Goal: Task Accomplishment & Management: Complete application form

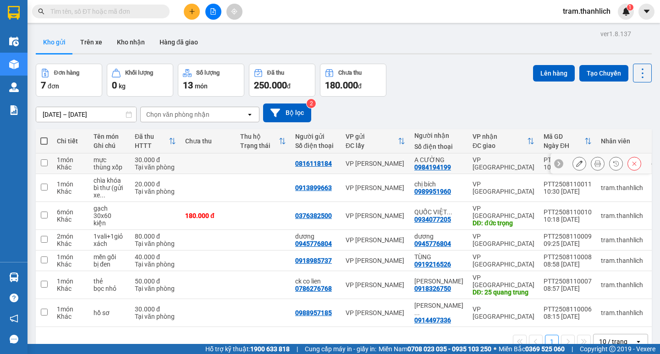
click at [592, 166] on button at bounding box center [598, 164] width 13 height 16
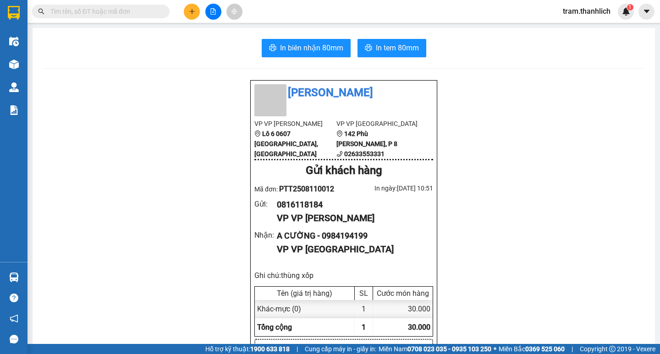
drag, startPoint x: 310, startPoint y: 37, endPoint x: 317, endPoint y: 43, distance: 9.1
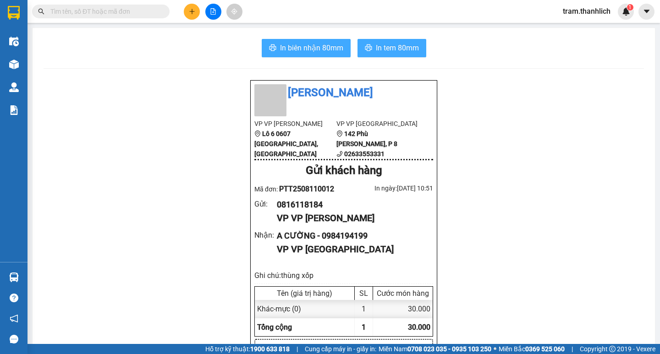
drag, startPoint x: 318, startPoint y: 47, endPoint x: 407, endPoint y: 47, distance: 88.5
click at [319, 48] on span "In biên nhận 80mm" at bounding box center [311, 47] width 63 height 11
click at [389, 44] on span "In tem 80mm" at bounding box center [397, 47] width 43 height 11
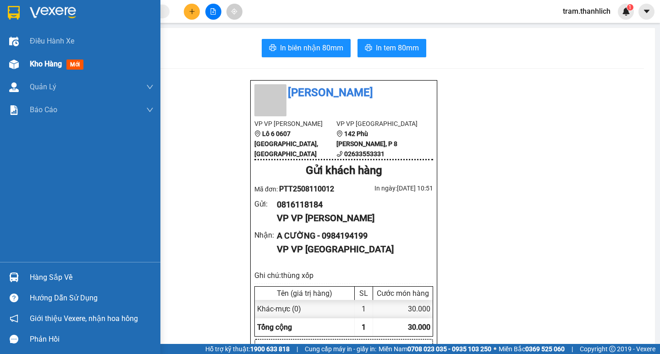
click at [24, 65] on div "Kho hàng mới" at bounding box center [80, 64] width 161 height 23
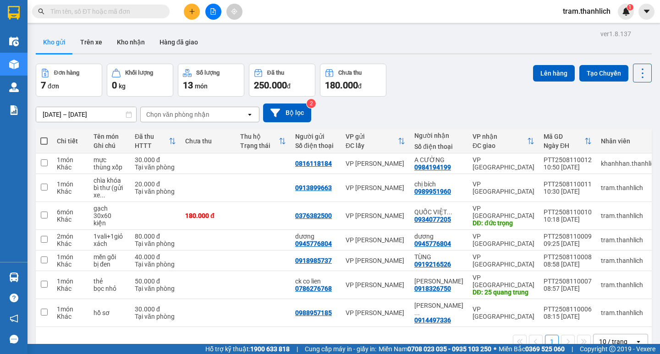
click at [189, 13] on icon "plus" at bounding box center [192, 11] width 6 height 6
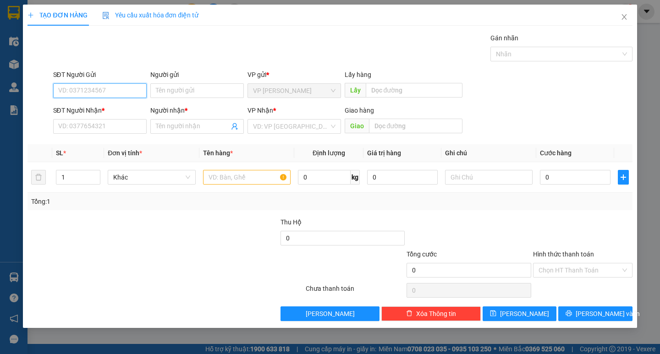
click at [100, 91] on input "SĐT Người Gửi" at bounding box center [100, 90] width 94 height 15
click at [97, 93] on input "SĐT Người Gửi" at bounding box center [100, 90] width 94 height 15
type input "0918821611"
click at [92, 123] on input "SĐT Người Nhận *" at bounding box center [100, 126] width 94 height 15
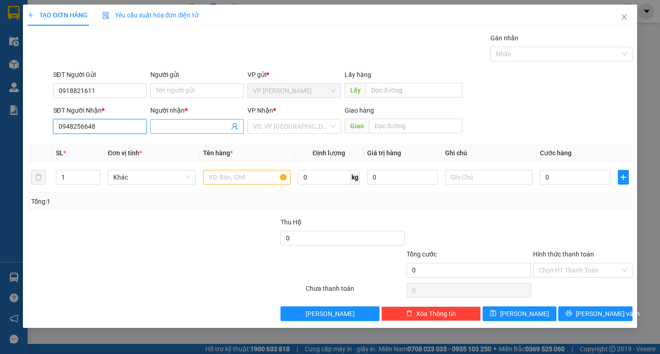
type input "0948256648"
click at [181, 128] on input "Người nhận *" at bounding box center [192, 127] width 73 height 10
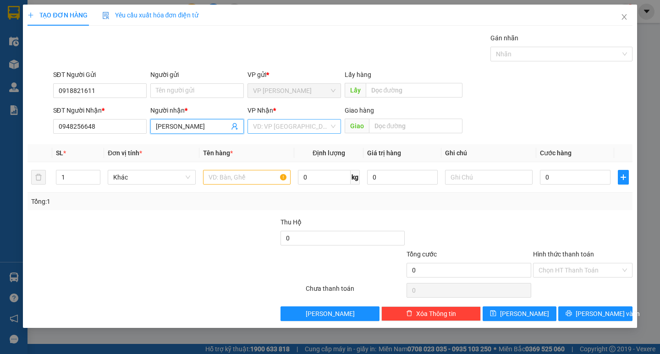
type input "[PERSON_NAME]"
click at [290, 124] on input "search" at bounding box center [291, 127] width 76 height 14
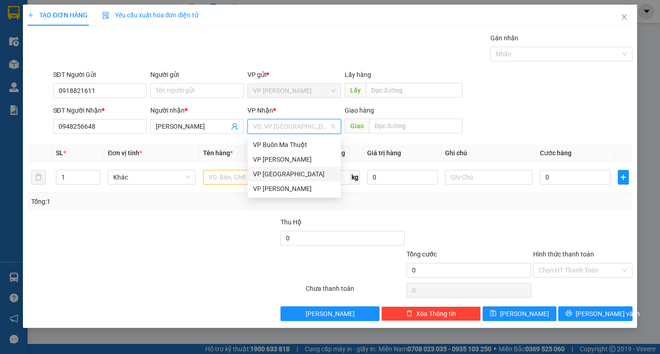
click at [291, 177] on div "VP [GEOGRAPHIC_DATA]" at bounding box center [294, 174] width 83 height 10
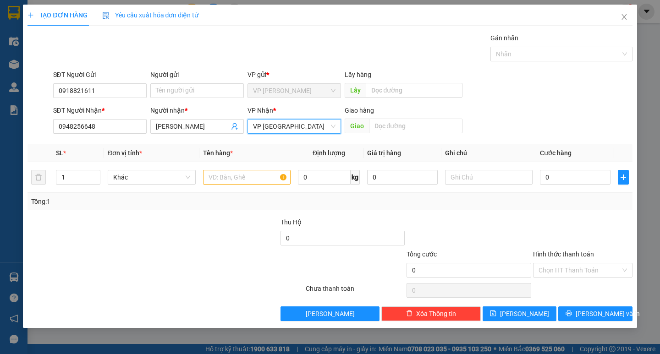
click at [309, 127] on span "VP [GEOGRAPHIC_DATA]" at bounding box center [294, 127] width 83 height 14
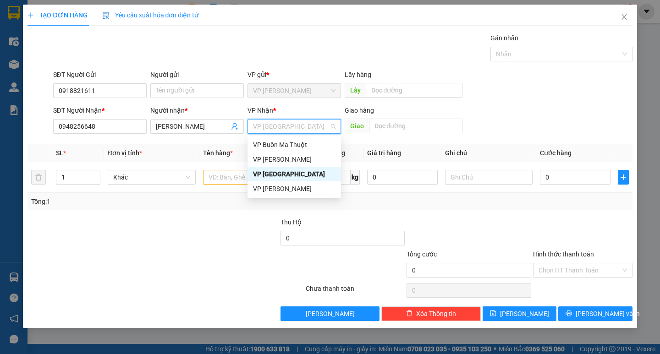
click at [565, 101] on div "SĐT Người Gửi 0918821611 Người gửi Tên người gửi VP gửi * VP Phan Thiết Lấy hàn…" at bounding box center [342, 86] width 583 height 32
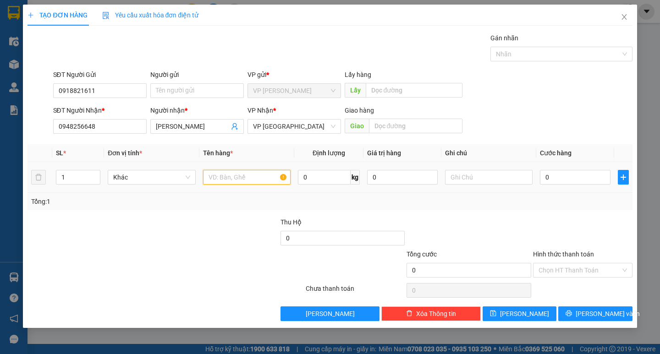
click at [264, 182] on input "text" at bounding box center [247, 177] width 88 height 15
type input "hồ sơ"
click at [569, 174] on input "0" at bounding box center [575, 177] width 71 height 15
type input "3"
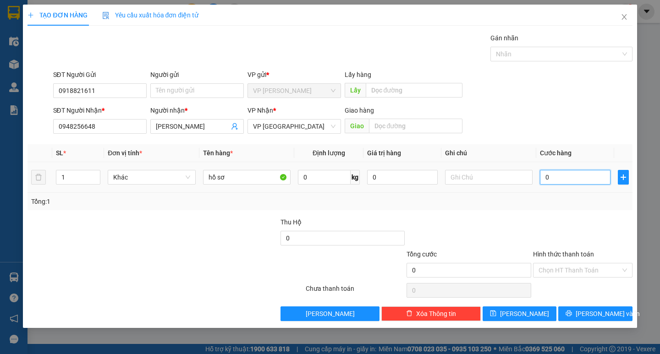
type input "3"
type input "30"
type input "300"
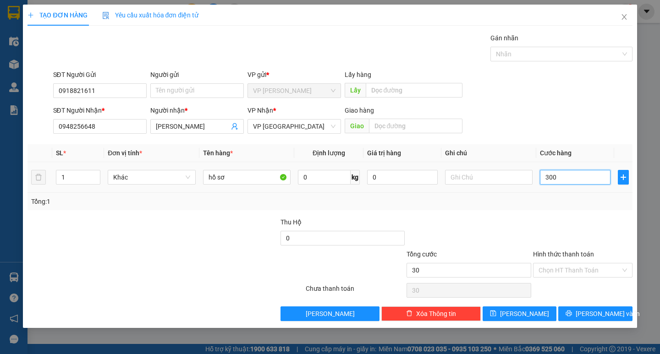
type input "300"
type input "3.000"
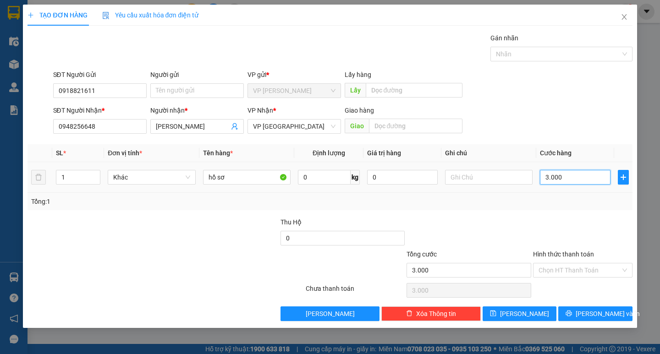
type input "30.000"
click at [565, 266] on input "Hình thức thanh toán" at bounding box center [580, 271] width 82 height 14
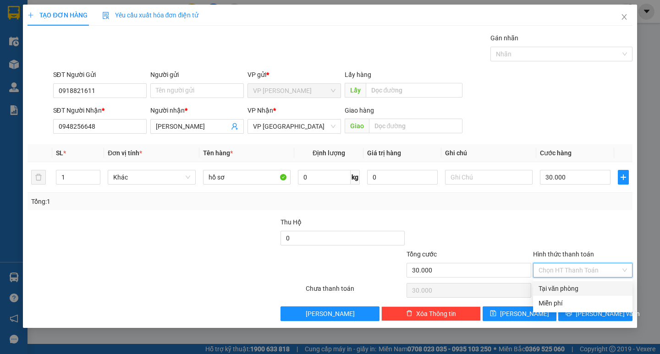
click at [570, 285] on div "Tại văn phòng" at bounding box center [583, 289] width 89 height 10
type input "0"
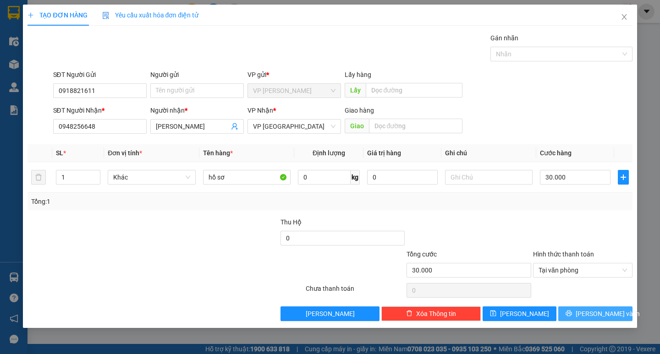
click at [595, 309] on span "Lưu và In" at bounding box center [608, 314] width 64 height 10
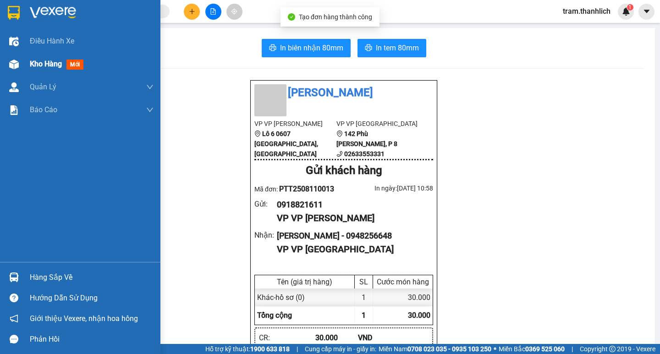
click at [18, 64] on img at bounding box center [14, 65] width 10 height 10
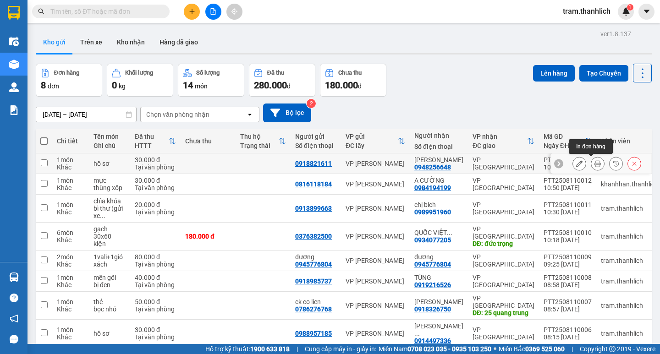
click at [595, 162] on icon at bounding box center [598, 164] width 6 height 6
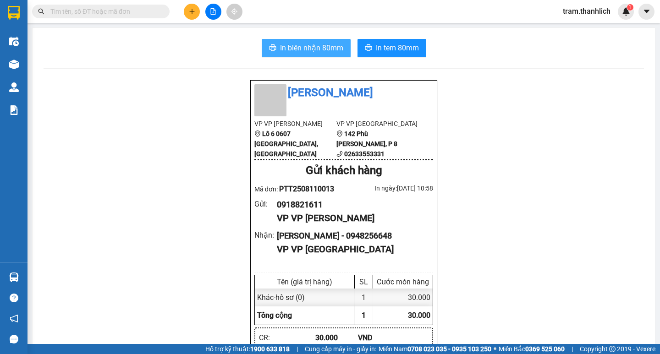
click at [307, 47] on span "In biên nhận 80mm" at bounding box center [311, 47] width 63 height 11
click at [310, 50] on span "In biên nhận 80mm" at bounding box center [311, 47] width 63 height 11
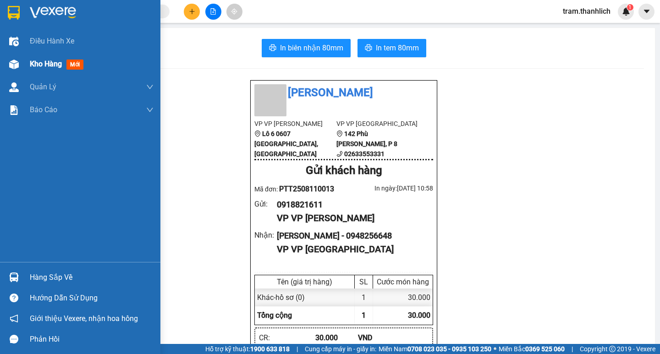
click at [18, 69] on div at bounding box center [14, 64] width 16 height 16
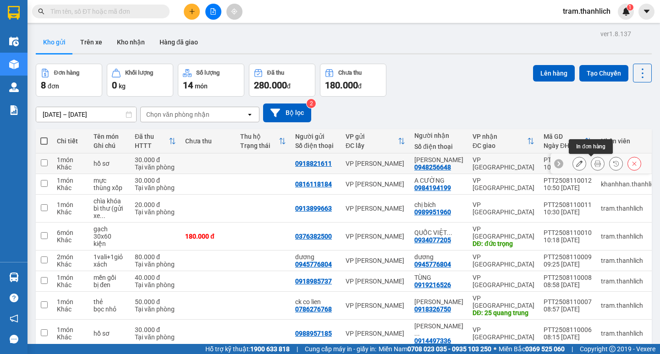
click at [595, 164] on icon at bounding box center [598, 164] width 6 height 6
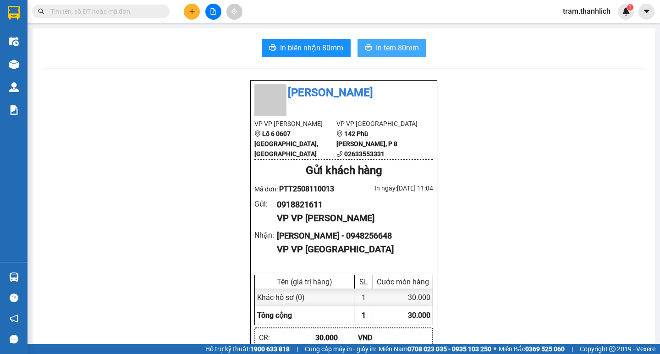
click at [408, 47] on span "In tem 80mm" at bounding box center [397, 47] width 43 height 11
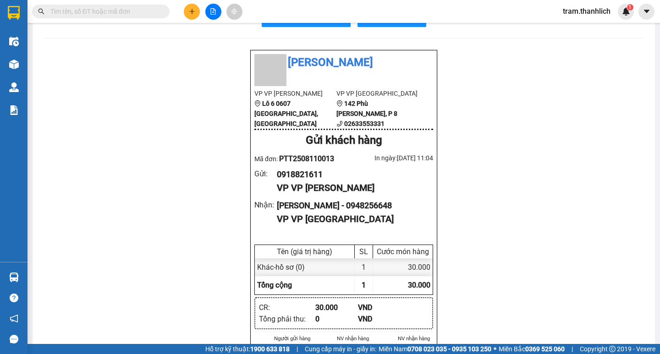
scroll to position [46, 0]
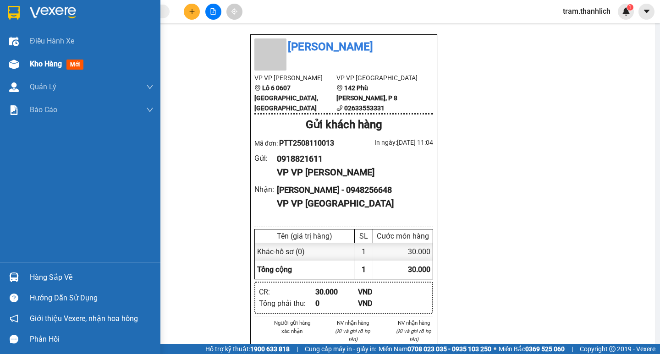
click at [35, 70] on div "Kho hàng mới" at bounding box center [58, 63] width 57 height 11
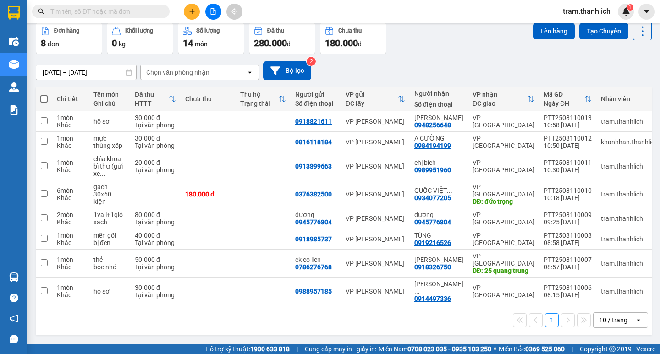
scroll to position [42, 0]
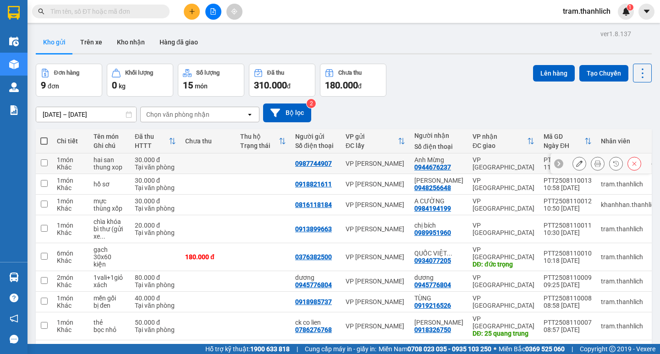
click at [592, 163] on button at bounding box center [598, 164] width 13 height 16
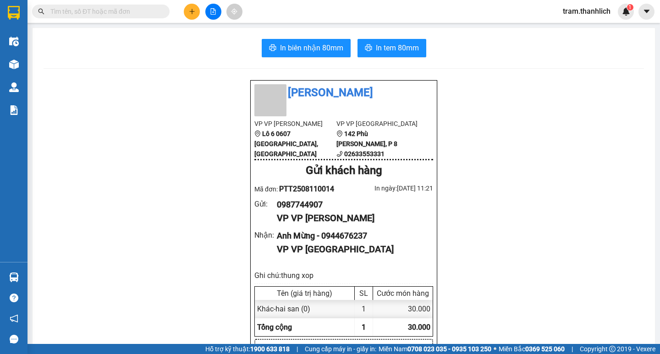
click at [313, 50] on span "In biên nhận 80mm" at bounding box center [311, 47] width 63 height 11
click at [376, 47] on span "In tem 80mm" at bounding box center [397, 47] width 43 height 11
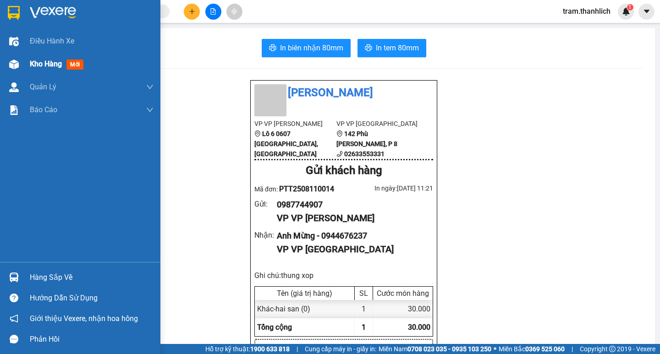
click at [29, 64] on div "Kho hàng mới" at bounding box center [80, 64] width 161 height 23
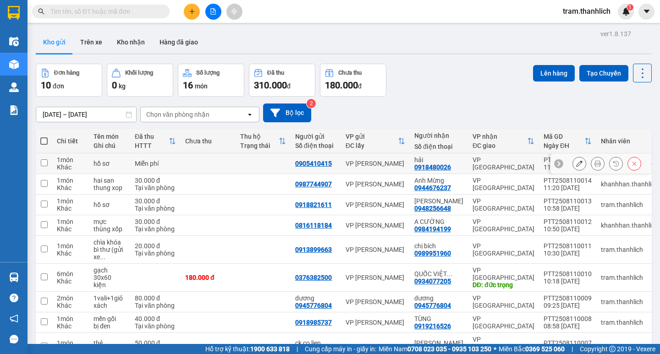
click at [594, 161] on button at bounding box center [598, 164] width 13 height 16
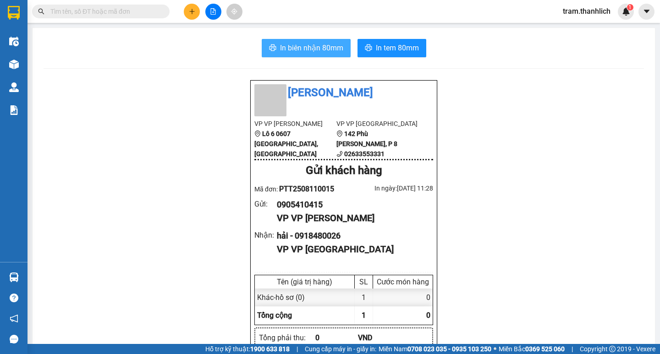
click at [284, 54] on button "In biên nhận 80mm" at bounding box center [306, 48] width 89 height 18
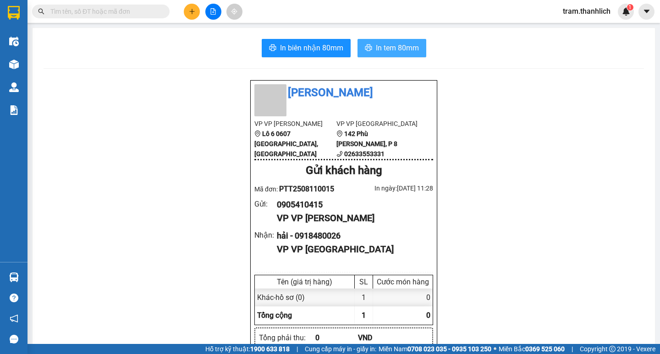
click at [406, 46] on span "In tem 80mm" at bounding box center [397, 47] width 43 height 11
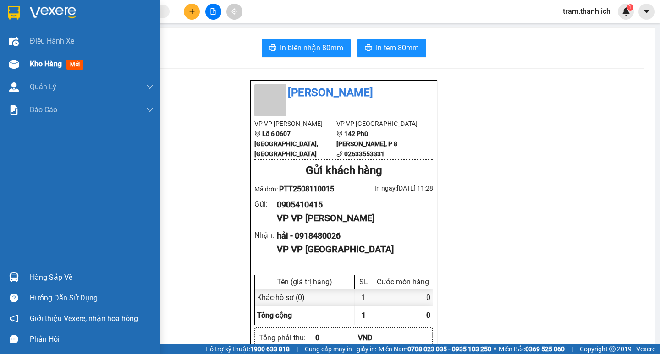
click at [28, 72] on div "Kho hàng mới" at bounding box center [80, 64] width 161 height 23
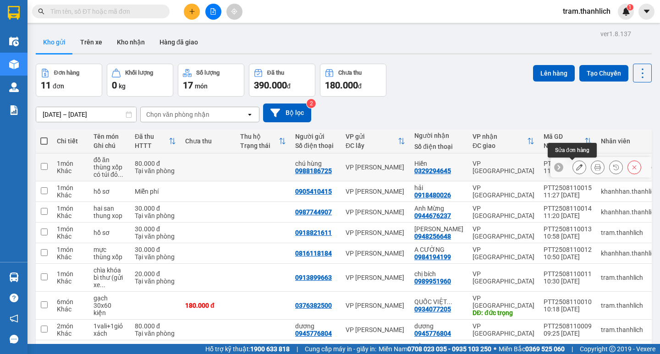
click at [576, 170] on icon at bounding box center [579, 167] width 6 height 6
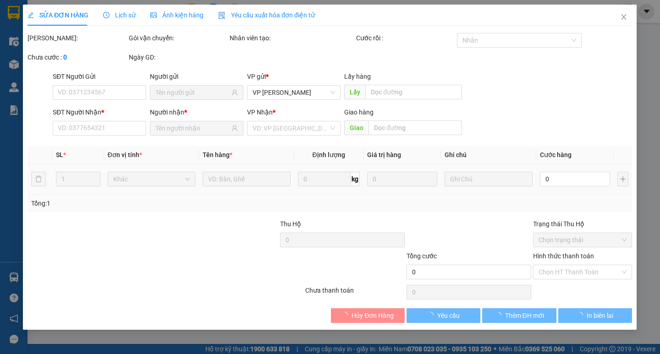
type input "0988186725"
type input "0329294645"
type input "80.000"
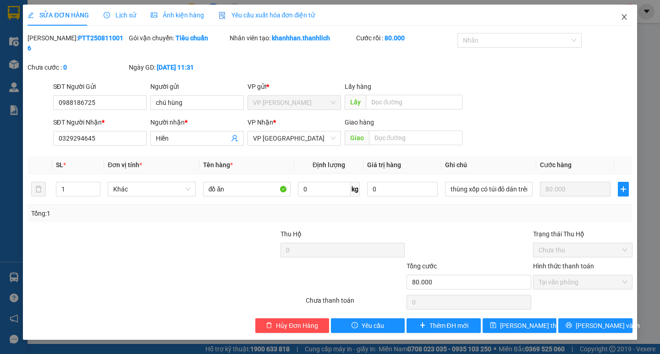
click at [626, 13] on span "Close" at bounding box center [625, 18] width 26 height 26
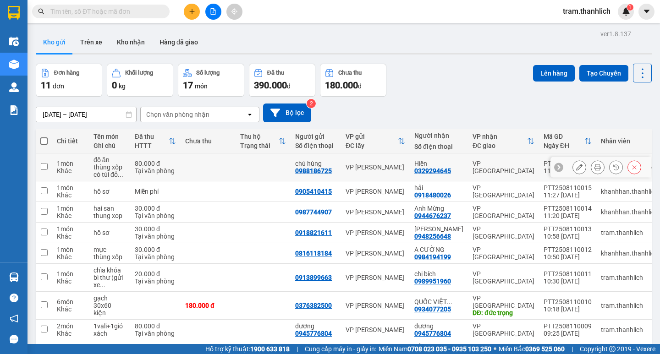
click at [597, 170] on button at bounding box center [598, 168] width 13 height 16
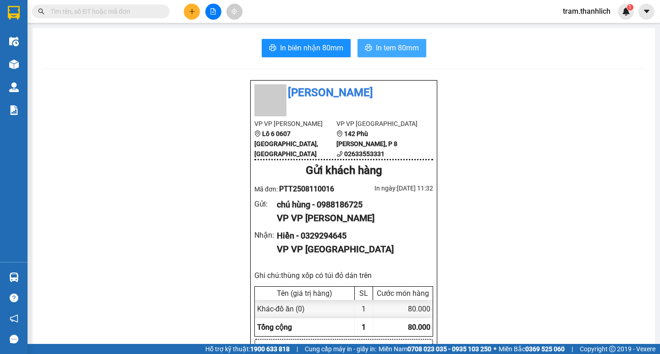
click at [419, 49] on button "In tem 80mm" at bounding box center [392, 48] width 69 height 18
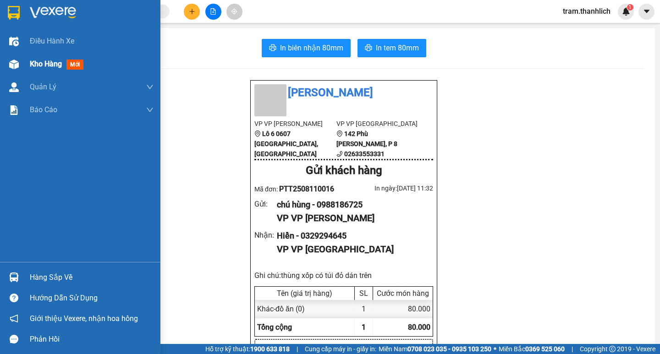
click at [28, 72] on div "Kho hàng mới" at bounding box center [80, 64] width 161 height 23
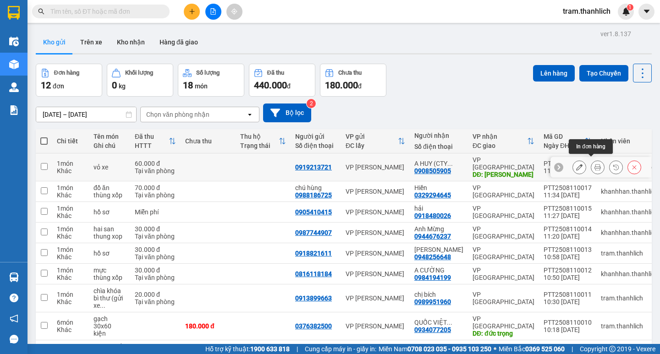
click at [595, 164] on icon at bounding box center [598, 167] width 6 height 6
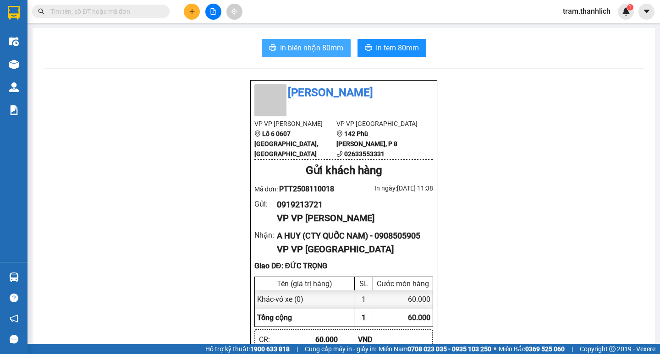
drag, startPoint x: 332, startPoint y: 46, endPoint x: 351, endPoint y: 43, distance: 19.1
click at [333, 46] on span "In biên nhận 80mm" at bounding box center [311, 47] width 63 height 11
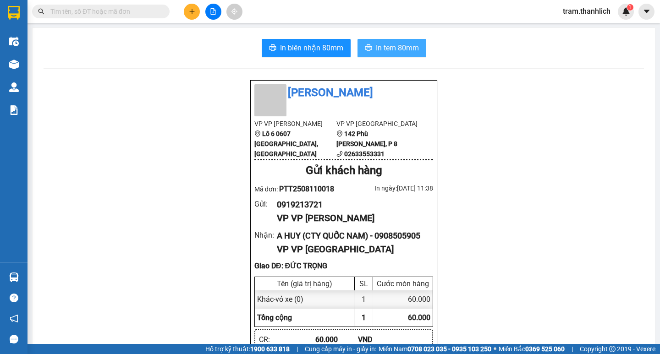
drag, startPoint x: 405, startPoint y: 52, endPoint x: 437, endPoint y: 45, distance: 33.3
click at [406, 51] on span "In tem 80mm" at bounding box center [397, 47] width 43 height 11
click at [189, 9] on icon "plus" at bounding box center [192, 11] width 6 height 6
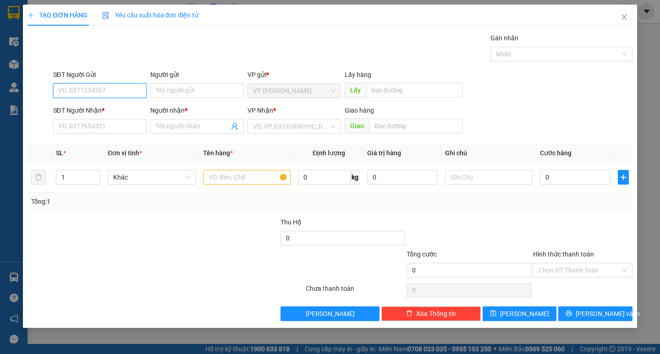
click at [82, 94] on input "SĐT Người Gửi" at bounding box center [100, 90] width 94 height 15
click at [89, 87] on input "SĐT Người Gửi" at bounding box center [100, 90] width 94 height 15
type input "0933442820"
click at [88, 128] on input "SĐT Người Nhận *" at bounding box center [100, 126] width 94 height 15
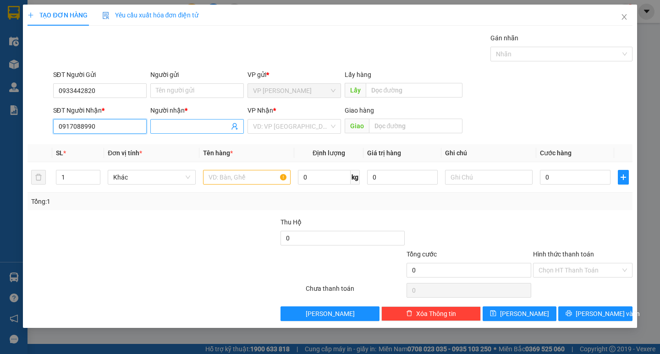
type input "0917088990"
click at [163, 120] on span at bounding box center [197, 126] width 94 height 15
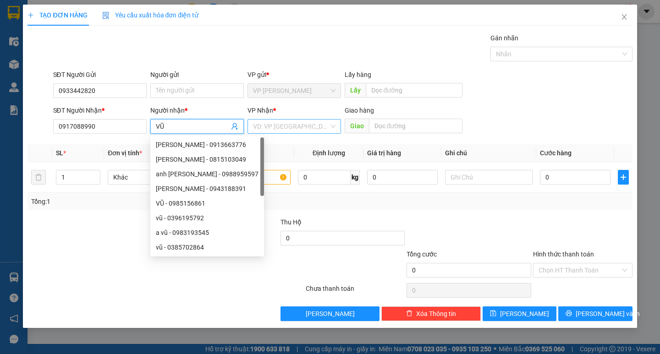
type input "VŨ"
click at [299, 122] on input "search" at bounding box center [291, 127] width 76 height 14
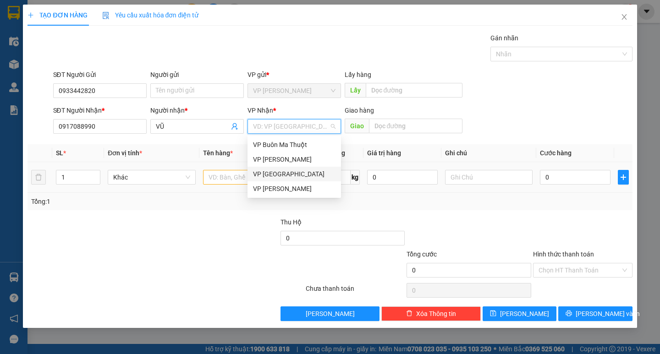
drag, startPoint x: 287, startPoint y: 171, endPoint x: 293, endPoint y: 169, distance: 6.8
click at [287, 171] on div "VP [GEOGRAPHIC_DATA]" at bounding box center [294, 174] width 83 height 10
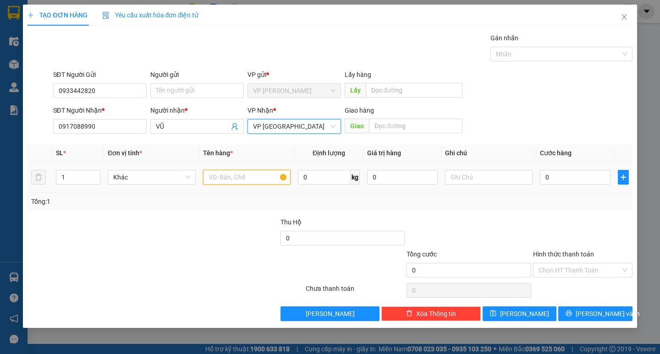
click at [261, 174] on input "text" at bounding box center [247, 177] width 88 height 15
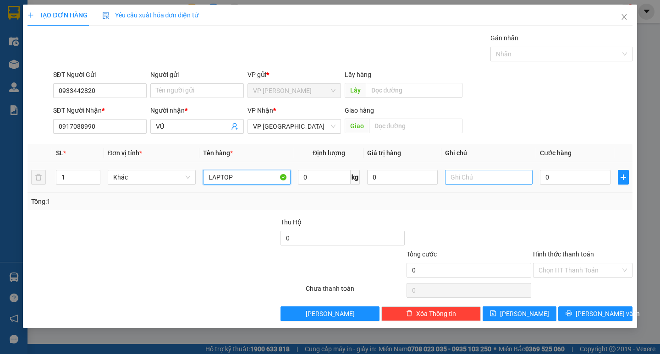
type input "LAPTOP"
click at [471, 180] on input "text" at bounding box center [489, 177] width 88 height 15
type input "BỊ THÙNG GIẤY"
click at [570, 180] on input "0" at bounding box center [575, 177] width 71 height 15
type input "1"
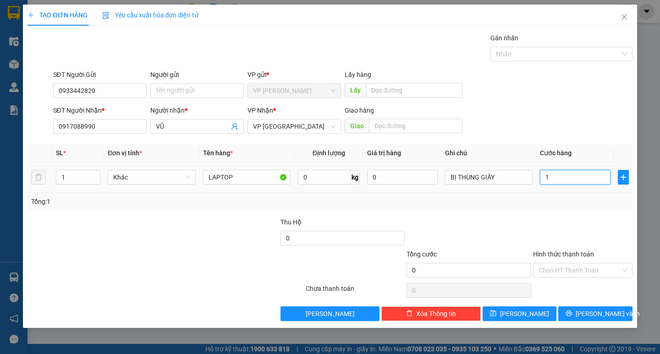
type input "1"
type input "10"
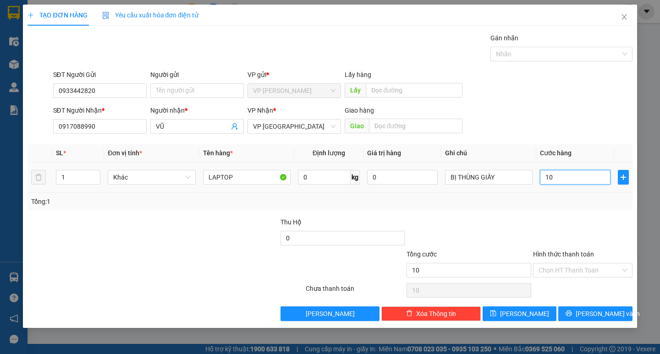
type input "100"
type input "1.000"
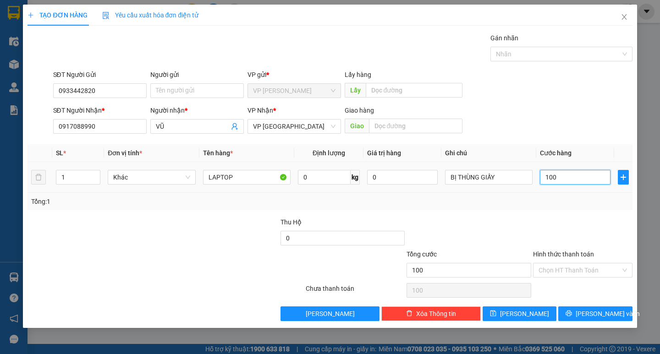
type input "1.000"
type input "10.000"
type input "100.000"
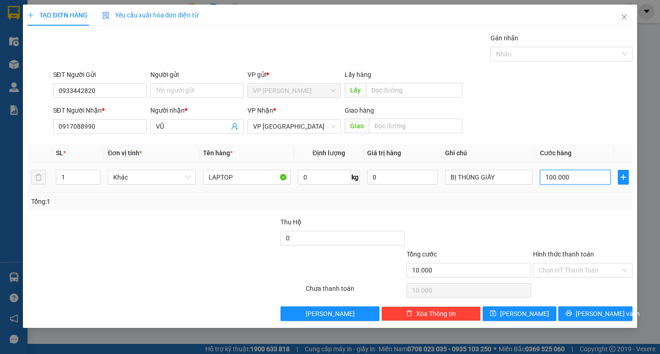
type input "100.000"
click at [585, 273] on input "Hình thức thanh toán" at bounding box center [580, 271] width 82 height 14
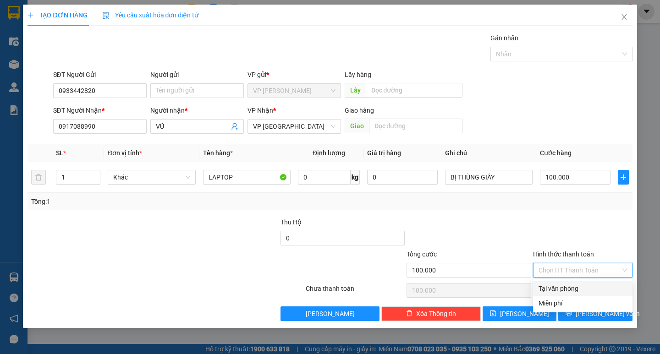
click at [585, 288] on div "Tại văn phòng" at bounding box center [583, 289] width 89 height 10
type input "0"
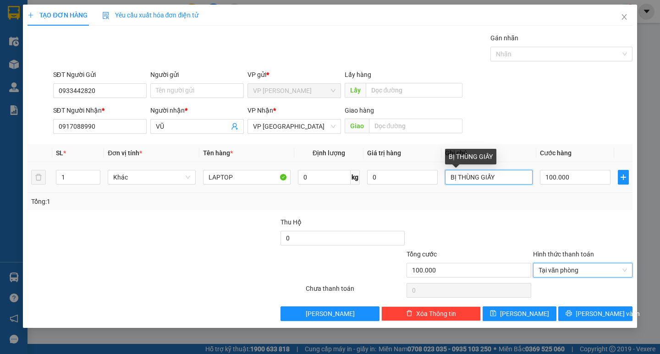
click at [522, 175] on input "BỊ THÙNG GIẤY" at bounding box center [489, 177] width 88 height 15
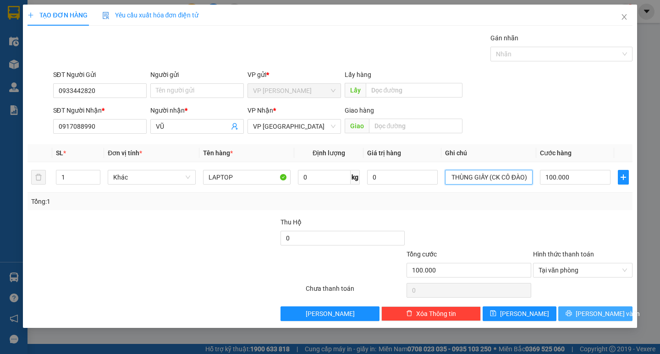
type input "BỊ THÙNG GIẤY (CK CÔ ĐÀO)"
click at [613, 311] on span "[PERSON_NAME] và In" at bounding box center [608, 314] width 64 height 10
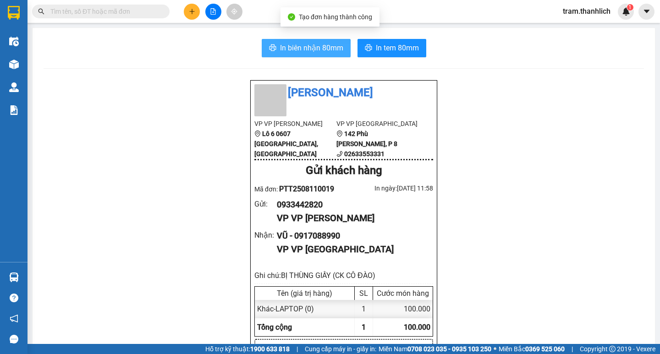
click at [302, 40] on button "In biên nhận 80mm" at bounding box center [306, 48] width 89 height 18
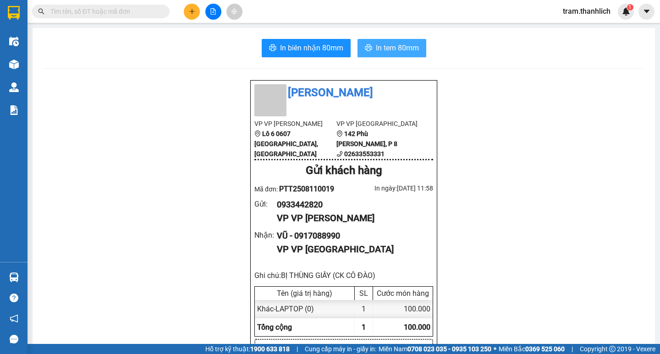
click at [403, 54] on span "In tem 80mm" at bounding box center [397, 47] width 43 height 11
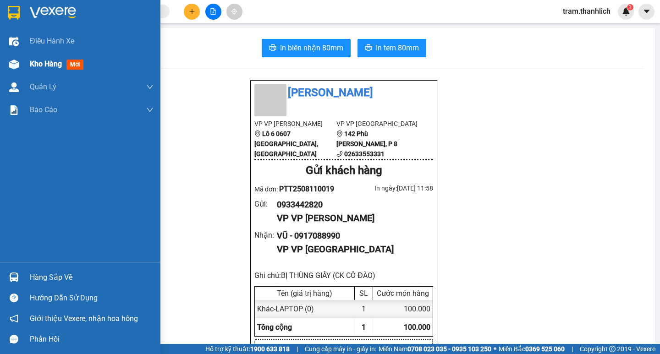
click at [14, 66] on img at bounding box center [14, 65] width 10 height 10
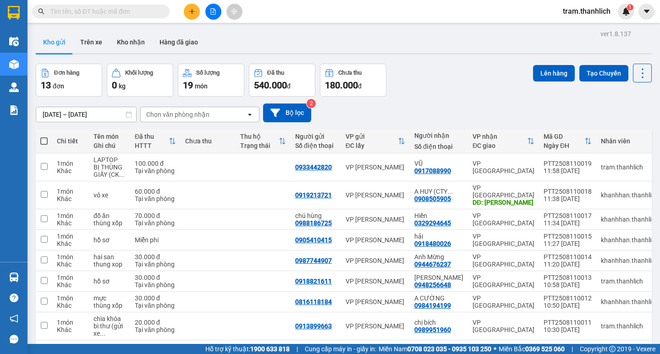
click at [192, 17] on button at bounding box center [192, 12] width 16 height 16
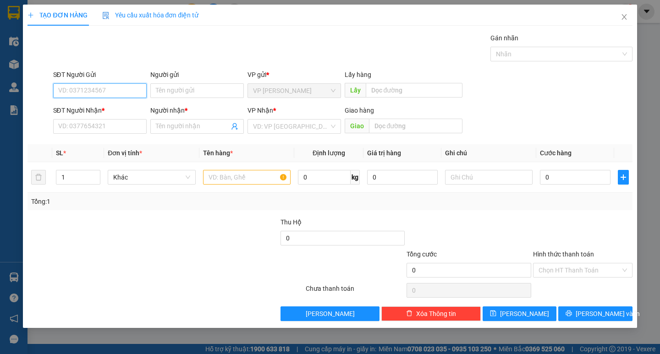
click at [95, 87] on input "SĐT Người Gửi" at bounding box center [100, 90] width 94 height 15
type input "0931229860"
click at [108, 125] on input "SĐT Người Nhận *" at bounding box center [100, 126] width 94 height 15
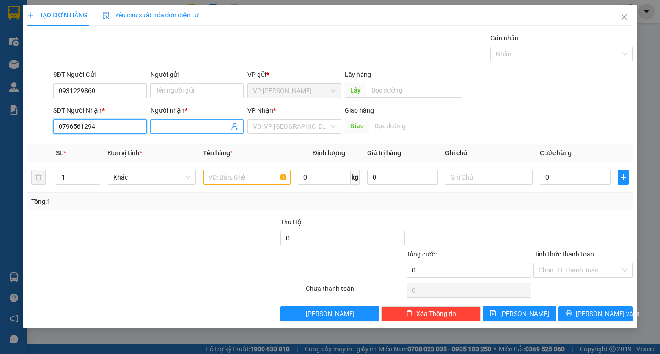
type input "0796561294"
click at [187, 129] on input "Người nhận *" at bounding box center [192, 127] width 73 height 10
type input "XUÂN ĐÀI"
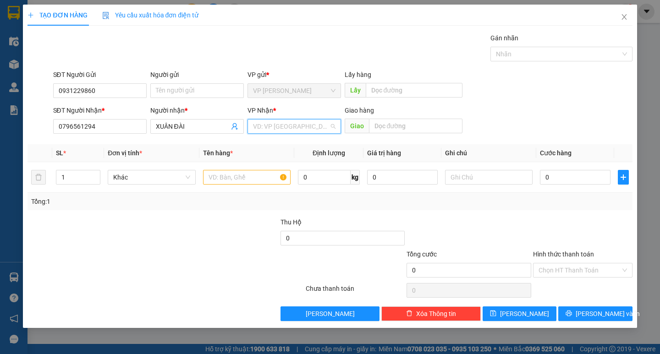
click at [282, 126] on input "search" at bounding box center [291, 127] width 76 height 14
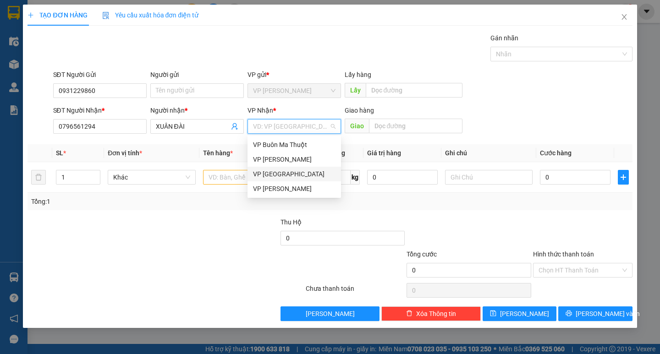
drag, startPoint x: 280, startPoint y: 172, endPoint x: 403, endPoint y: 141, distance: 127.2
click at [279, 173] on div "VP [GEOGRAPHIC_DATA]" at bounding box center [294, 174] width 83 height 10
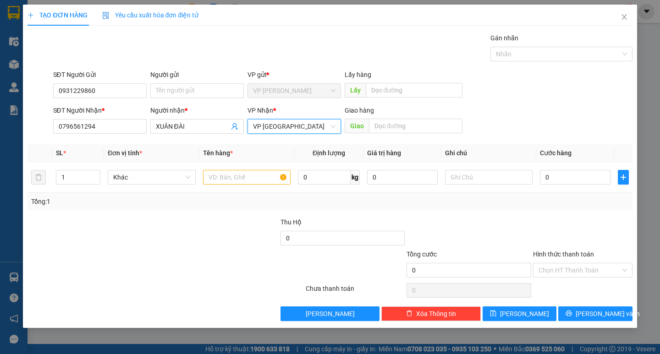
click at [487, 129] on div "SĐT Người Nhận * 0796561294 Người nhận * XUÂN ĐÀI VP Nhận * VP Đà Lạt VP Đà Lạt…" at bounding box center [342, 121] width 583 height 32
click at [227, 175] on input "text" at bounding box center [247, 177] width 88 height 15
click at [68, 181] on input "1" at bounding box center [78, 178] width 44 height 14
type input "10"
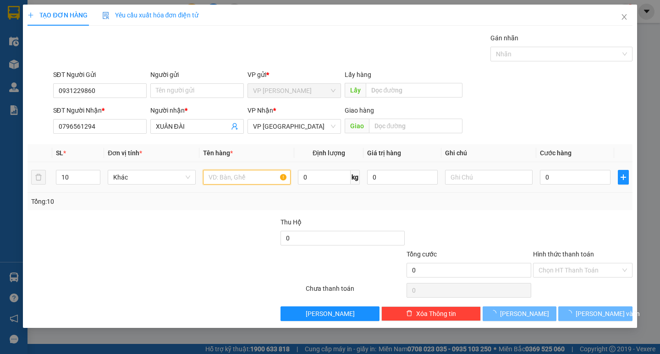
click at [245, 179] on input "text" at bounding box center [247, 177] width 88 height 15
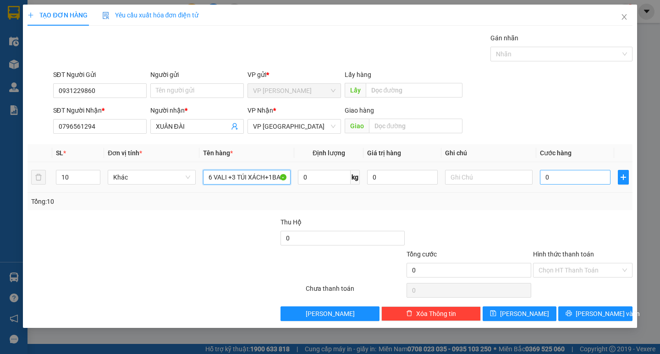
type input "6 VALI +3 TÚI XÁCH+1BAO"
click at [559, 177] on input "0" at bounding box center [575, 177] width 71 height 15
type input "4"
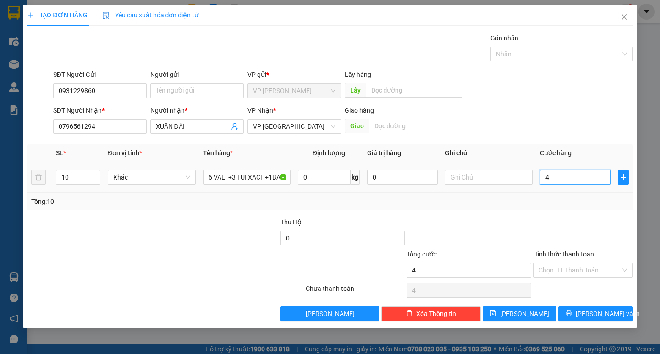
type input "42"
type input "420"
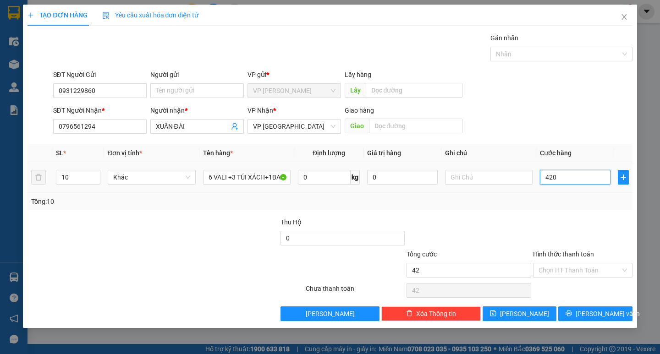
type input "420"
type input "4.200"
type input "42.000"
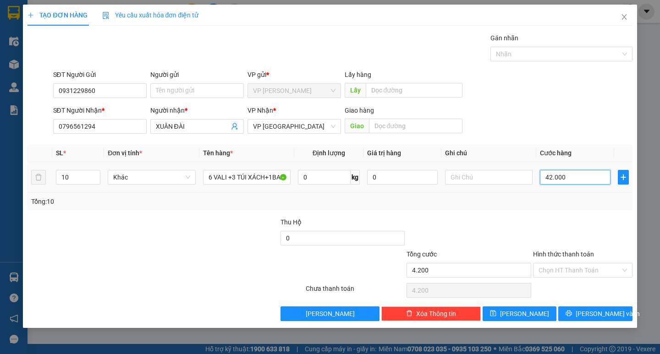
type input "42.000"
type input "420.000"
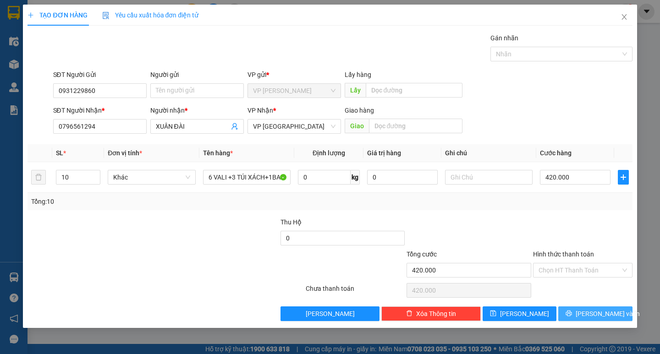
click at [617, 313] on button "[PERSON_NAME] và In" at bounding box center [596, 314] width 74 height 15
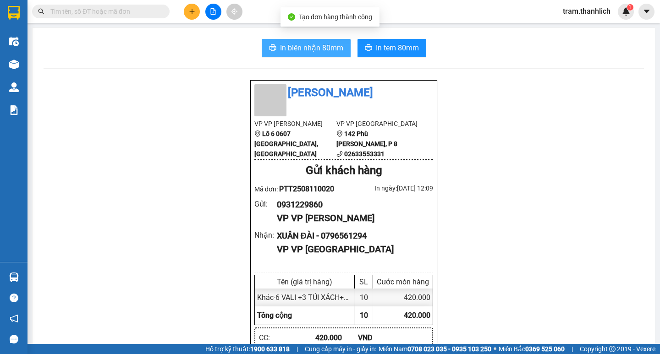
click at [313, 50] on span "In biên nhận 80mm" at bounding box center [311, 47] width 63 height 11
click at [291, 46] on span "In biên nhận 80mm" at bounding box center [311, 47] width 63 height 11
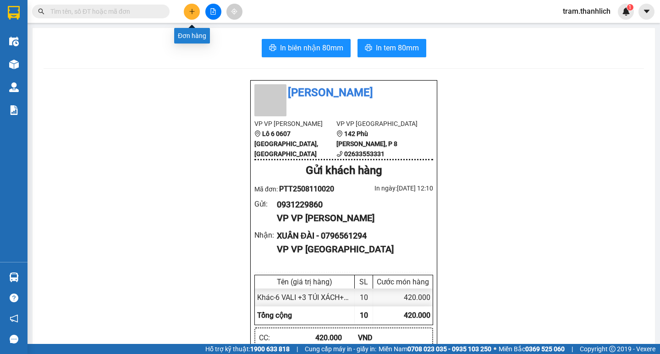
click at [196, 15] on button at bounding box center [192, 12] width 16 height 16
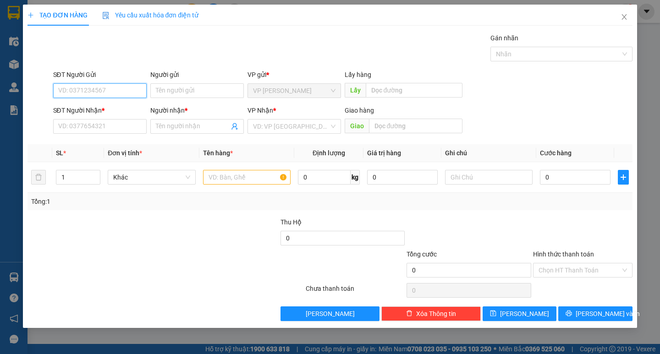
click at [115, 88] on input "SĐT Người Gửi" at bounding box center [100, 90] width 94 height 15
drag, startPoint x: 104, startPoint y: 107, endPoint x: 116, endPoint y: 115, distance: 14.2
click at [104, 108] on div "0867758825" at bounding box center [100, 109] width 83 height 10
type input "0867758825"
type input "0387615189"
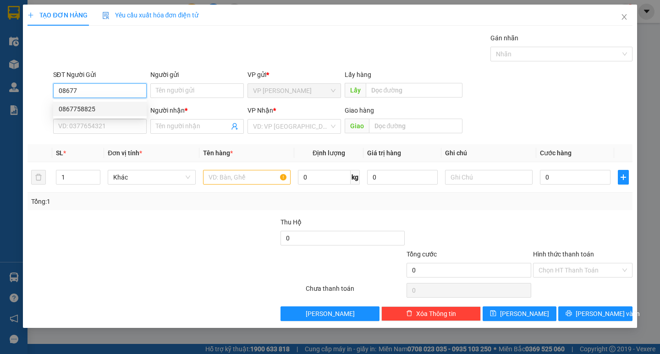
type input "chị liên"
type input "đức trọng"
type input "0867758825"
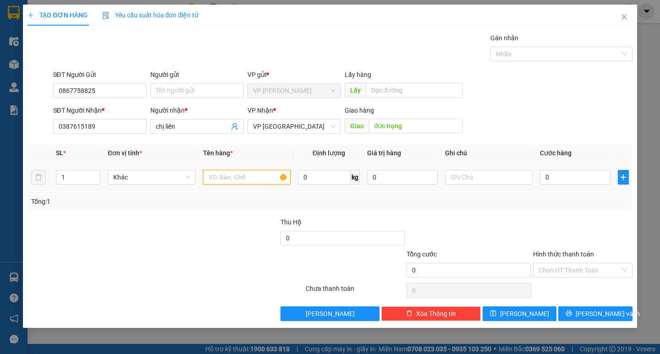
click at [222, 177] on input "text" at bounding box center [247, 177] width 88 height 15
type input "cá"
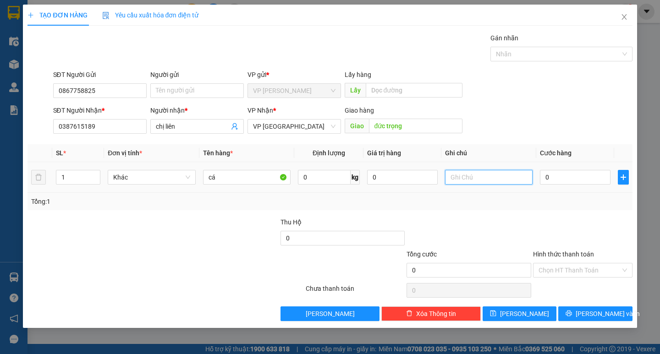
click at [482, 171] on input "text" at bounding box center [489, 177] width 88 height 15
type input "thùng xốp"
click at [560, 172] on input "0" at bounding box center [575, 177] width 71 height 15
type input "5"
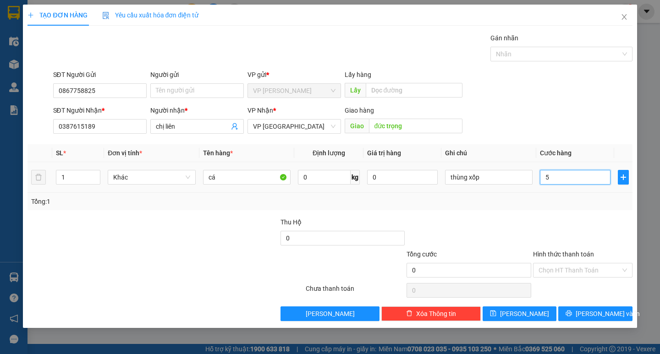
type input "5"
type input "50"
type input "500"
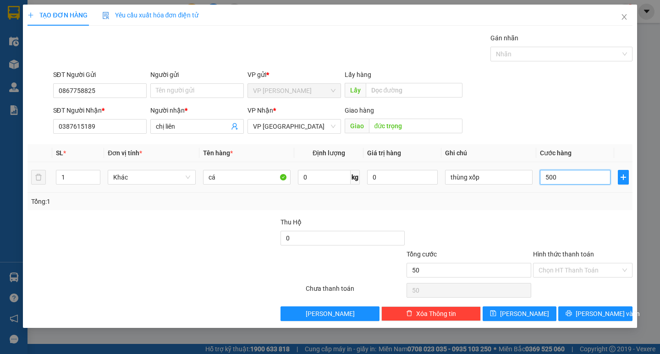
type input "500"
type input "5.000"
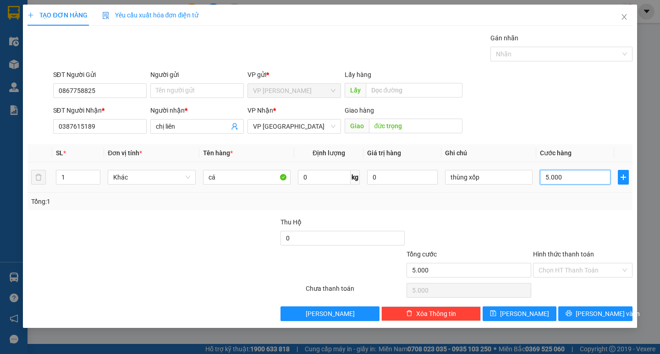
type input "50.000"
click at [591, 269] on input "Hình thức thanh toán" at bounding box center [580, 271] width 82 height 14
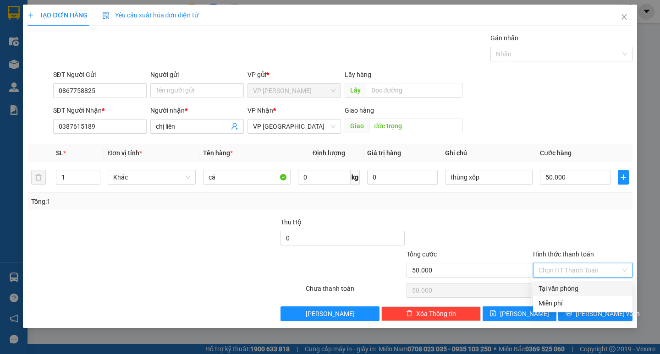
drag, startPoint x: 614, startPoint y: 232, endPoint x: 618, endPoint y: 251, distance: 20.2
click at [615, 231] on div at bounding box center [582, 233] width 101 height 32
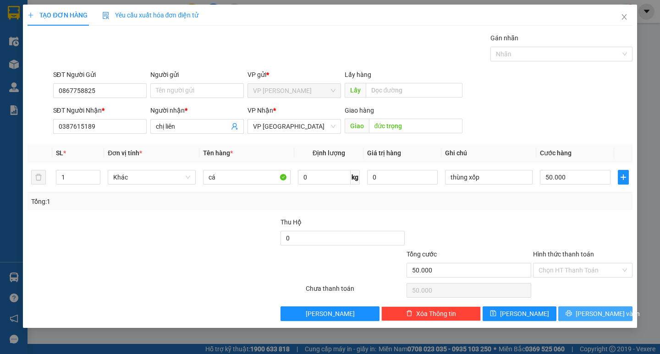
click at [614, 310] on button "[PERSON_NAME] và In" at bounding box center [596, 314] width 74 height 15
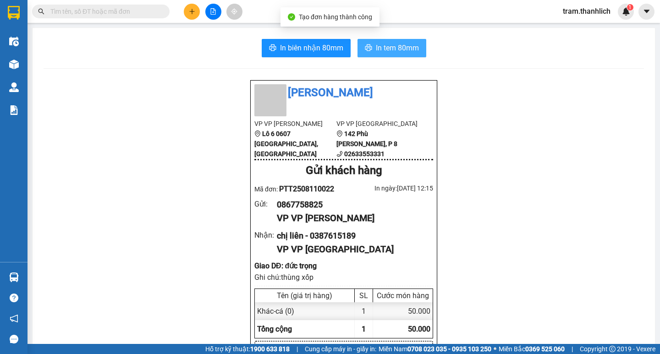
click at [408, 50] on span "In tem 80mm" at bounding box center [397, 47] width 43 height 11
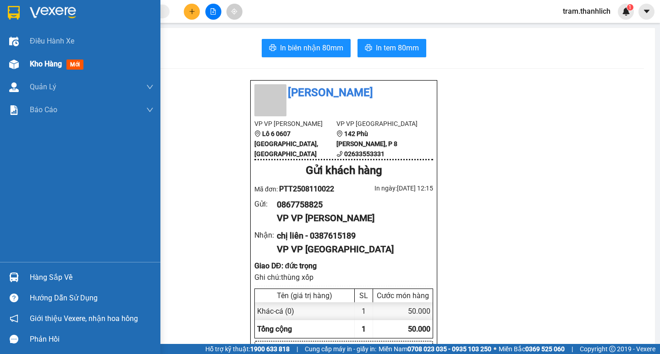
click at [13, 62] on img at bounding box center [14, 65] width 10 height 10
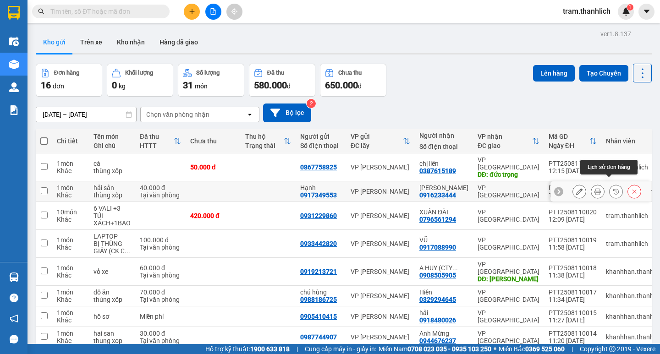
click at [595, 188] on icon at bounding box center [598, 191] width 6 height 6
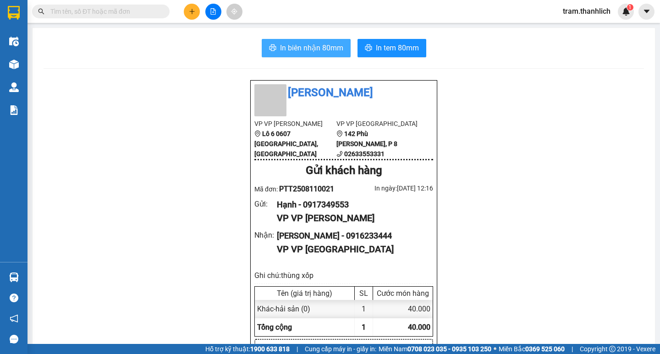
click at [292, 47] on span "In biên nhận 80mm" at bounding box center [311, 47] width 63 height 11
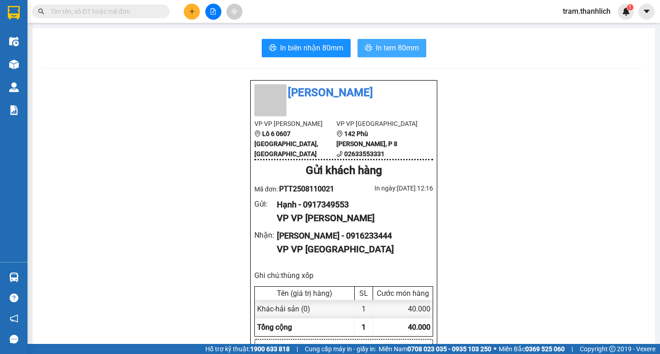
drag, startPoint x: 377, startPoint y: 49, endPoint x: 388, endPoint y: 35, distance: 17.3
click at [379, 45] on span "In tem 80mm" at bounding box center [397, 47] width 43 height 11
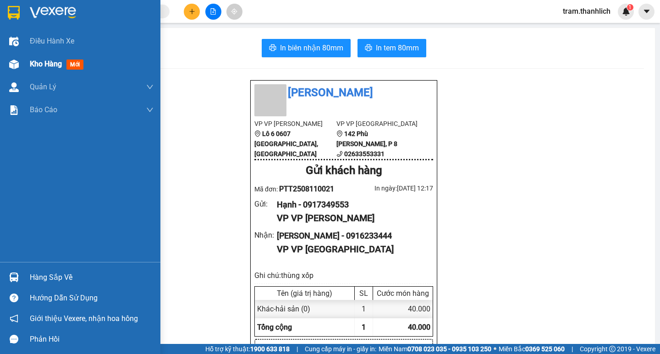
click at [25, 68] on div "Kho hàng mới" at bounding box center [80, 64] width 161 height 23
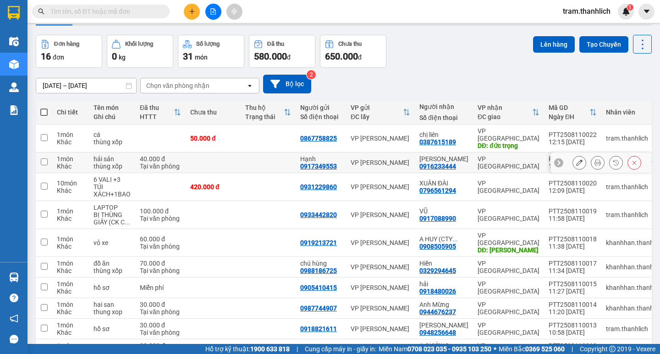
scroll to position [72, 0]
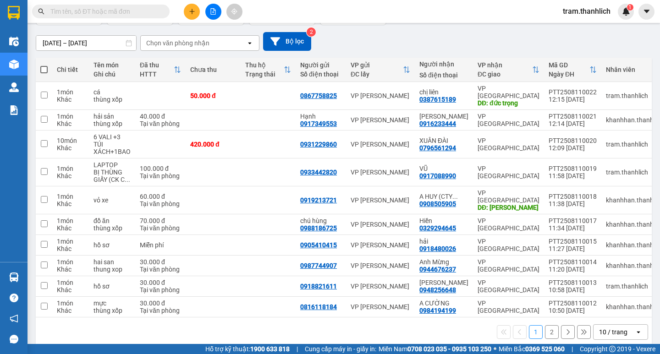
click at [625, 325] on div "10 / trang" at bounding box center [614, 332] width 41 height 15
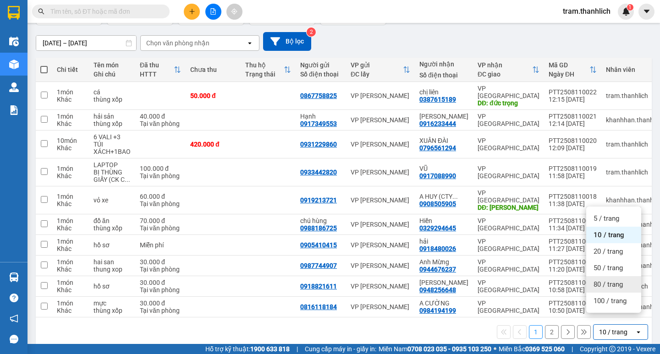
click at [620, 280] on div "80 / trang" at bounding box center [614, 285] width 55 height 17
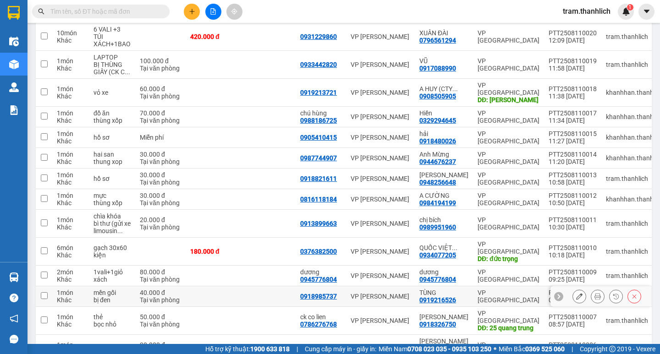
scroll to position [118, 0]
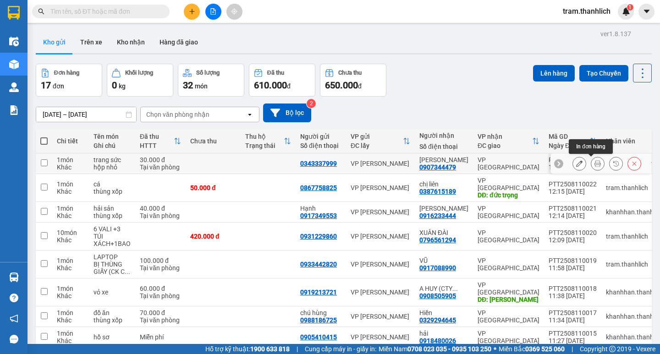
click at [595, 165] on icon at bounding box center [598, 164] width 6 height 6
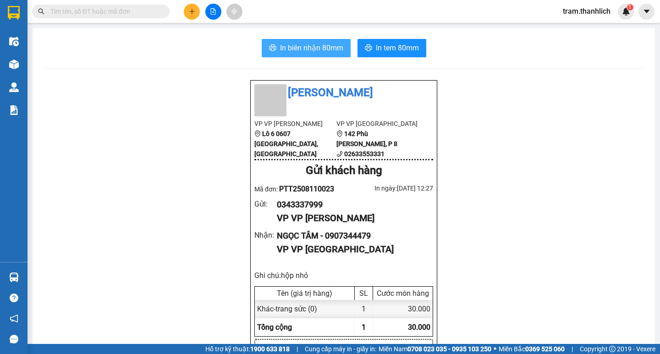
click at [303, 43] on span "In biên nhận 80mm" at bounding box center [311, 47] width 63 height 11
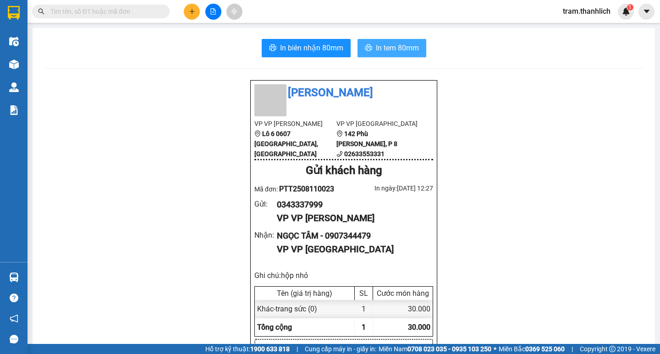
click at [393, 48] on span "In tem 80mm" at bounding box center [397, 47] width 43 height 11
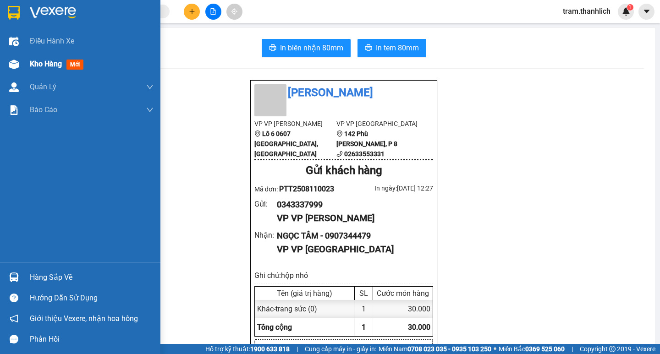
click at [35, 64] on span "Kho hàng" at bounding box center [46, 64] width 32 height 9
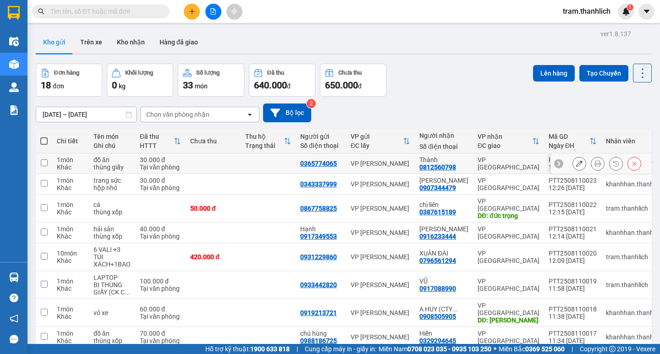
click at [595, 166] on icon at bounding box center [598, 164] width 6 height 6
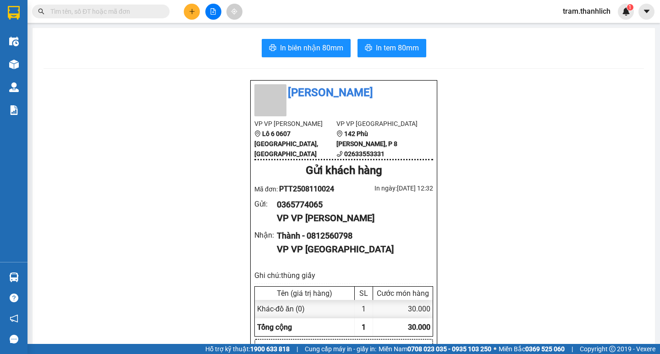
click at [299, 47] on span "In biên nhận 80mm" at bounding box center [311, 47] width 63 height 11
click at [389, 56] on button "In tem 80mm" at bounding box center [392, 48] width 69 height 18
click at [393, 47] on span "In tem 80mm" at bounding box center [397, 47] width 43 height 11
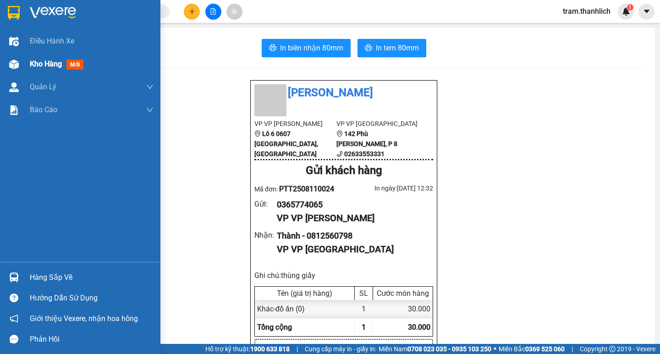
click at [53, 55] on div "Kho hàng mới" at bounding box center [92, 64] width 124 height 23
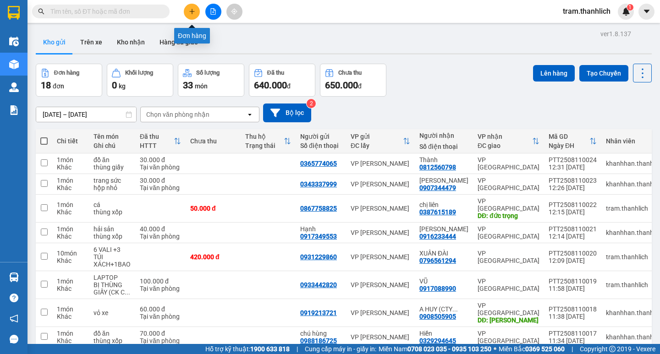
click at [188, 10] on button at bounding box center [192, 12] width 16 height 16
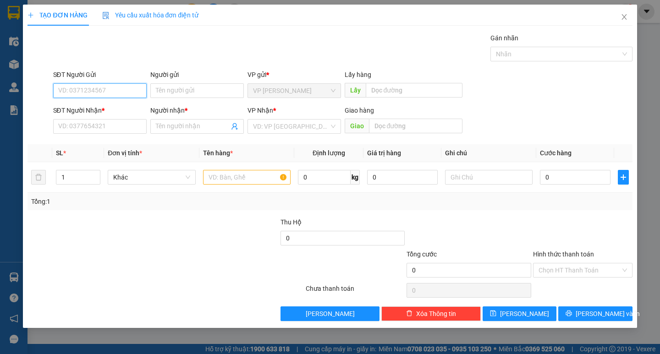
click at [90, 90] on input "SĐT Người Gửi" at bounding box center [100, 90] width 94 height 15
click at [94, 107] on div "0949983895" at bounding box center [100, 109] width 83 height 10
type input "0949983895"
type input "0914245064"
type input "LỢI"
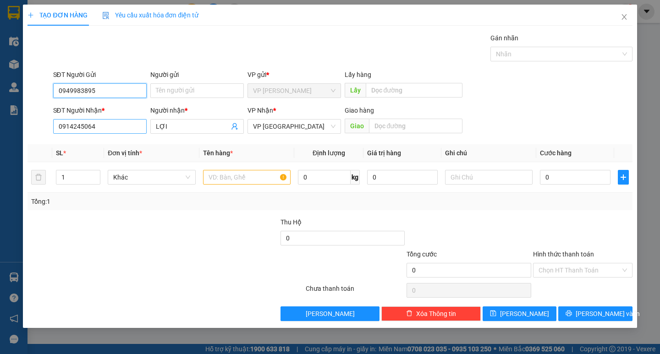
type input "0949983895"
click at [126, 128] on input "0914245064" at bounding box center [100, 126] width 94 height 15
click at [295, 124] on span "VP [GEOGRAPHIC_DATA]" at bounding box center [294, 127] width 83 height 14
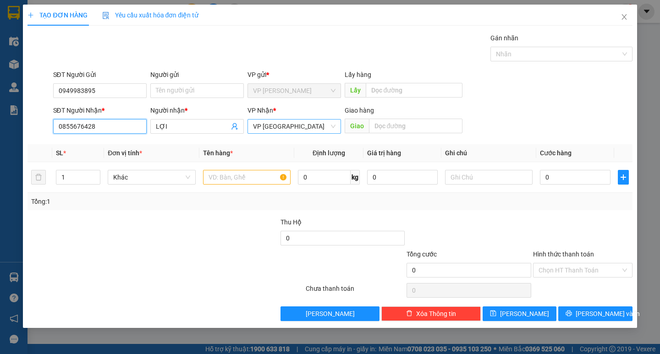
type input "0855676428"
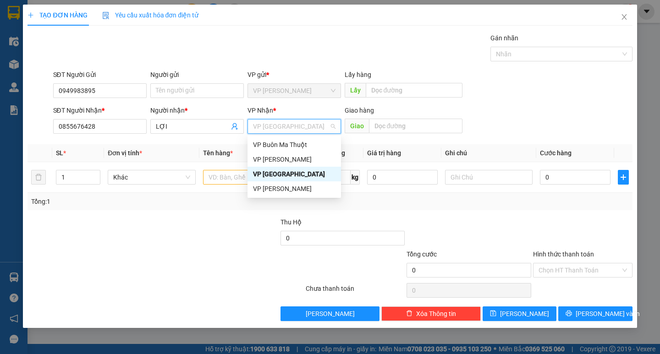
click at [553, 105] on form "SĐT Người Gửi 0949983895 Người gửi Tên người gửi VP gửi * VP Phan Thiết Lấy hàn…" at bounding box center [330, 104] width 605 height 68
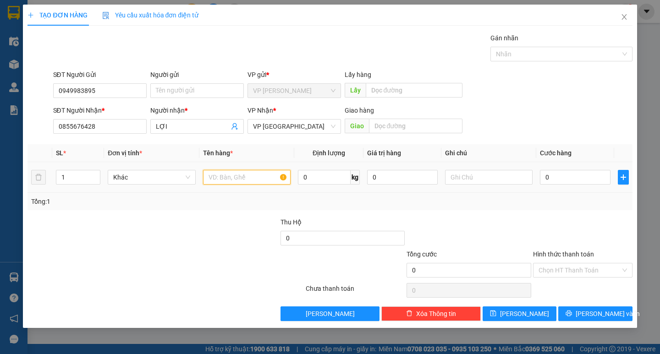
click at [262, 177] on input "text" at bounding box center [247, 177] width 88 height 15
type input "d"
type input "đồ ăn"
click at [460, 176] on input "text" at bounding box center [489, 177] width 88 height 15
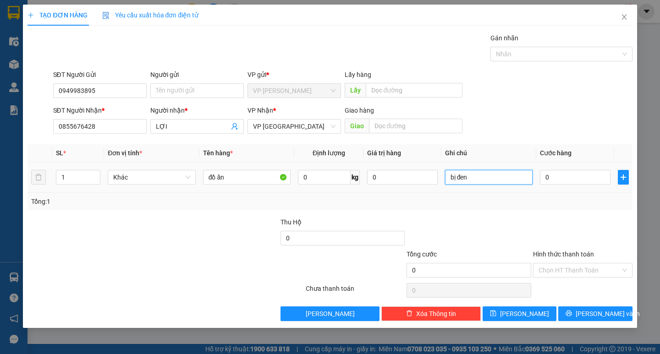
type input "bị đen"
click at [590, 187] on td "0" at bounding box center [576, 177] width 78 height 31
click at [590, 178] on input "0" at bounding box center [575, 177] width 71 height 15
type input "3"
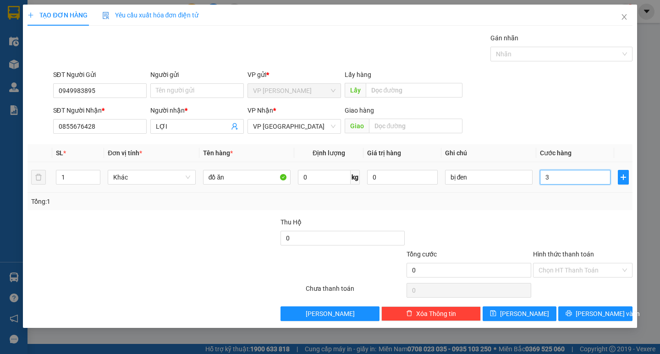
type input "3"
type input "30"
type input "300"
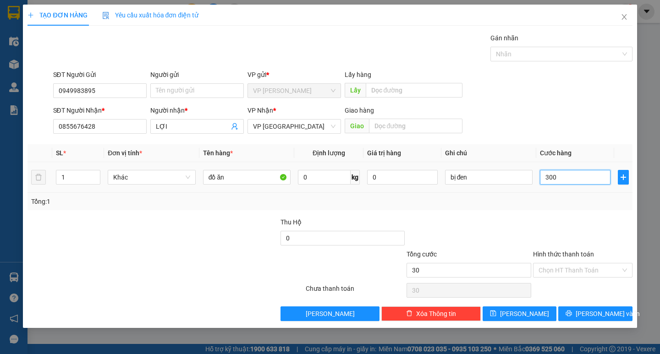
type input "300"
type input "3.000"
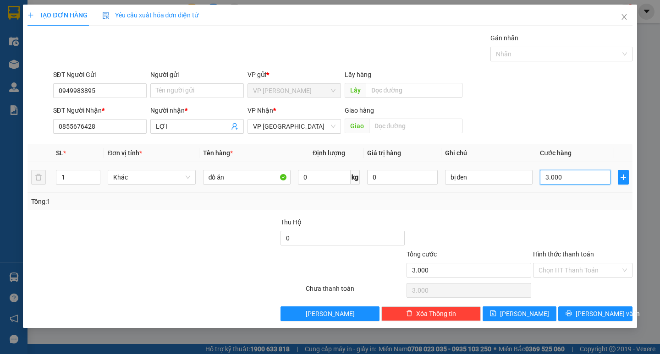
type input "30.000"
click at [582, 278] on div "Hình thức thanh toán Chọn HT Thanh Toán" at bounding box center [583, 265] width 100 height 32
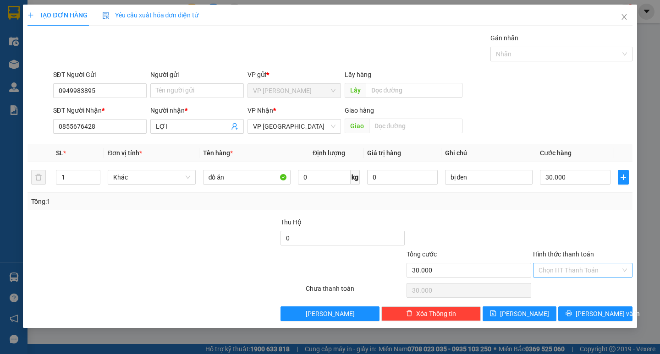
click at [582, 272] on input "Hình thức thanh toán" at bounding box center [580, 271] width 82 height 14
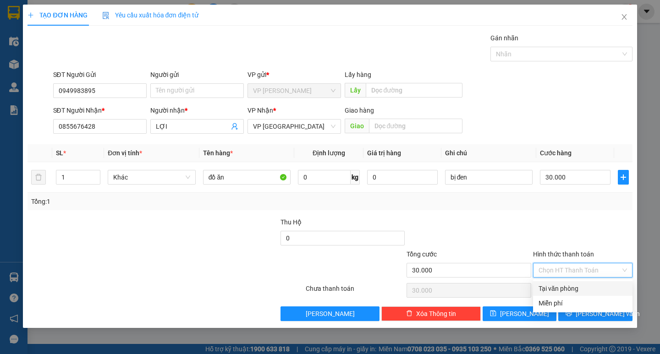
click at [579, 288] on div "Tại văn phòng" at bounding box center [583, 289] width 89 height 10
type input "0"
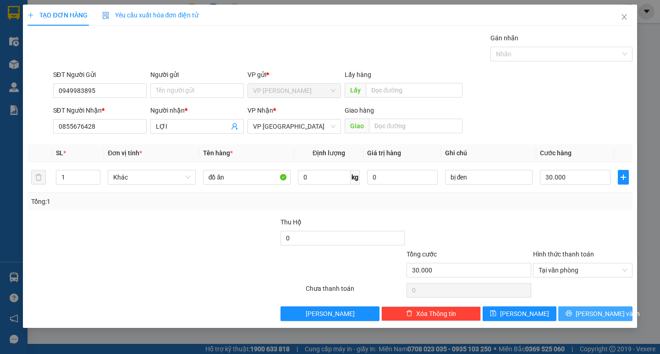
click at [593, 313] on span "[PERSON_NAME] và In" at bounding box center [608, 314] width 64 height 10
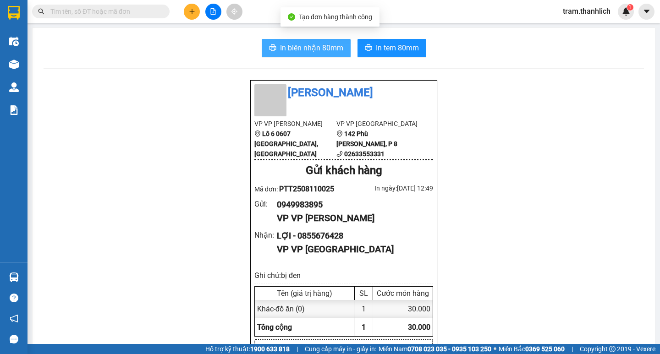
click at [323, 50] on span "In biên nhận 80mm" at bounding box center [311, 47] width 63 height 11
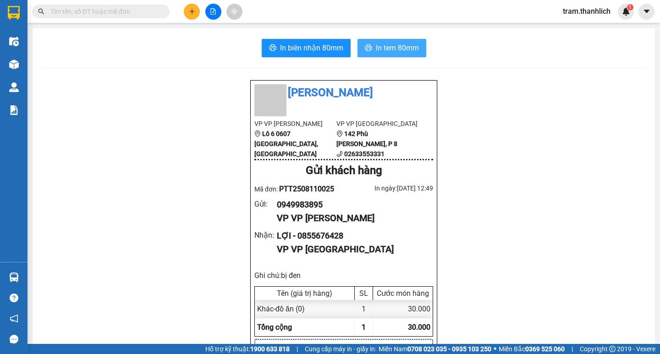
click at [398, 56] on button "In tem 80mm" at bounding box center [392, 48] width 69 height 18
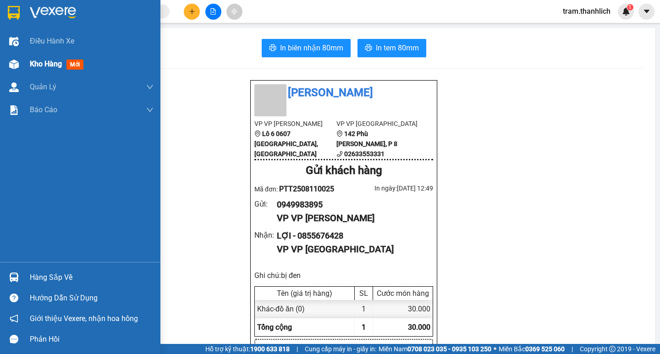
click at [38, 62] on span "Kho hàng" at bounding box center [46, 64] width 32 height 9
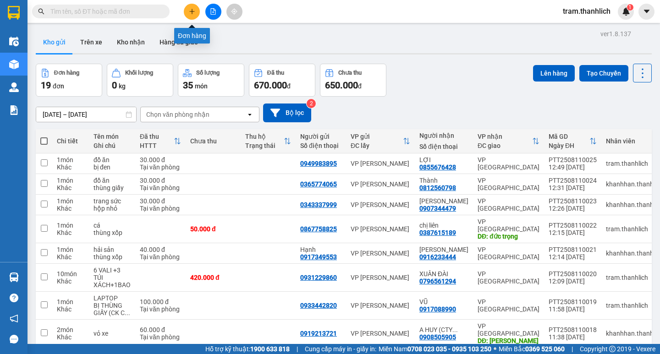
click at [193, 15] on button at bounding box center [192, 12] width 16 height 16
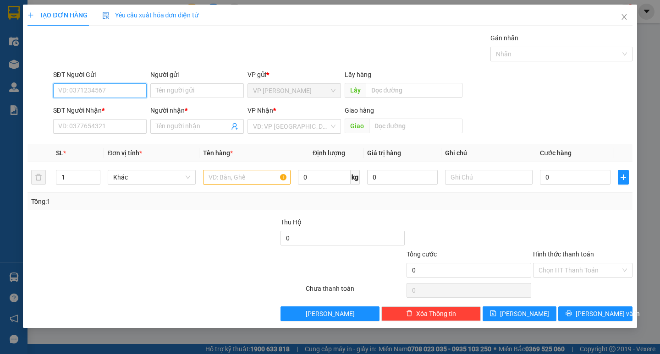
click at [102, 87] on input "SĐT Người Gửi" at bounding box center [100, 90] width 94 height 15
click at [100, 109] on div "0346983646" at bounding box center [100, 109] width 83 height 10
type input "0346983646"
type input "0963014367"
type input "."
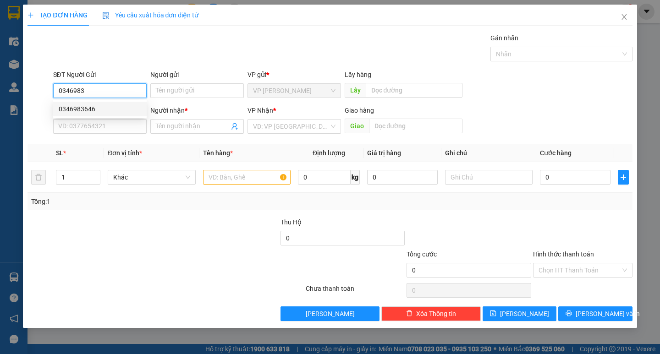
type input "NINH LOAN"
type input "0346983646"
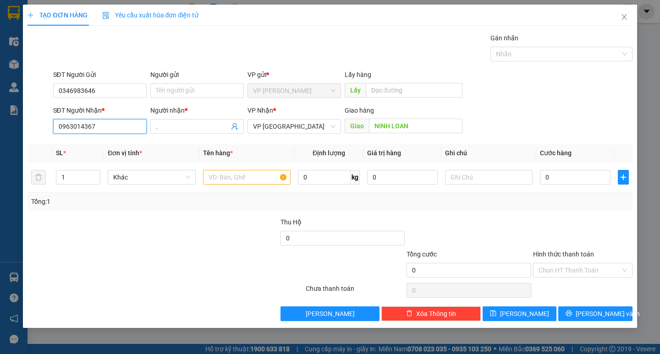
click at [108, 131] on input "0963014367" at bounding box center [100, 126] width 94 height 15
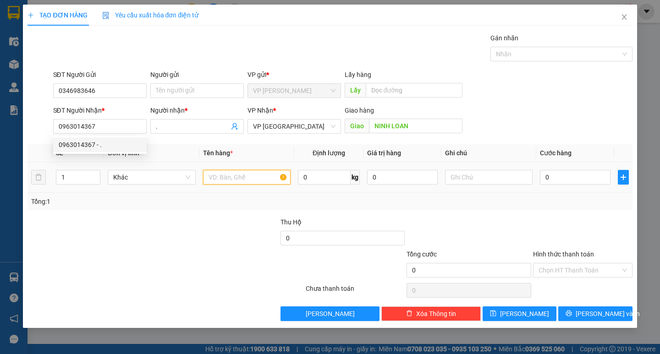
click at [226, 177] on input "text" at bounding box center [247, 177] width 88 height 15
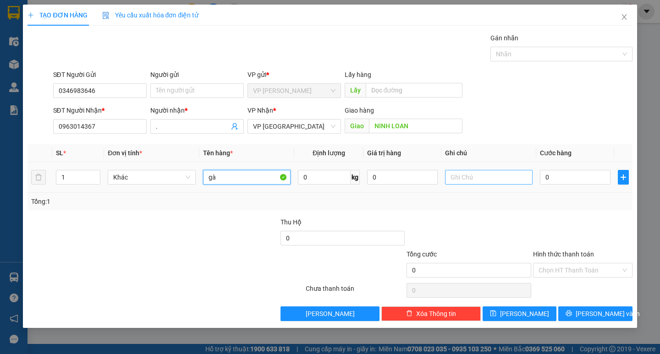
type input "gà"
click at [470, 182] on input "text" at bounding box center [489, 177] width 88 height 15
type input "ki"
click at [563, 178] on input "0" at bounding box center [575, 177] width 71 height 15
type input "1"
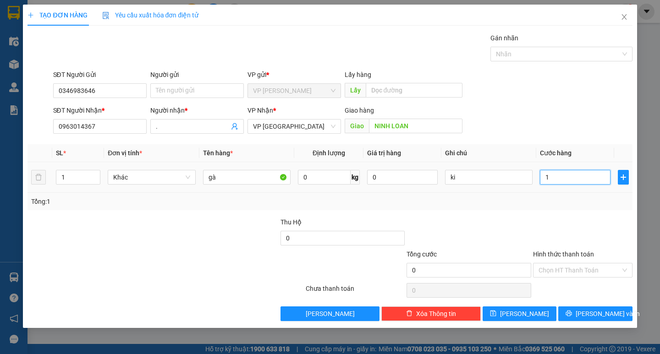
type input "1"
type input "10"
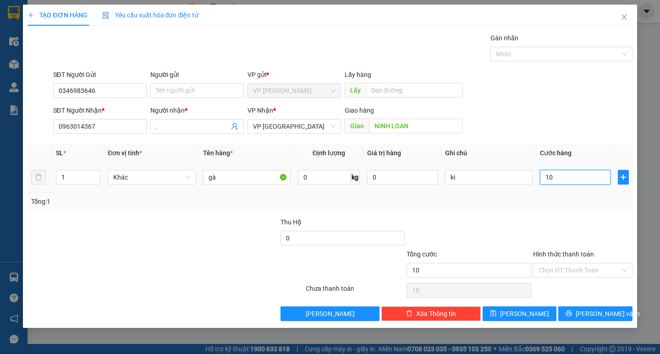
type input "100"
type input "1.000"
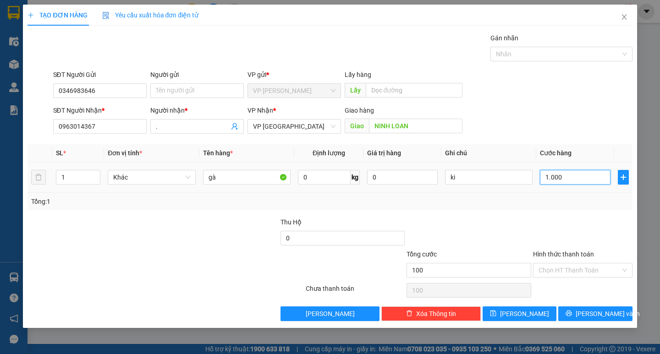
type input "1.000"
type input "10.000"
type input "100.000"
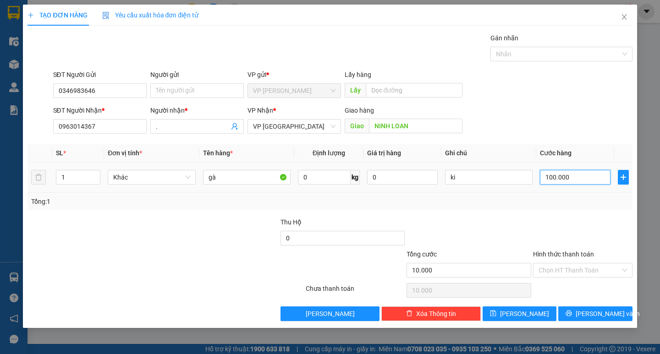
type input "100.000"
click at [599, 313] on span "[PERSON_NAME] và In" at bounding box center [608, 314] width 64 height 10
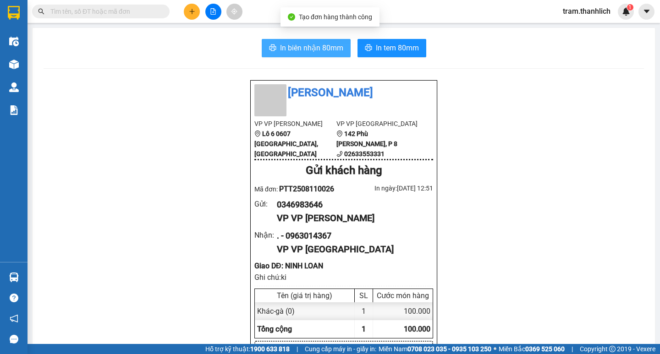
click at [322, 54] on span "In biên nhận 80mm" at bounding box center [311, 47] width 63 height 11
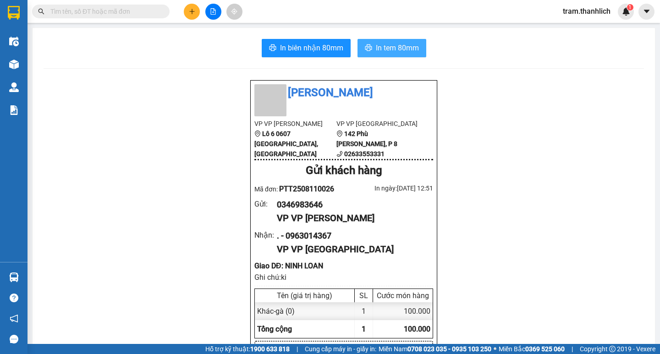
click at [392, 48] on span "In tem 80mm" at bounding box center [397, 47] width 43 height 11
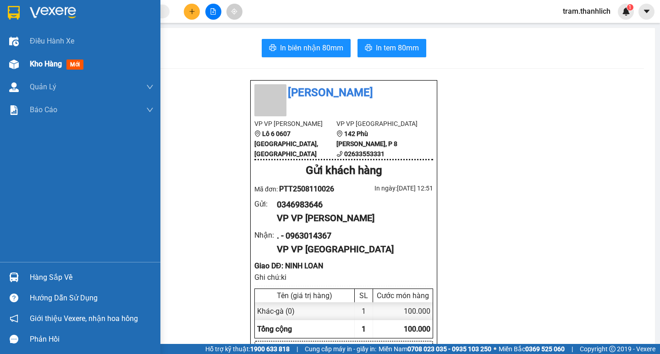
click at [18, 60] on img at bounding box center [14, 65] width 10 height 10
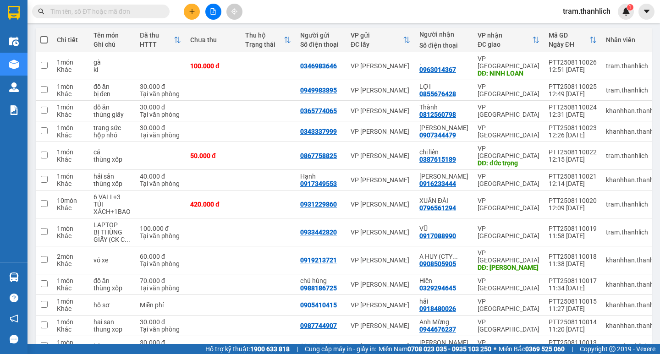
scroll to position [17, 0]
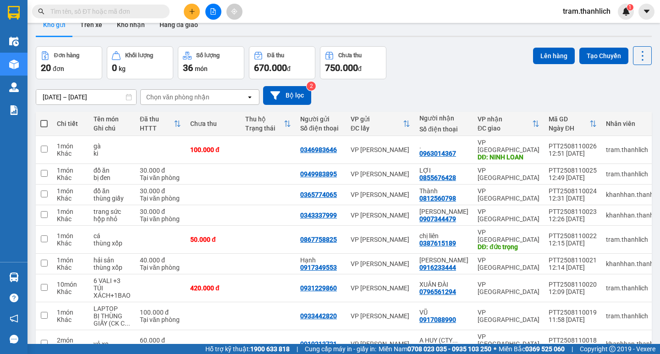
click at [184, 16] on div at bounding box center [213, 12] width 69 height 16
click at [201, 10] on div at bounding box center [213, 12] width 69 height 16
click at [194, 11] on icon "plus" at bounding box center [192, 11] width 6 height 6
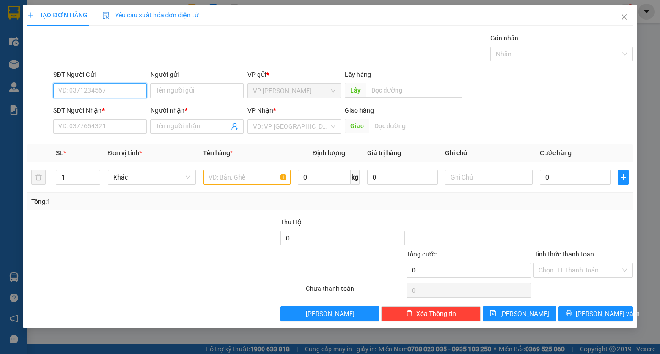
click at [117, 85] on input "SĐT Người Gửi" at bounding box center [100, 90] width 94 height 15
click at [116, 111] on div "0949421970 - liên" at bounding box center [100, 109] width 83 height 10
type input "0949421970"
type input "liên"
type input "0865934008"
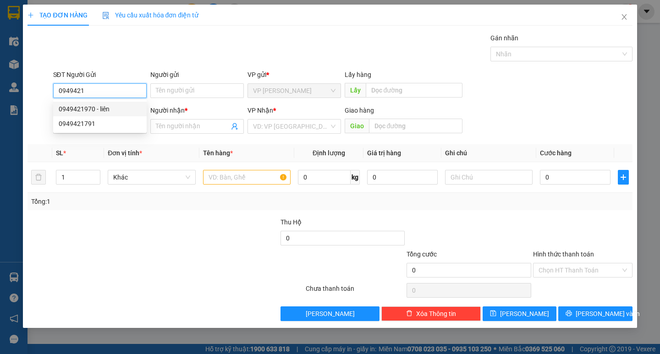
type input "hằng"
type input "0949421970"
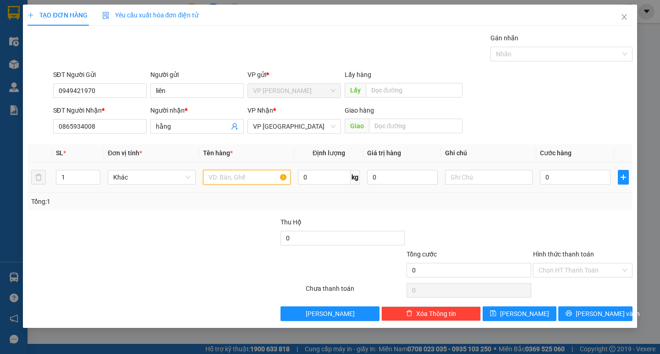
click at [230, 178] on input "text" at bounding box center [247, 177] width 88 height 15
type input "d"
type input "đồ ăn"
click at [470, 182] on input "text" at bounding box center [489, 177] width 88 height 15
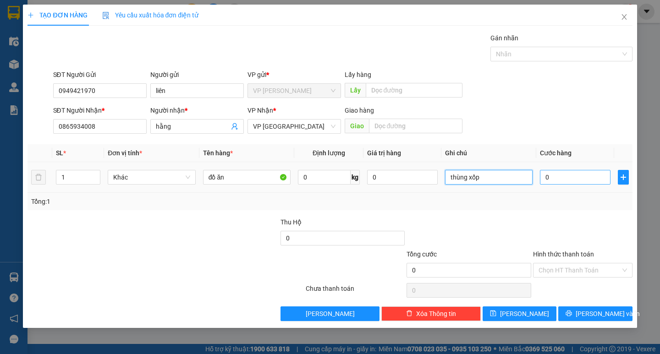
type input "thùng xốp"
click at [562, 182] on input "0" at bounding box center [575, 177] width 71 height 15
type input "3"
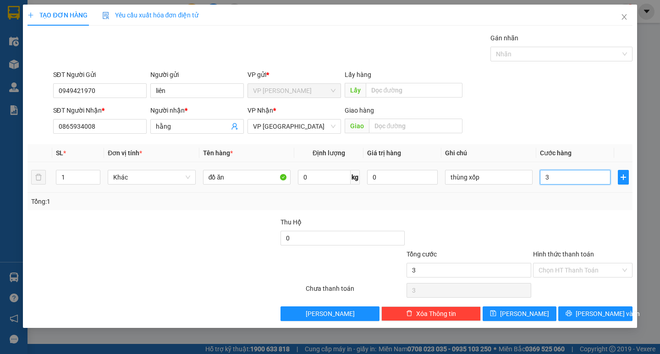
type input "30"
type input "300"
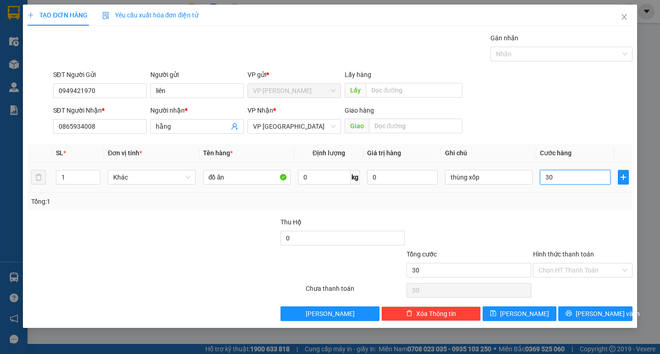
type input "300"
type input "3.000"
type input "30.000"
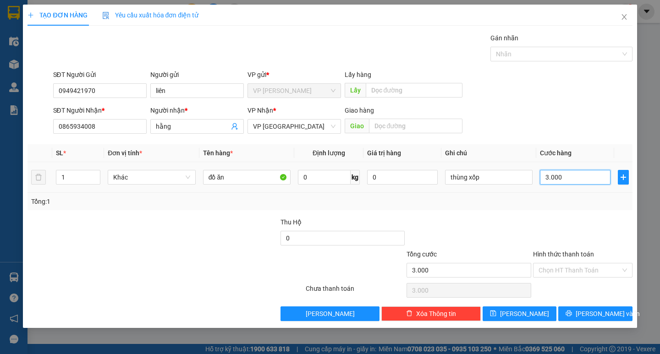
type input "30.000"
click at [581, 269] on input "Hình thức thanh toán" at bounding box center [580, 271] width 82 height 14
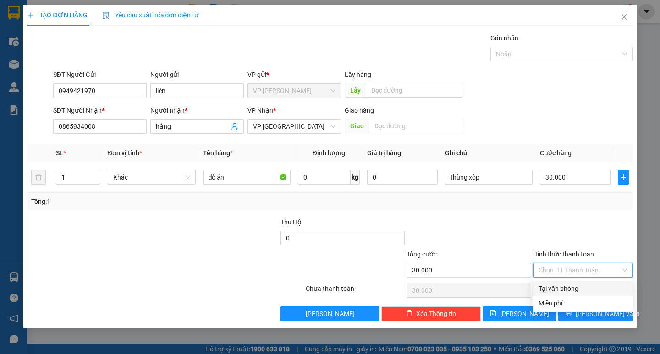
click at [588, 224] on div at bounding box center [582, 233] width 101 height 32
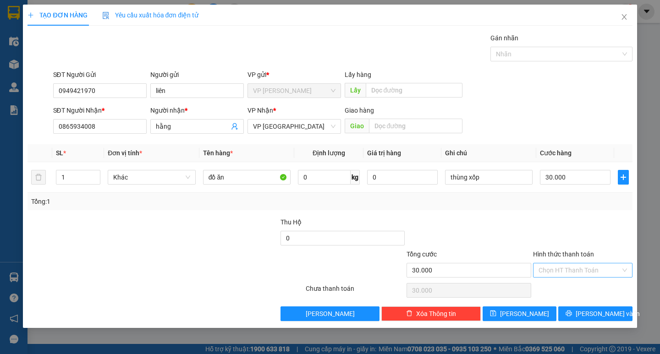
click at [581, 274] on input "Hình thức thanh toán" at bounding box center [580, 271] width 82 height 14
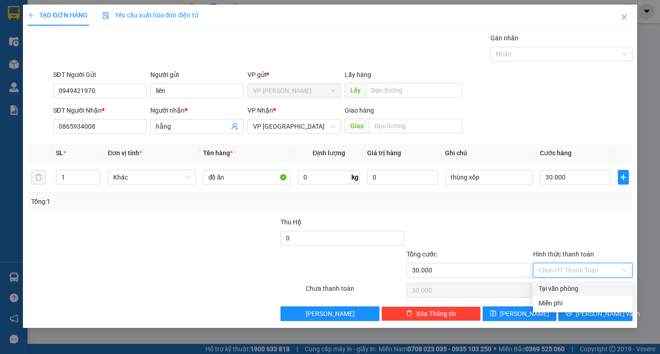
click at [576, 289] on div "Tại văn phòng" at bounding box center [583, 289] width 89 height 10
type input "0"
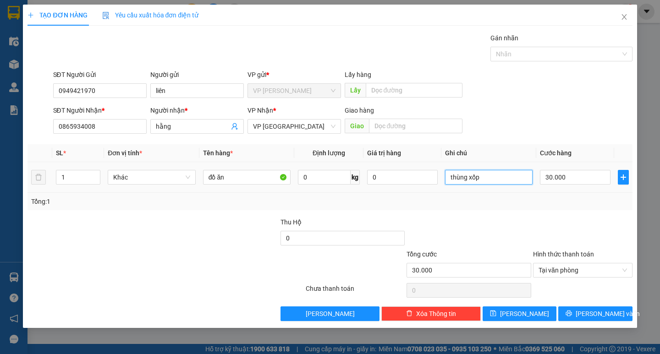
click at [516, 178] on input "thùng xốp" at bounding box center [489, 177] width 88 height 15
type input "thùng xốp (ck cô đào)"
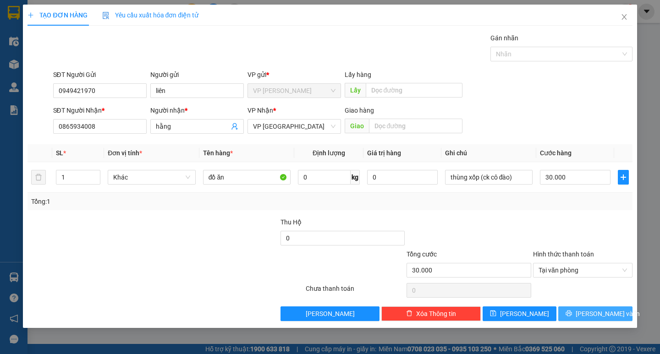
click at [621, 319] on button "[PERSON_NAME] và In" at bounding box center [596, 314] width 74 height 15
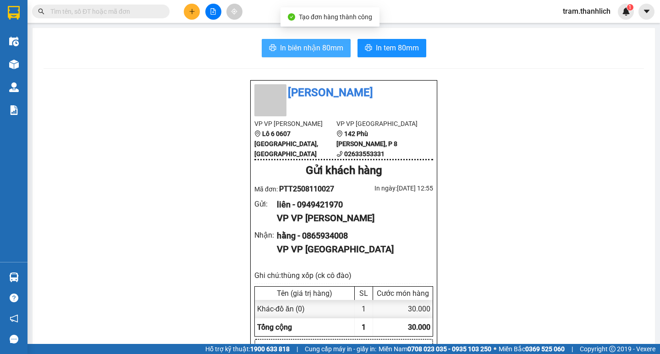
click at [309, 50] on span "In biên nhận 80mm" at bounding box center [311, 47] width 63 height 11
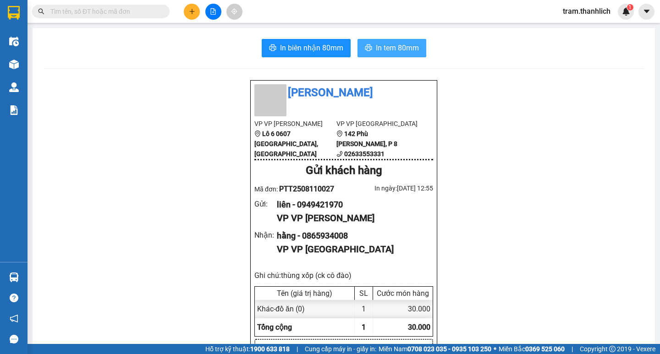
click at [407, 49] on span "In tem 80mm" at bounding box center [397, 47] width 43 height 11
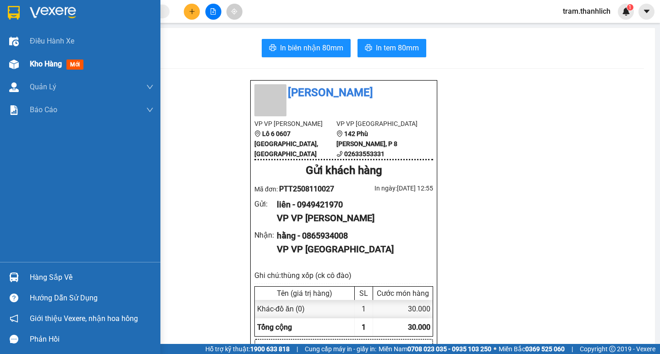
click at [49, 55] on div "Kho hàng mới" at bounding box center [92, 64] width 124 height 23
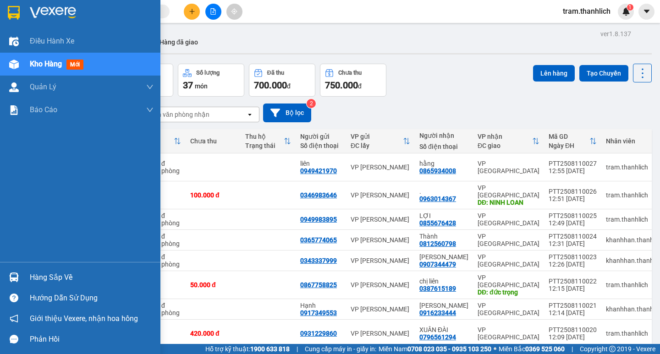
click at [24, 64] on div "Kho hàng mới" at bounding box center [80, 64] width 161 height 23
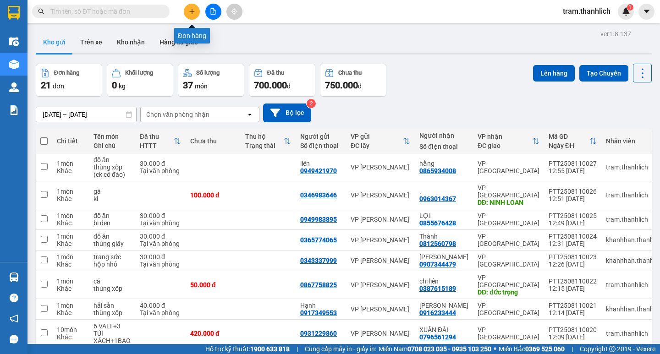
click at [194, 9] on icon "plus" at bounding box center [192, 11] width 6 height 6
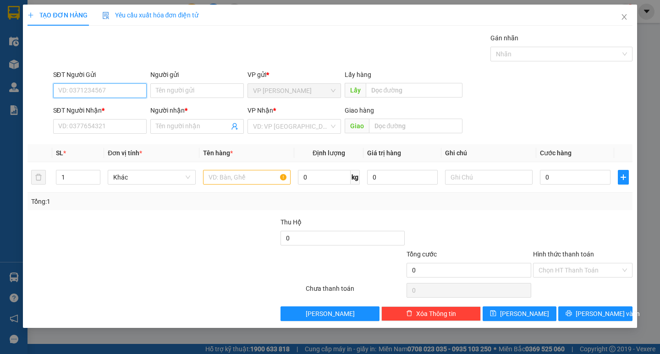
click at [99, 89] on input "SĐT Người Gửi" at bounding box center [100, 90] width 94 height 15
type input "0943330902"
click at [121, 110] on div "0943330902 - ck co lien" at bounding box center [100, 109] width 83 height 10
type input "ck co lien"
type input "0943330902"
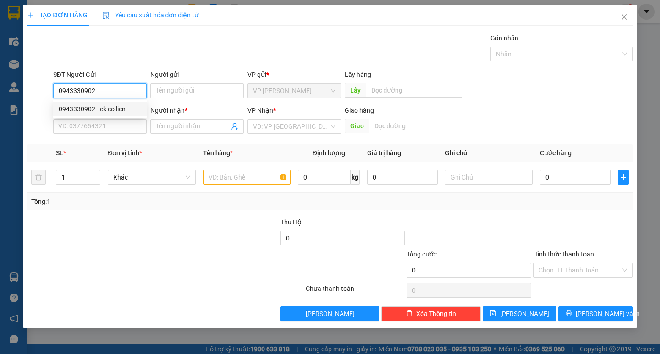
type input "ck co lien"
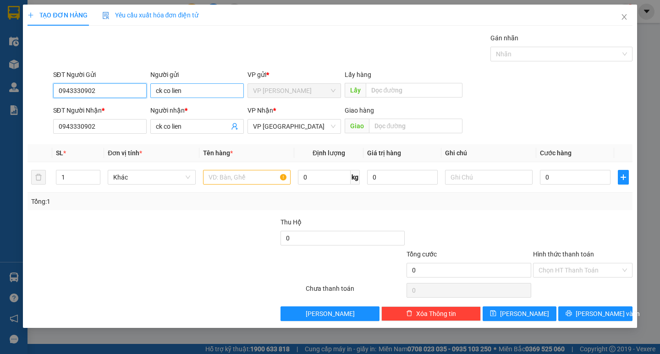
type input "0943330902"
click at [216, 96] on input "ck co lien" at bounding box center [197, 90] width 94 height 15
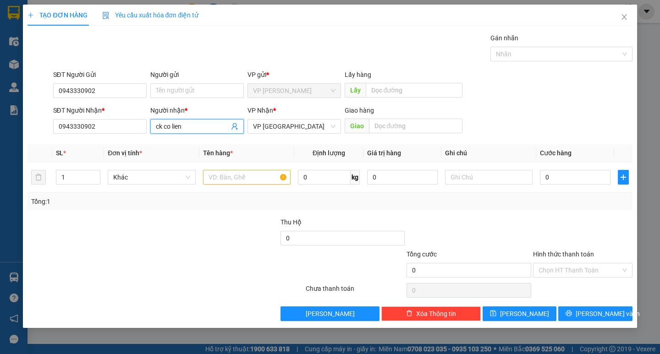
click at [203, 124] on input "ck co lien" at bounding box center [192, 127] width 73 height 10
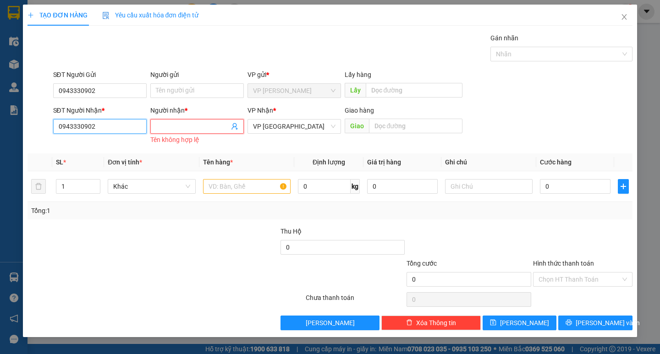
click at [146, 125] on input "0943330902" at bounding box center [100, 126] width 94 height 15
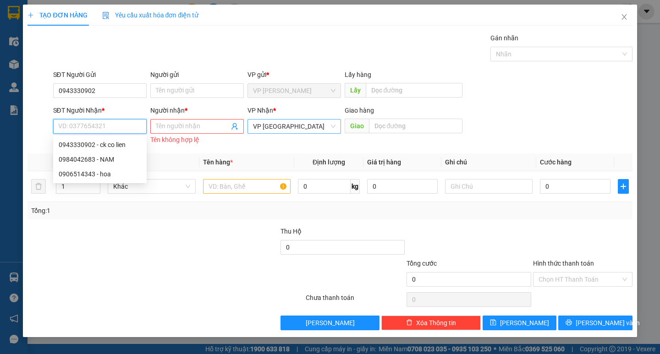
click at [299, 132] on span "VP [GEOGRAPHIC_DATA]" at bounding box center [294, 127] width 83 height 14
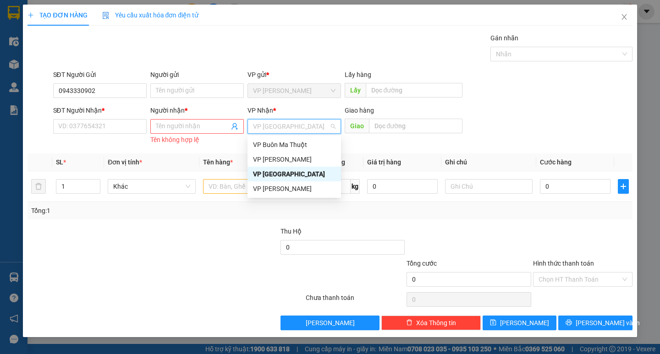
click at [299, 124] on span "VP [GEOGRAPHIC_DATA]" at bounding box center [294, 127] width 83 height 14
click at [297, 140] on div "VP Buôn Ma Thuột" at bounding box center [295, 145] width 94 height 15
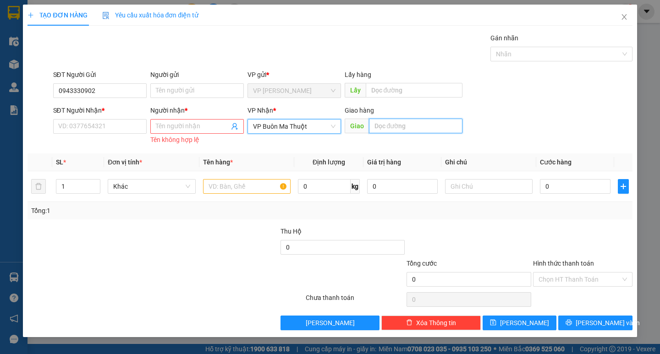
click at [404, 130] on input "text" at bounding box center [416, 126] width 94 height 15
type input "BUÔN"
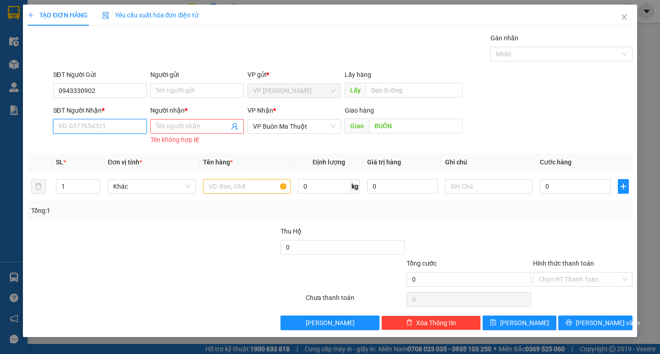
click at [84, 127] on input "SĐT Người Nhận *" at bounding box center [100, 126] width 94 height 15
click at [90, 144] on div "0984042683 - NAM" at bounding box center [100, 145] width 83 height 10
type input "0984042683"
type input "NAM"
type input "PƠNG DRANG (BUÔN HỒ)"
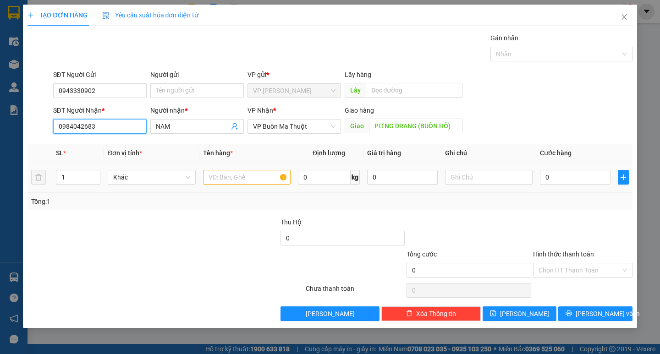
type input "0984042683"
click at [209, 172] on input "text" at bounding box center [247, 177] width 88 height 15
type input "HẢI SẢN"
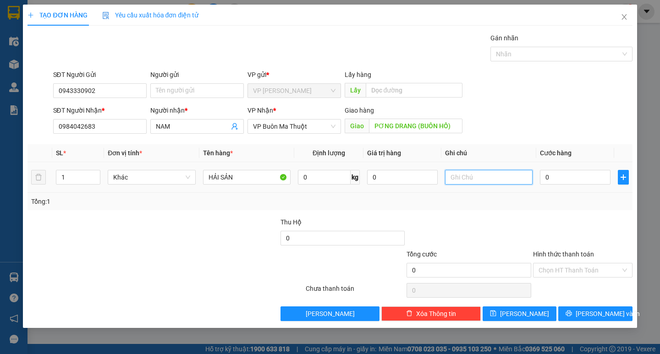
click at [475, 182] on input "text" at bounding box center [489, 177] width 88 height 15
type input "BỊ THÙNG XỐP"
click at [557, 178] on input "0" at bounding box center [575, 177] width 71 height 15
type input "6"
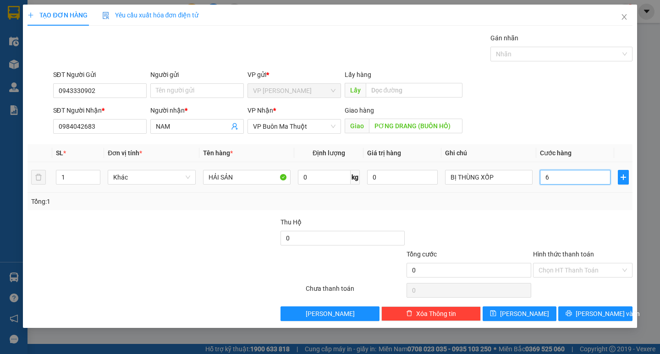
type input "6"
type input "60"
type input "600"
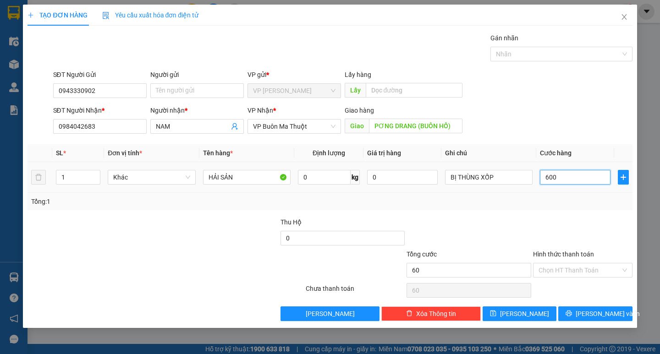
type input "600"
type input "6.000"
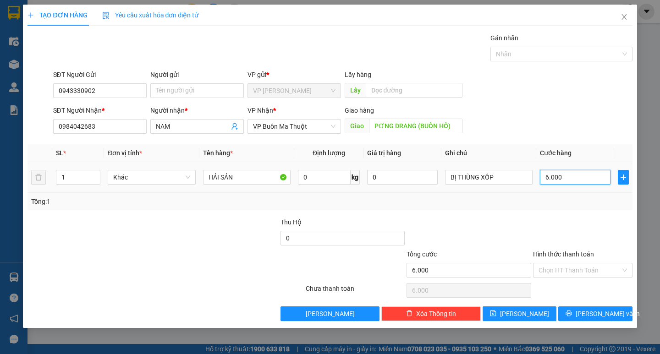
type input "60.000"
click at [522, 224] on div at bounding box center [469, 233] width 127 height 32
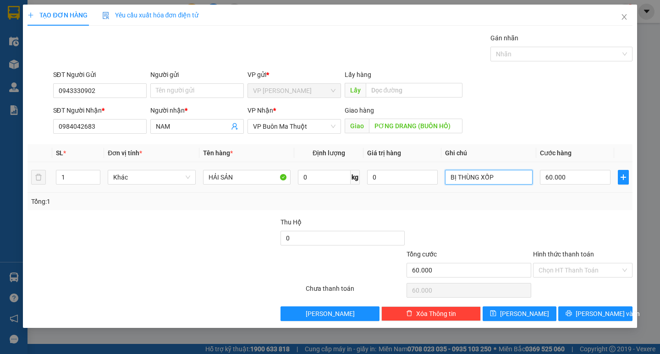
click at [521, 177] on input "BỊ THÙNG XỐP" at bounding box center [489, 177] width 88 height 15
type input "BỊ THÙNG XỐP (CK CÔ ĐÀO)"
click at [592, 262] on div "Hình thức thanh toán" at bounding box center [583, 256] width 100 height 14
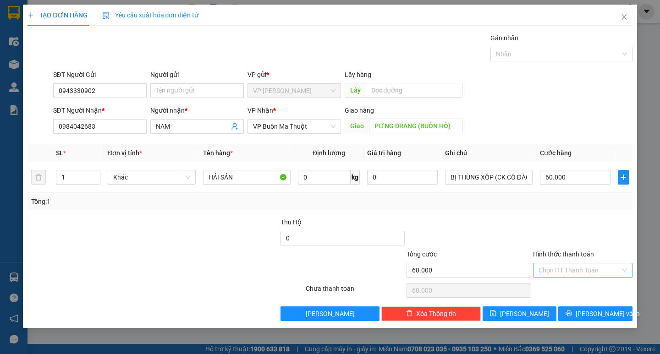
click at [590, 271] on input "Hình thức thanh toán" at bounding box center [580, 271] width 82 height 14
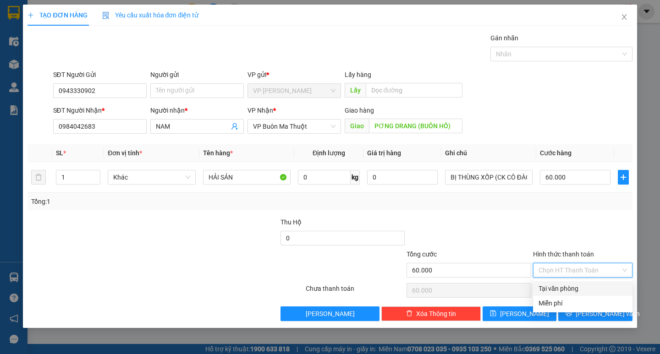
click at [587, 286] on div "Tại văn phòng" at bounding box center [583, 289] width 89 height 10
type input "0"
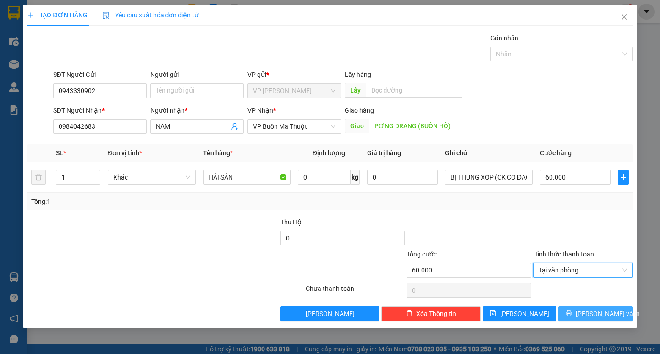
click at [593, 311] on span "[PERSON_NAME] và In" at bounding box center [608, 314] width 64 height 10
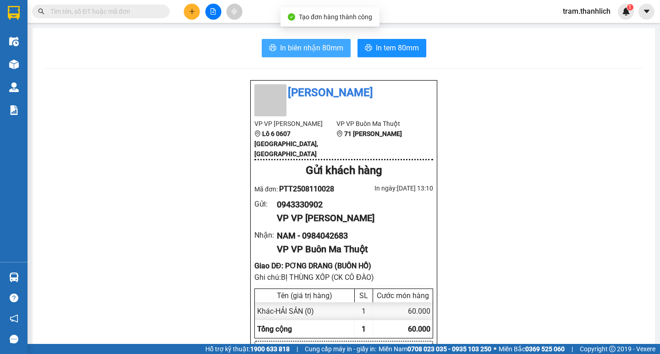
click at [332, 52] on span "In biên nhận 80mm" at bounding box center [311, 47] width 63 height 11
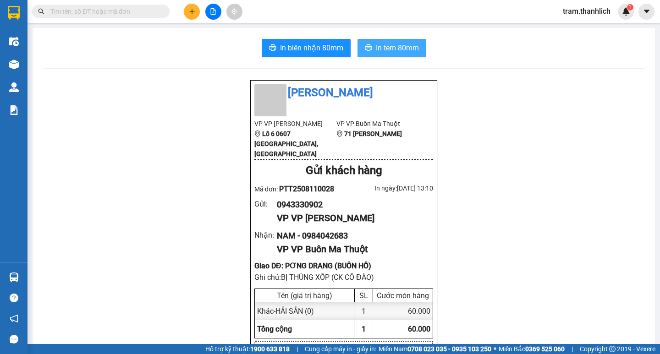
click at [397, 48] on span "In tem 80mm" at bounding box center [397, 47] width 43 height 11
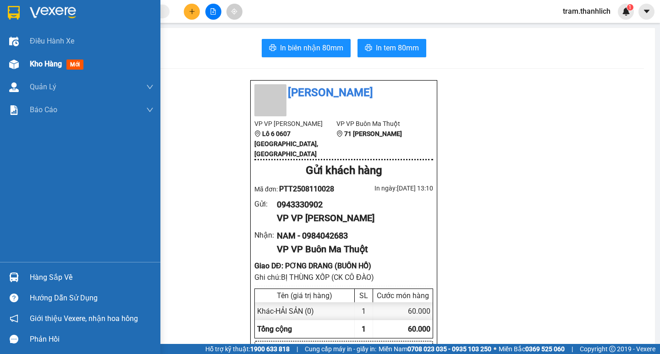
click at [19, 61] on div at bounding box center [14, 64] width 16 height 16
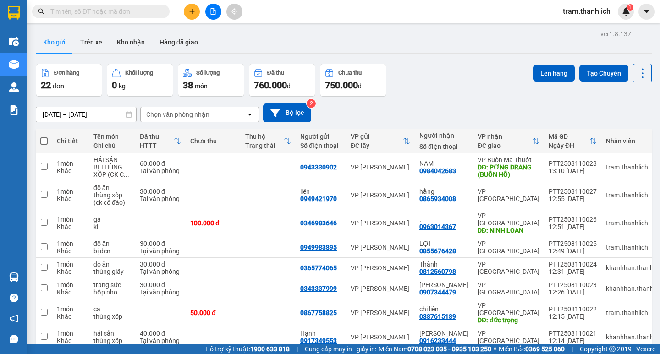
click at [195, 11] on icon "plus" at bounding box center [192, 11] width 6 height 6
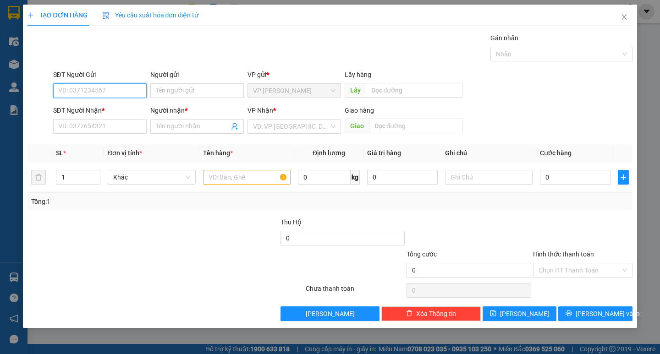
click at [90, 87] on input "SĐT Người Gửi" at bounding box center [100, 90] width 94 height 15
click at [89, 110] on div "0919725030" at bounding box center [100, 109] width 83 height 10
type input "0919725030"
type input "0838000246"
type input "quang"
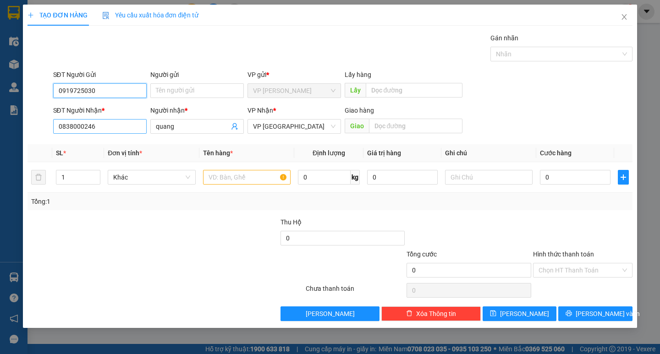
type input "0919725030"
click at [144, 126] on input "0838000246" at bounding box center [100, 126] width 94 height 15
click at [103, 124] on input "SĐT Người Nhận *" at bounding box center [100, 126] width 94 height 15
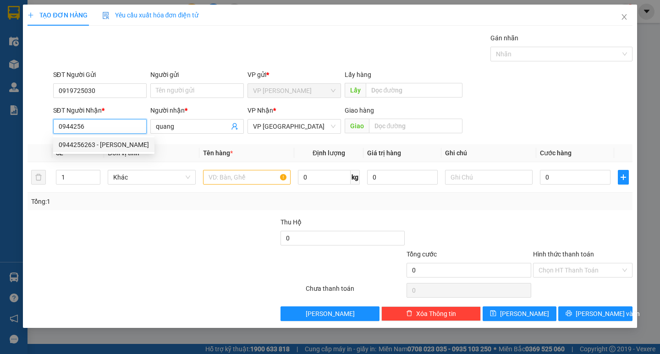
click at [111, 149] on div "0944256263 - [PERSON_NAME]" at bounding box center [104, 145] width 90 height 10
type input "0944256263"
type input "[PERSON_NAME]"
type input "0944256263"
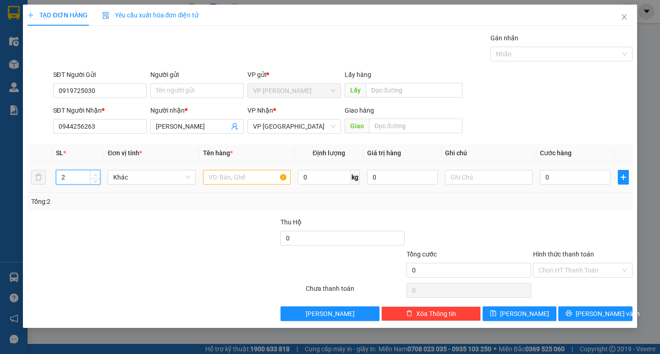
click at [96, 172] on span "up" at bounding box center [96, 175] width 6 height 6
type input "3"
click at [96, 172] on span "up" at bounding box center [96, 175] width 6 height 6
click at [227, 170] on div at bounding box center [247, 177] width 88 height 18
click at [222, 178] on input "text" at bounding box center [247, 177] width 88 height 15
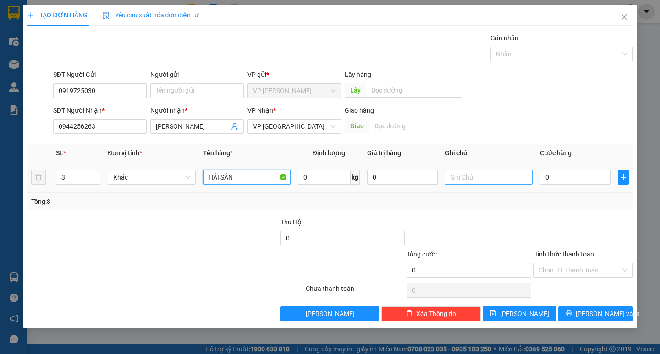
type input "HẢI SẢN"
click at [455, 176] on input "text" at bounding box center [489, 177] width 88 height 15
type input "1T LỚN +2T NHỎ"
click at [561, 179] on input "0" at bounding box center [575, 177] width 71 height 15
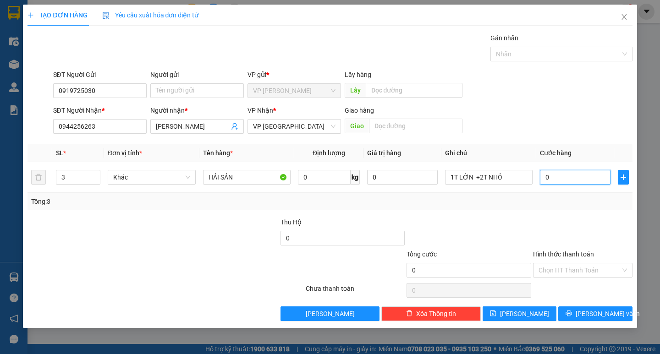
type input "2"
type input "25"
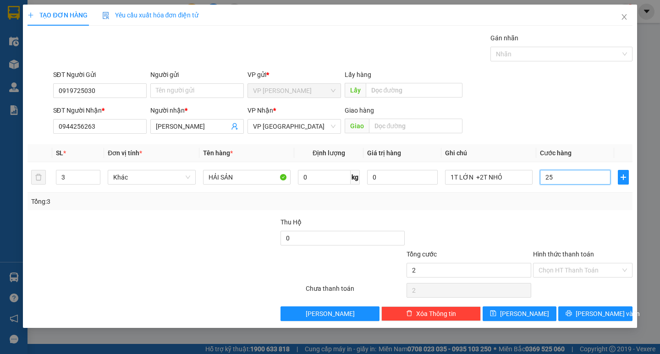
type input "25"
type input "250"
type input "2.500"
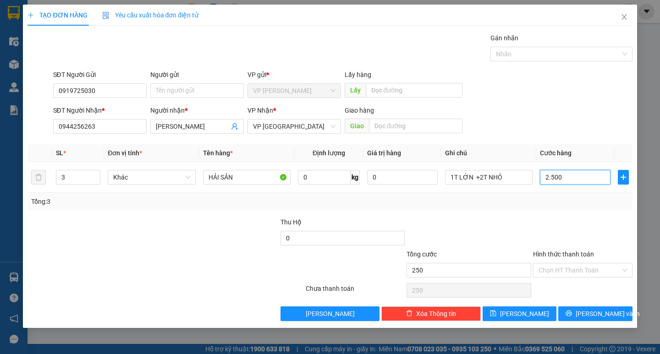
type input "2.500"
type input "25.000"
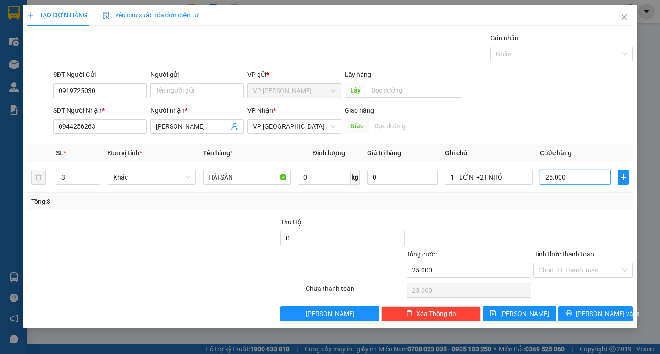
type input "250.000"
click at [588, 315] on span "[PERSON_NAME] và In" at bounding box center [608, 314] width 64 height 10
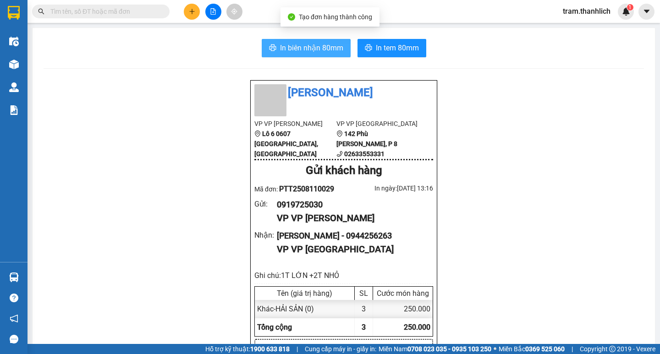
click at [285, 44] on span "In biên nhận 80mm" at bounding box center [311, 47] width 63 height 11
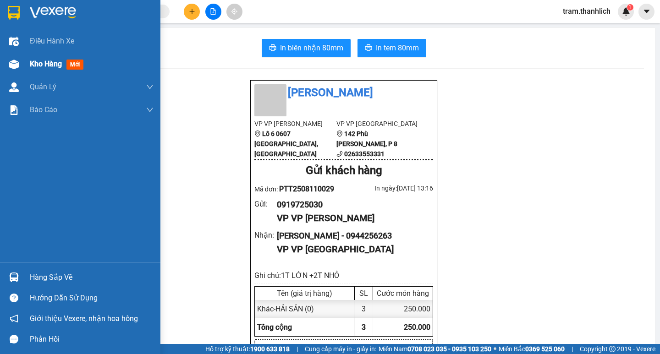
click at [36, 60] on span "Kho hàng" at bounding box center [46, 64] width 32 height 9
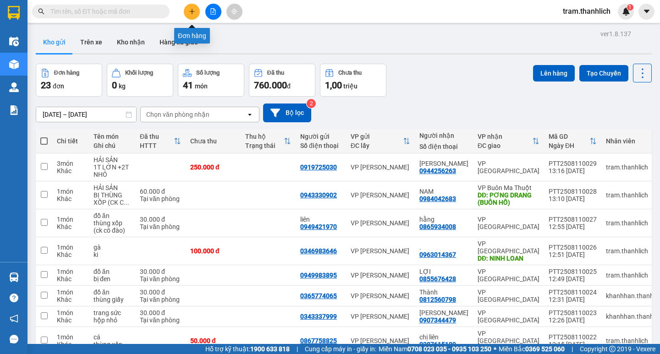
click at [198, 11] on button at bounding box center [192, 12] width 16 height 16
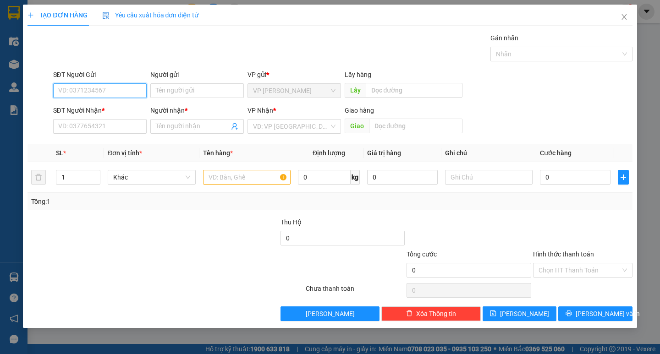
click at [105, 87] on input "SĐT Người Gửi" at bounding box center [100, 90] width 94 height 15
click at [97, 117] on div "0919213721 0919213721" at bounding box center [100, 109] width 94 height 18
click at [103, 89] on input "0919213" at bounding box center [100, 90] width 94 height 15
click at [104, 108] on div "0919213721" at bounding box center [100, 109] width 83 height 10
type input "0919213721"
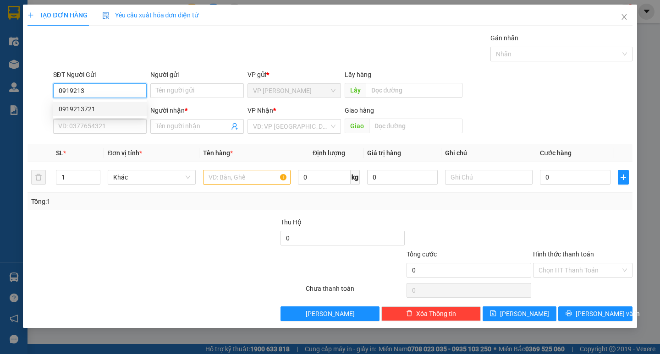
type input "0908505905"
type input "A HUY (CTY QUỐC NAM)"
type input "ĐỨC TRỌNG"
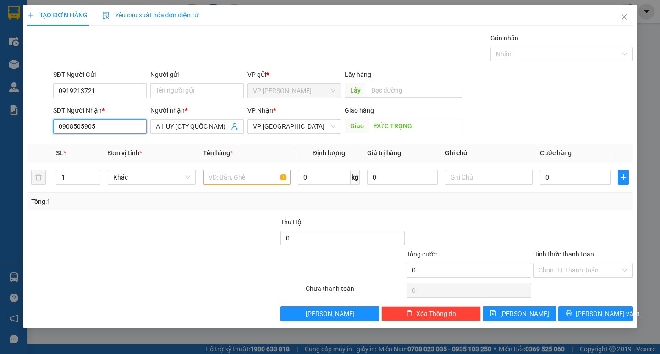
click at [130, 129] on input "0908505905" at bounding box center [100, 126] width 94 height 15
click at [109, 141] on div "0981197197 - mạnh" at bounding box center [100, 145] width 83 height 10
type input "0981197197"
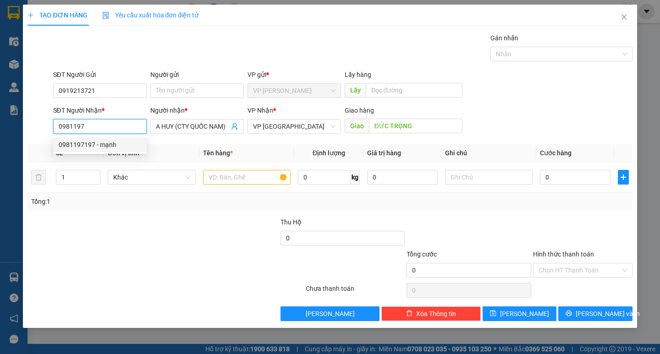
type input "mạnh"
type input "0981197197"
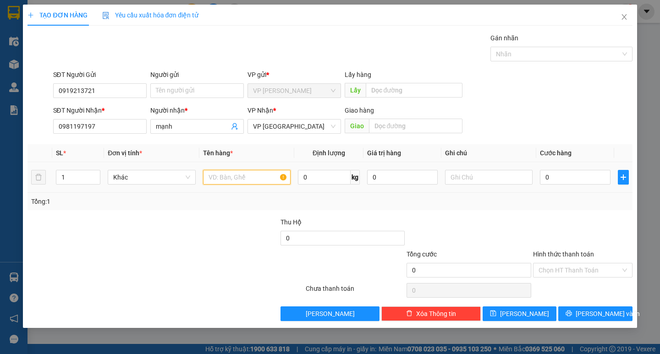
click at [261, 173] on input "text" at bounding box center [247, 177] width 88 height 15
type input "VỎ XE"
click at [562, 168] on div "0" at bounding box center [575, 177] width 71 height 18
click at [561, 172] on input "0" at bounding box center [575, 177] width 71 height 15
type input "3"
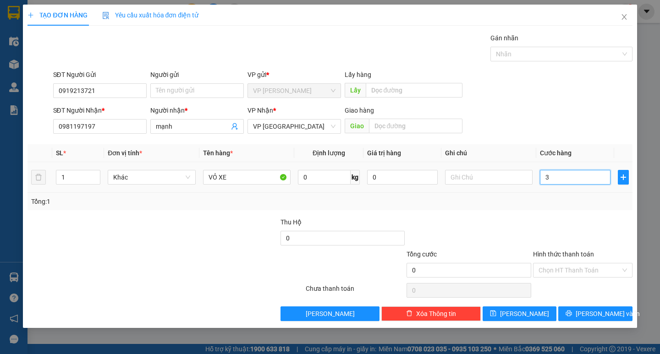
type input "3"
type input "30"
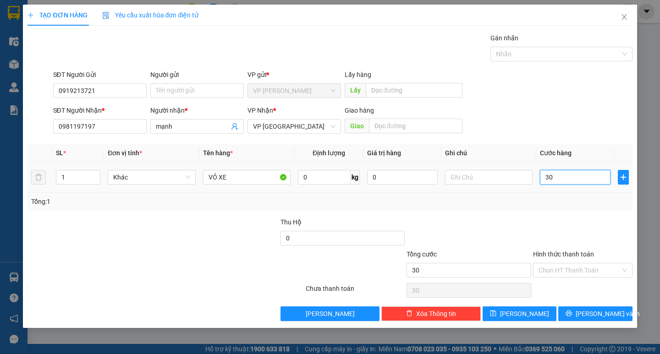
type input "300"
type input "3.000"
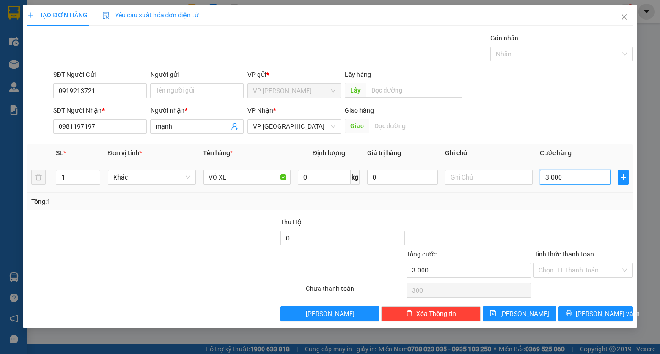
type input "3.000"
type input "30.000"
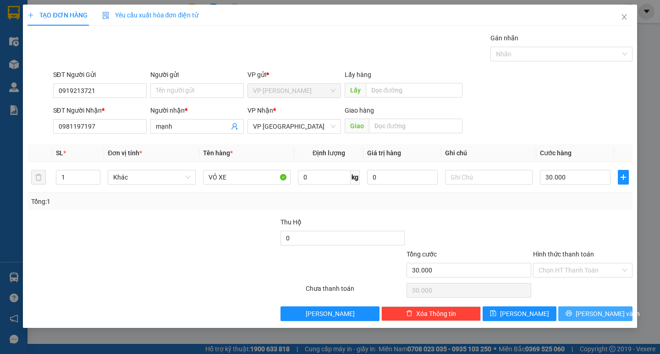
click at [597, 316] on span "[PERSON_NAME] và In" at bounding box center [608, 314] width 64 height 10
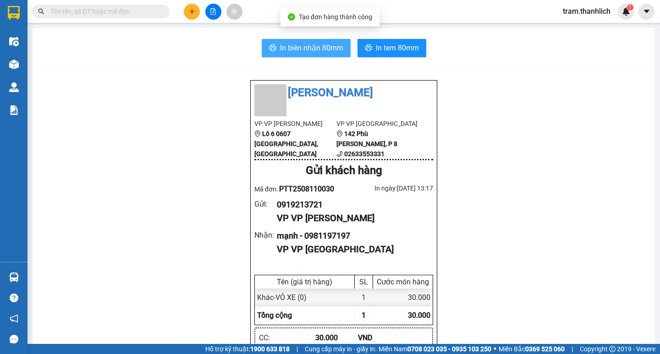
click at [311, 51] on span "In biên nhận 80mm" at bounding box center [311, 47] width 63 height 11
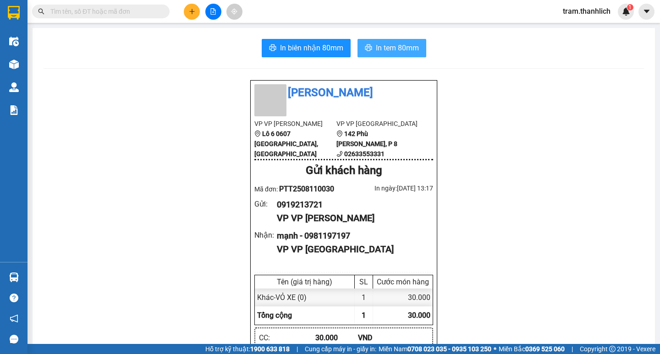
click at [409, 50] on span "In tem 80mm" at bounding box center [397, 47] width 43 height 11
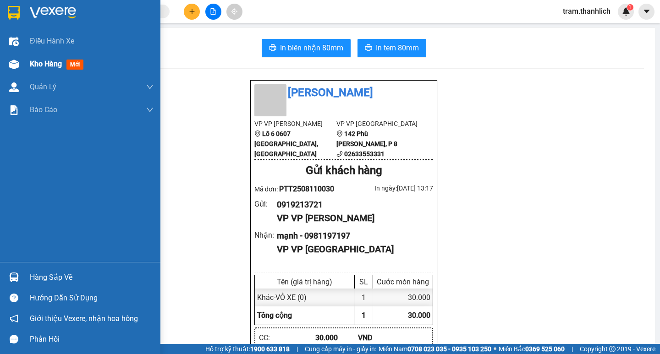
click at [9, 70] on div at bounding box center [14, 64] width 16 height 16
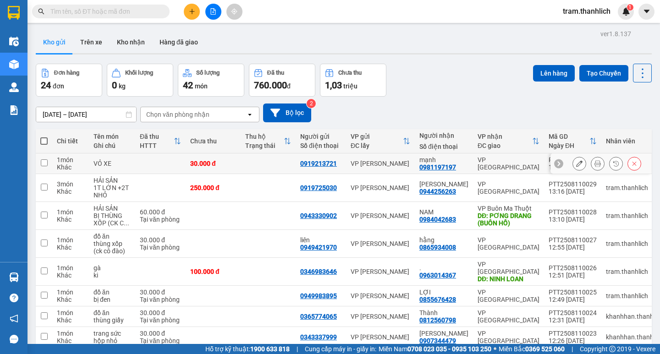
click at [576, 165] on icon at bounding box center [579, 164] width 6 height 6
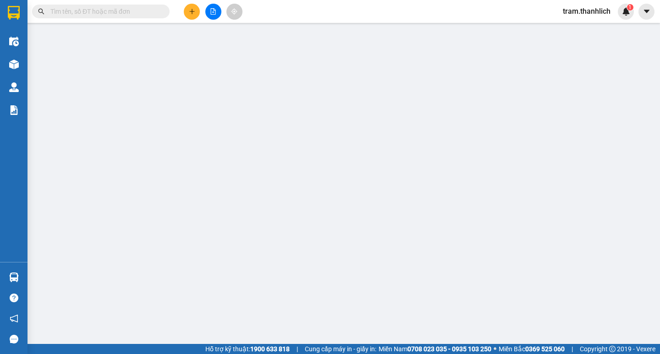
type input "0919213721"
type input "0981197197"
type input "30.000"
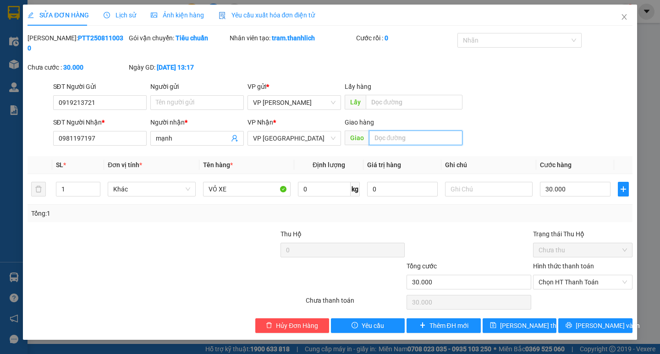
click at [423, 133] on input "text" at bounding box center [416, 138] width 94 height 15
type input "D"
type input "ĐỨC TRỌNG"
click at [541, 322] on button "Lưu thay đổi" at bounding box center [520, 326] width 74 height 15
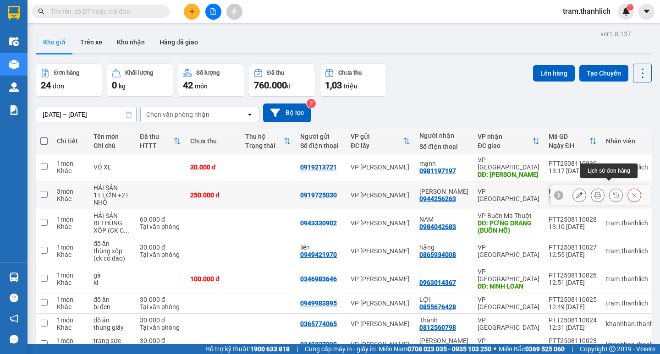
click at [595, 192] on icon at bounding box center [598, 195] width 6 height 6
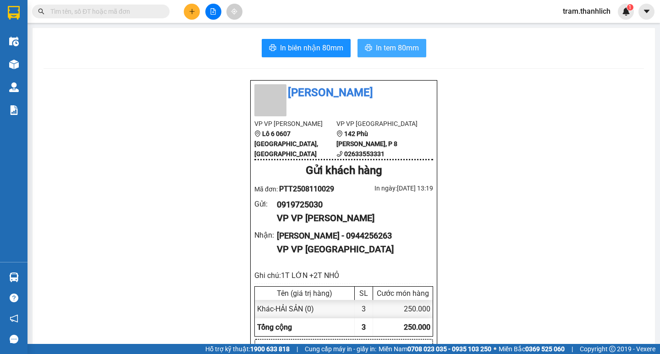
click at [395, 44] on span "In tem 80mm" at bounding box center [397, 47] width 43 height 11
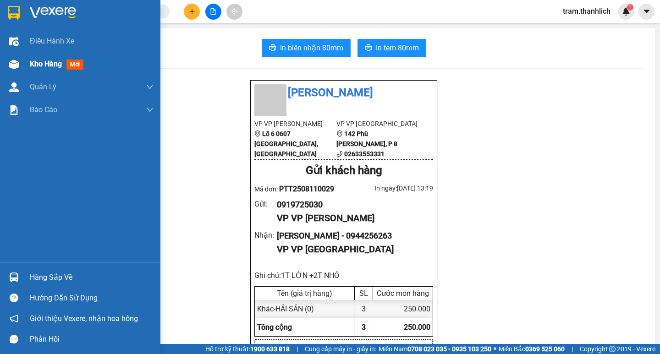
click at [27, 55] on div "Kho hàng mới" at bounding box center [80, 64] width 161 height 23
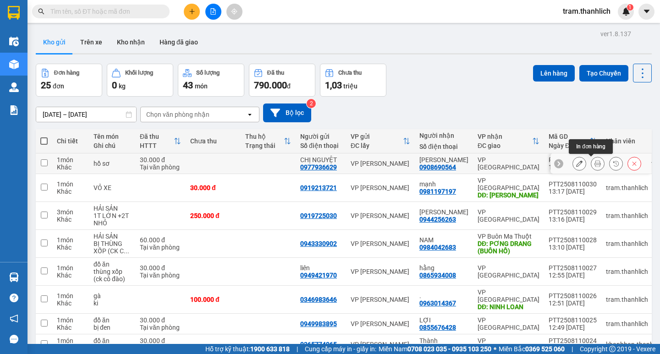
click at [595, 166] on icon at bounding box center [598, 164] width 6 height 6
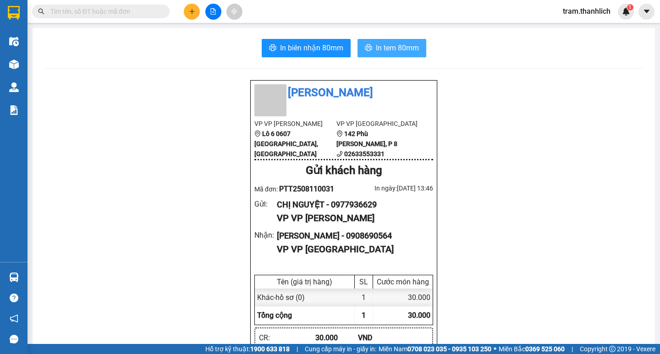
click at [388, 43] on span "In tem 80mm" at bounding box center [397, 47] width 43 height 11
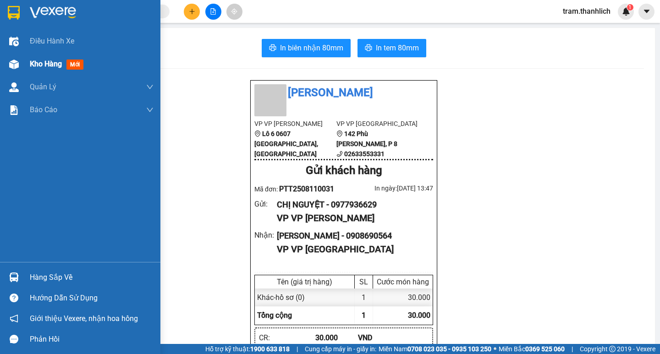
click at [44, 72] on div "Kho hàng mới" at bounding box center [92, 64] width 124 height 23
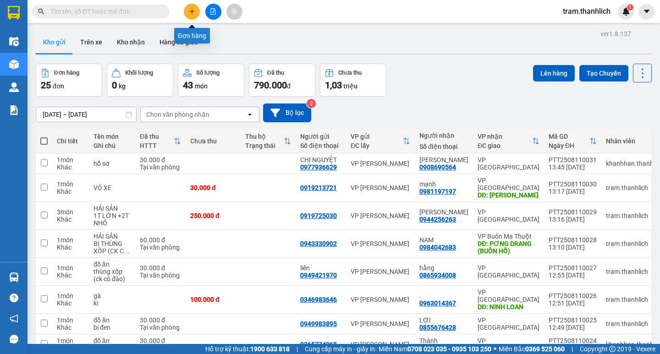
click at [198, 14] on button at bounding box center [192, 12] width 16 height 16
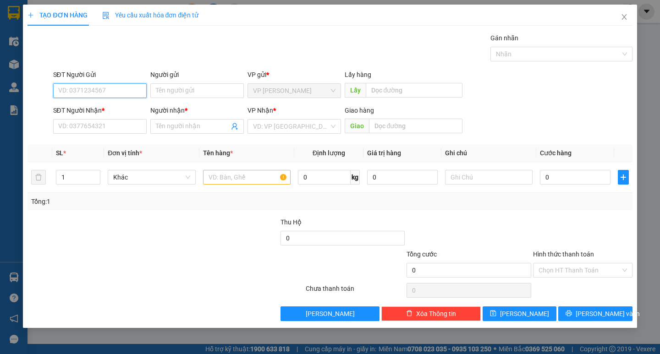
click at [61, 88] on input "SĐT Người Gửi" at bounding box center [100, 90] width 94 height 15
click at [67, 123] on input "SĐT Người Nhận *" at bounding box center [100, 126] width 94 height 15
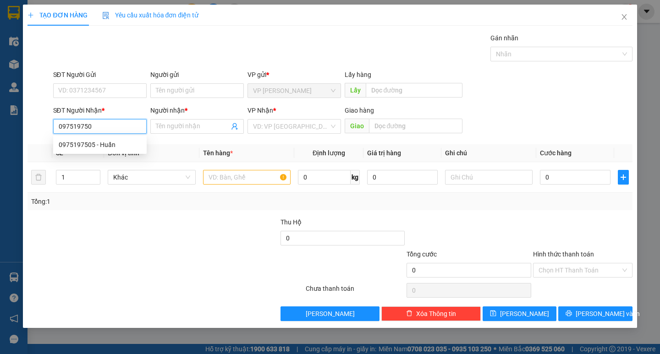
type input "0975197505"
click at [82, 142] on div "0975197505 - Huấn" at bounding box center [100, 145] width 83 height 10
type input "Huấn"
type input "[PERSON_NAME]"
type input "0975197505"
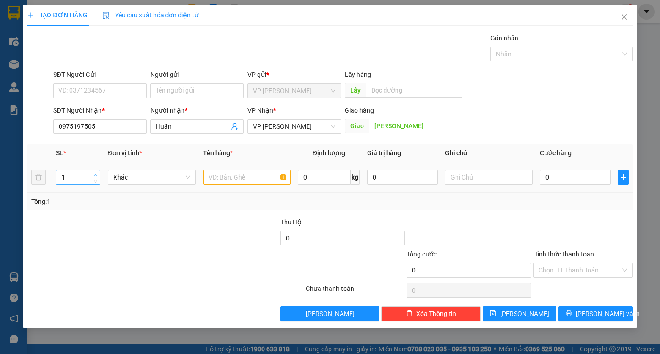
type input "2"
click at [94, 174] on icon "up" at bounding box center [95, 175] width 3 height 3
click at [249, 177] on input "text" at bounding box center [247, 177] width 88 height 15
type input "hải sản"
click at [505, 173] on input "text" at bounding box center [489, 177] width 88 height 15
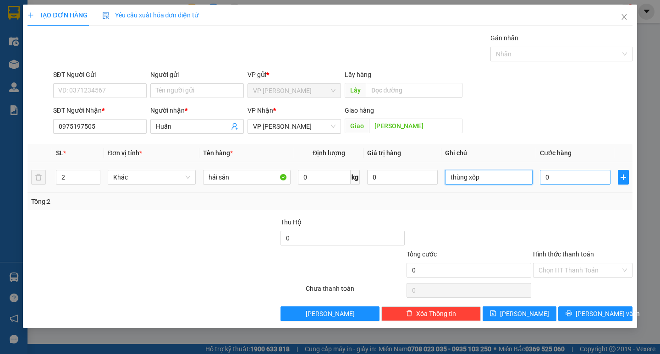
type input "thùng xốp"
click at [598, 175] on input "0" at bounding box center [575, 177] width 71 height 15
type input "2"
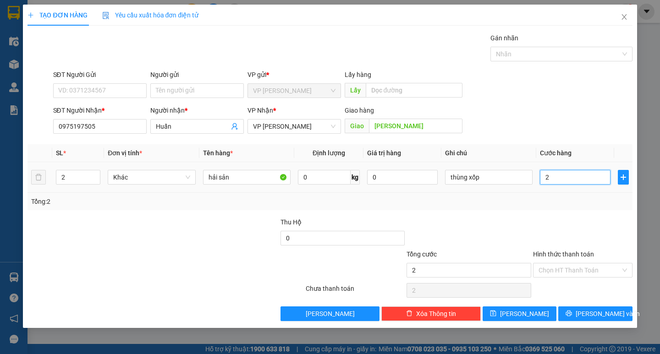
type input "25"
type input "250"
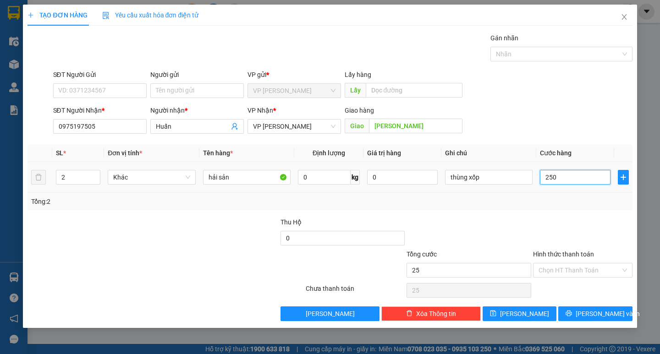
type input "250"
type input "2.500"
type input "25.000"
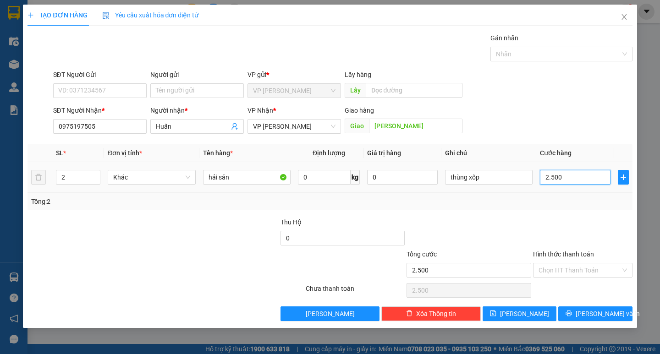
type input "25.000"
type input "250.000"
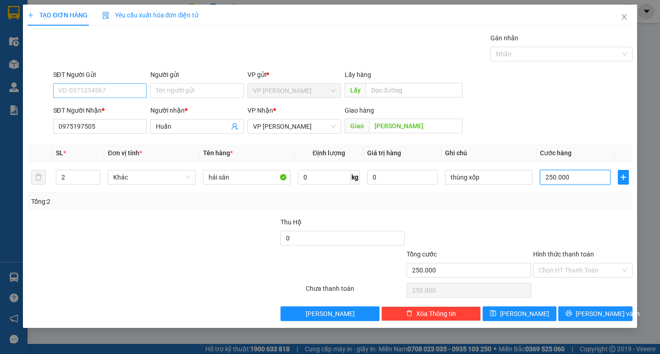
type input "250.000"
click at [90, 89] on input "SĐT Người Gửi" at bounding box center [100, 90] width 94 height 15
type input "0916768409"
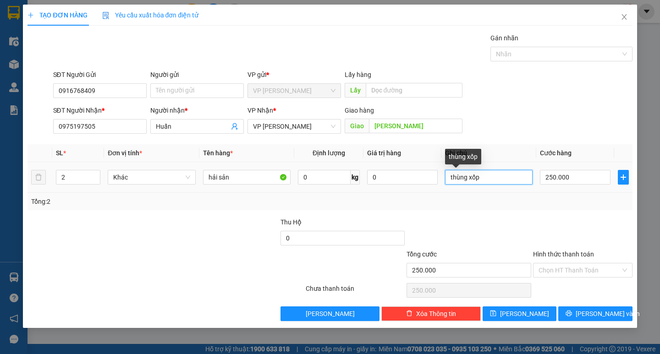
click at [525, 177] on input "thùng xốp" at bounding box center [489, 177] width 88 height 15
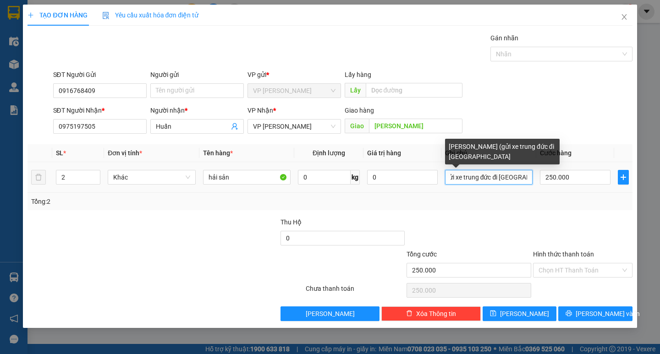
scroll to position [0, 40]
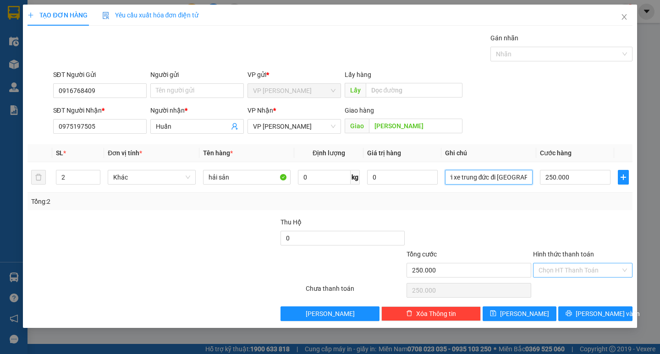
type input "thùng xốp (gửi xe trung đức đi [GEOGRAPHIC_DATA])"
click at [579, 269] on input "Hình thức thanh toán" at bounding box center [580, 271] width 82 height 14
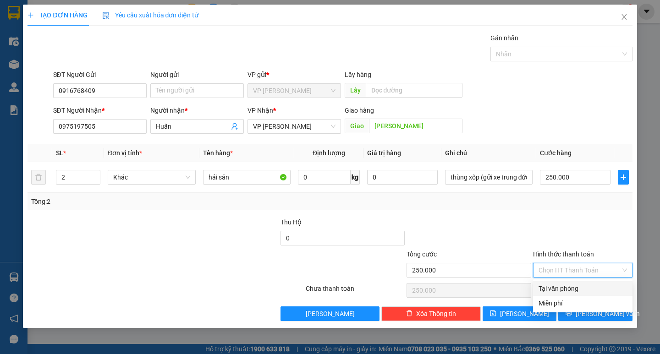
click at [575, 288] on div "Tại văn phòng" at bounding box center [583, 289] width 89 height 10
type input "0"
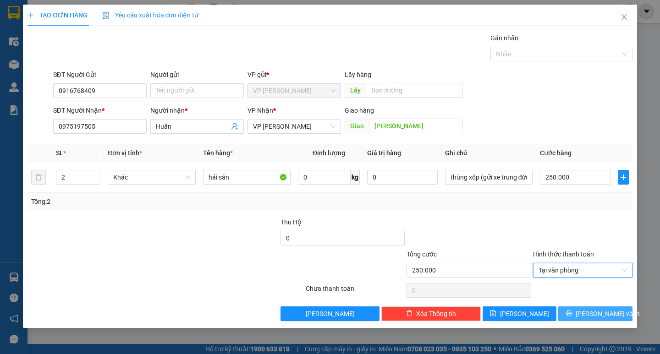
click at [589, 310] on span "[PERSON_NAME] và In" at bounding box center [608, 314] width 64 height 10
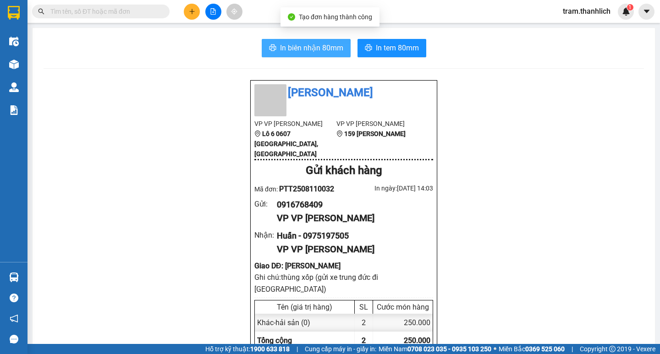
click at [319, 44] on span "In biên nhận 80mm" at bounding box center [311, 47] width 63 height 11
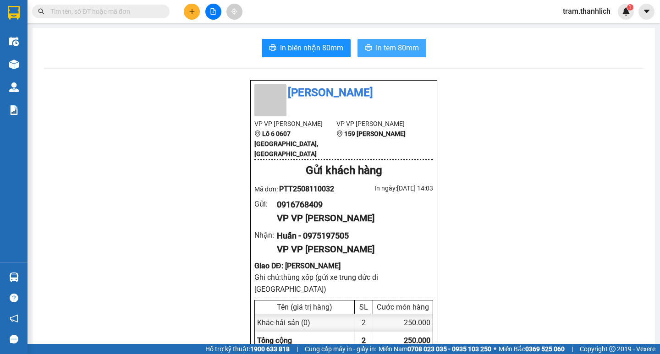
drag, startPoint x: 380, startPoint y: 36, endPoint x: 378, endPoint y: 41, distance: 5.2
click at [376, 50] on span "In tem 80mm" at bounding box center [397, 47] width 43 height 11
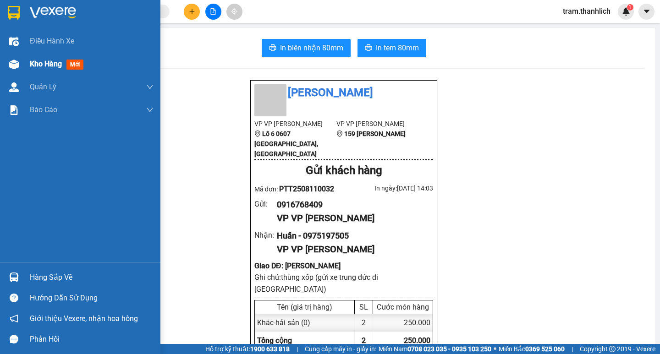
click at [40, 70] on div "Kho hàng mới" at bounding box center [92, 64] width 124 height 23
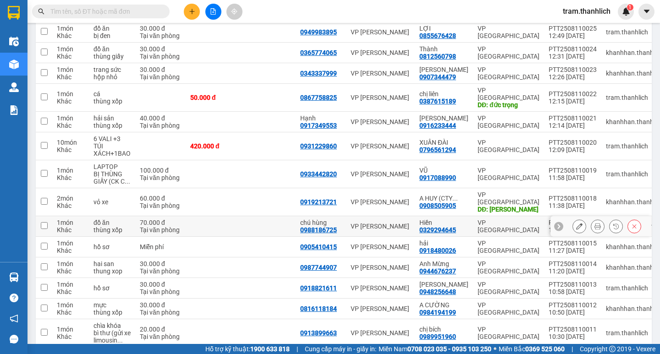
scroll to position [308, 0]
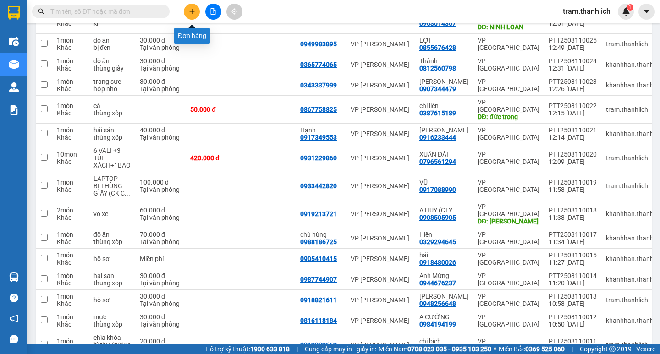
click at [188, 11] on button at bounding box center [192, 12] width 16 height 16
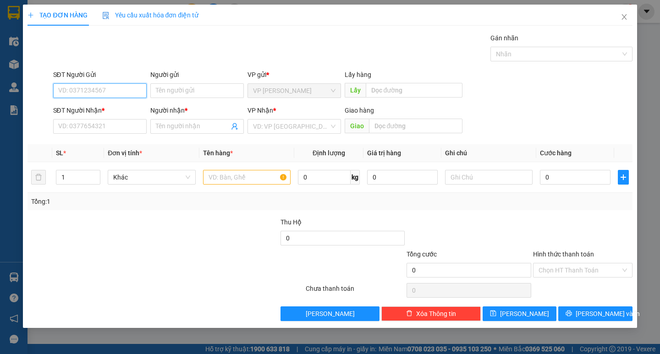
click at [71, 91] on input "SĐT Người Gửi" at bounding box center [100, 90] width 94 height 15
type input "0918649525"
click at [112, 129] on input "SĐT Người Nhận *" at bounding box center [100, 126] width 94 height 15
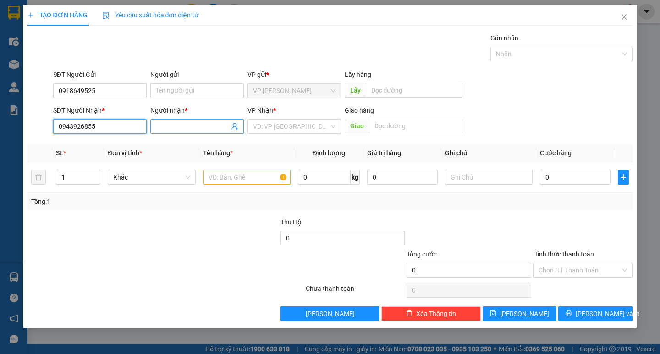
type input "0943926855"
click at [175, 130] on input "Người nhận *" at bounding box center [192, 127] width 73 height 10
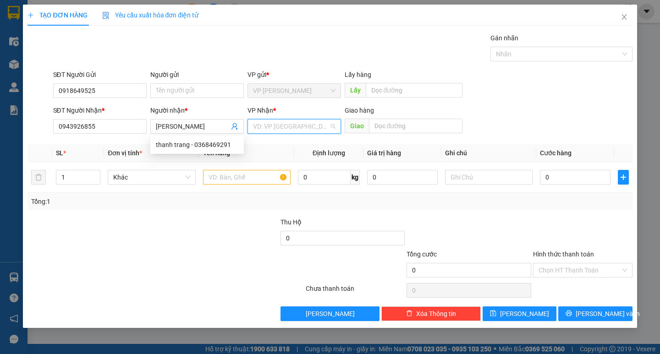
click at [288, 128] on input "search" at bounding box center [291, 127] width 76 height 14
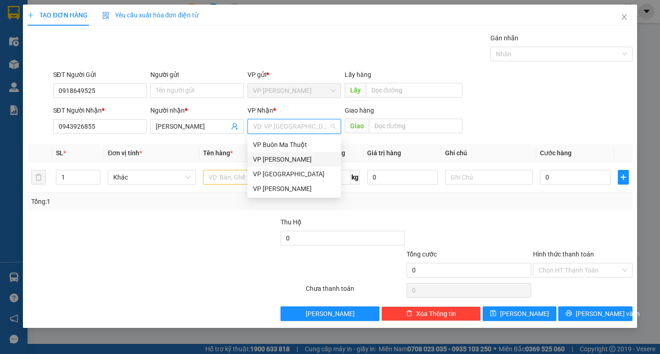
click at [283, 171] on div "VP [GEOGRAPHIC_DATA]" at bounding box center [294, 174] width 83 height 10
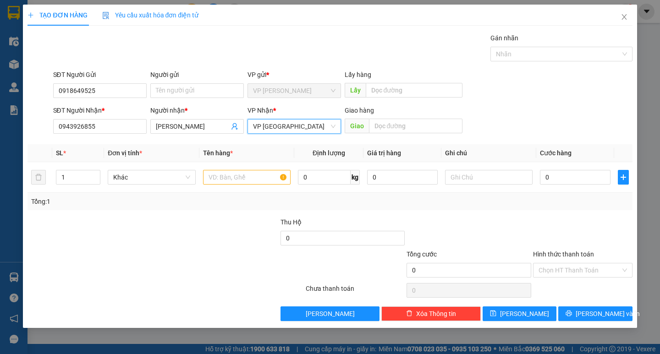
click at [509, 109] on div "SĐT Người Nhận * 0943926855 Người nhận * THANH TRANG VP Nhận * VP Đà Lạt VP Đà …" at bounding box center [342, 121] width 583 height 32
click at [263, 171] on input "text" at bounding box center [247, 177] width 88 height 15
click at [176, 126] on input "[PERSON_NAME]" at bounding box center [192, 127] width 73 height 10
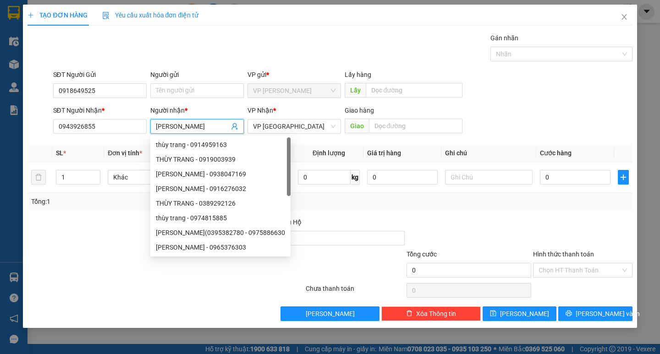
type input "[PERSON_NAME]"
click at [551, 94] on div "SĐT Người Gửi 0918649525 Người gửi Tên người gửi VP gửi * VP [PERSON_NAME] Lấy …" at bounding box center [342, 86] width 583 height 32
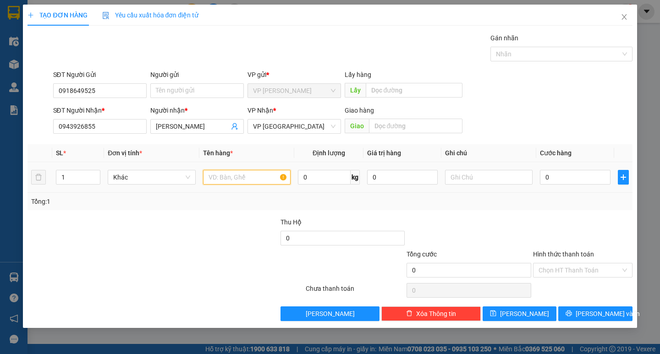
click at [246, 177] on input "text" at bounding box center [247, 177] width 88 height 15
type input "XE AB"
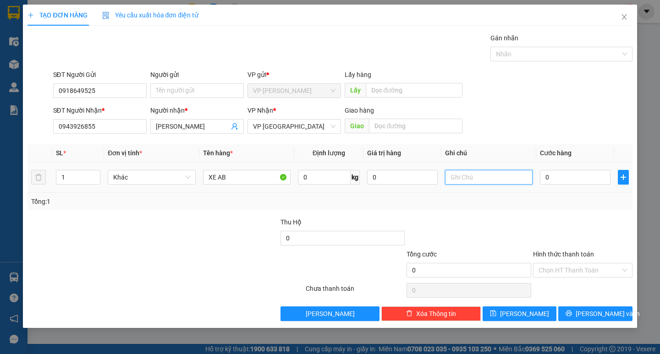
click at [454, 183] on input "text" at bounding box center [489, 177] width 88 height 15
type input "86T1-7028"
click at [558, 179] on input "0" at bounding box center [575, 177] width 71 height 15
type input "4"
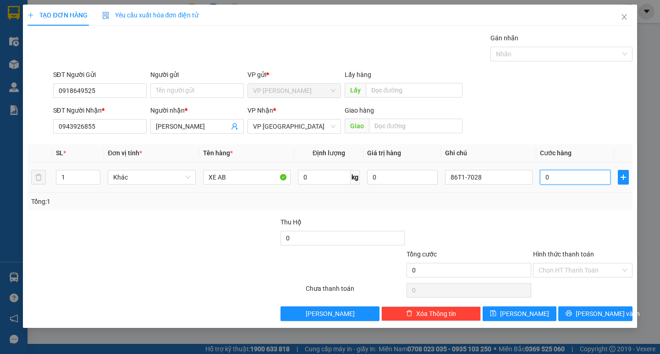
type input "4"
type input "40"
type input "400"
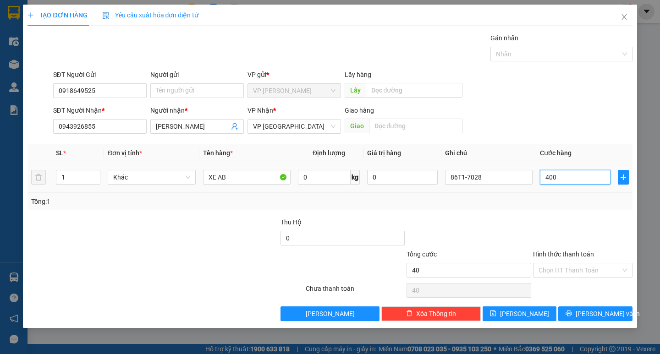
type input "400"
type input "4.000"
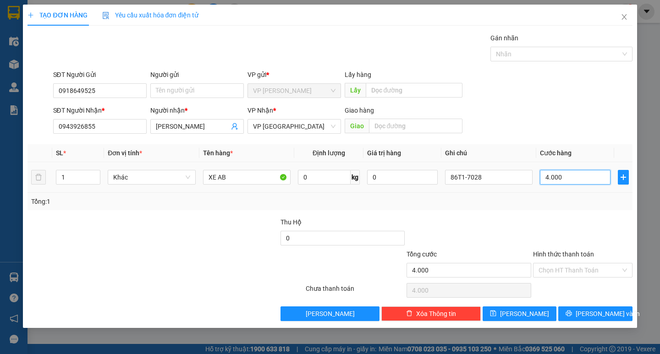
type input "40.000"
type input "400.000"
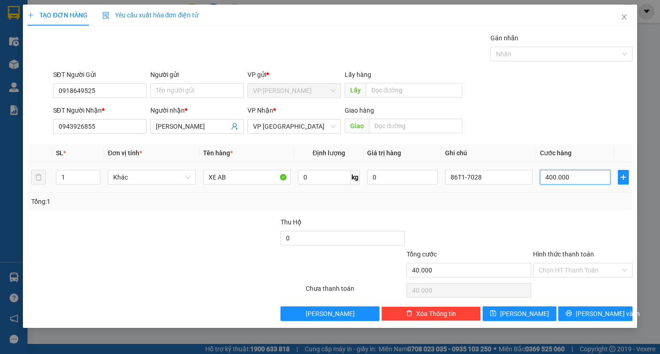
type input "400.000"
click at [605, 277] on div "Chọn HT Thanh Toán" at bounding box center [583, 270] width 100 height 15
type input "400.000"
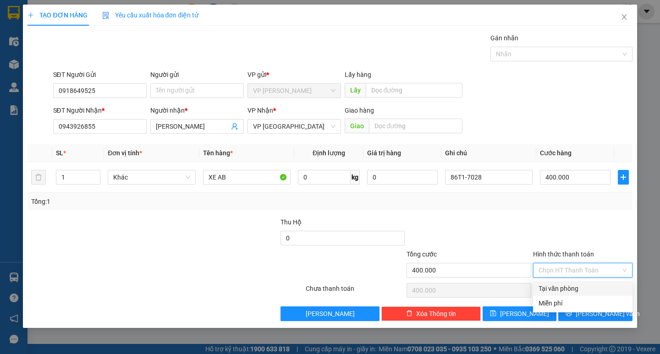
click at [594, 288] on div "Tại văn phòng" at bounding box center [583, 289] width 89 height 10
type input "0"
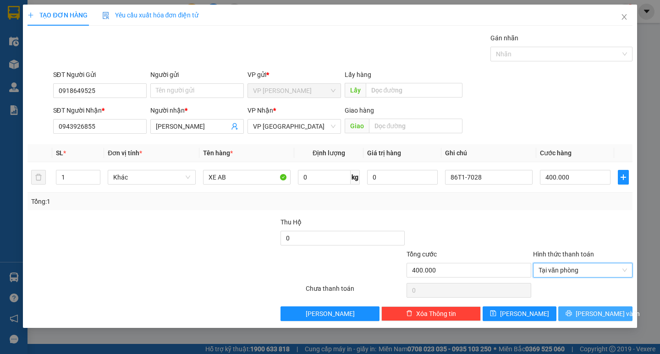
click at [598, 316] on span "[PERSON_NAME] và In" at bounding box center [608, 314] width 64 height 10
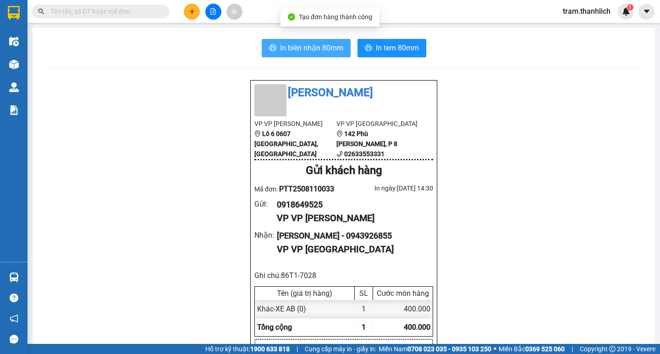
click at [310, 54] on span "In biên nhận 80mm" at bounding box center [311, 47] width 63 height 11
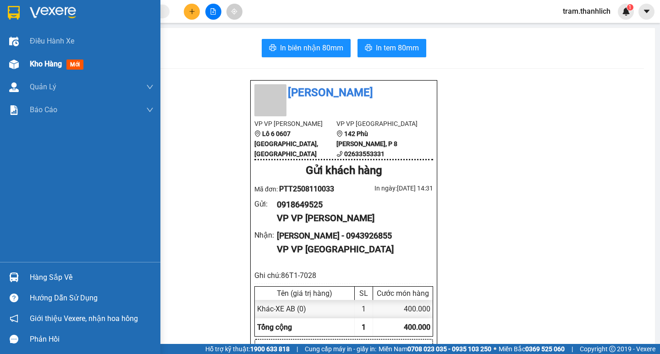
click at [18, 61] on img at bounding box center [14, 65] width 10 height 10
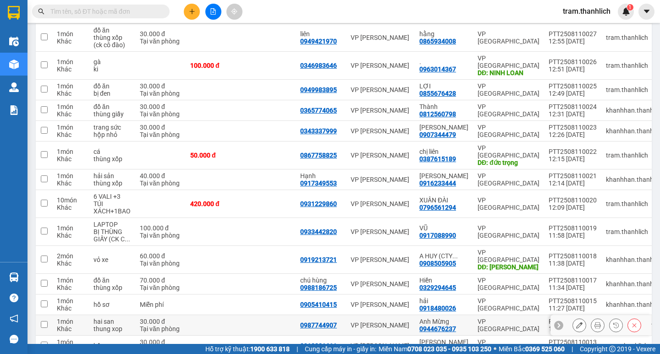
scroll to position [466, 0]
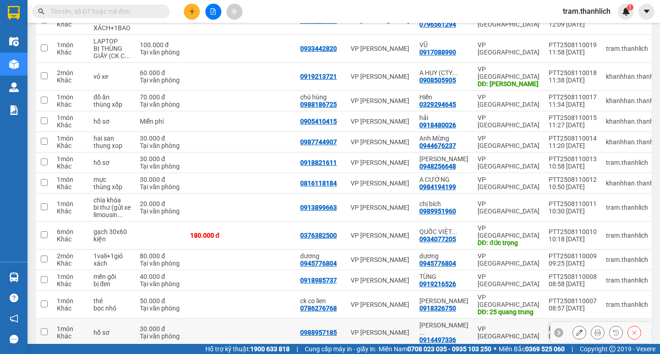
click at [45, 329] on input "checkbox" at bounding box center [44, 332] width 7 height 7
checkbox input "true"
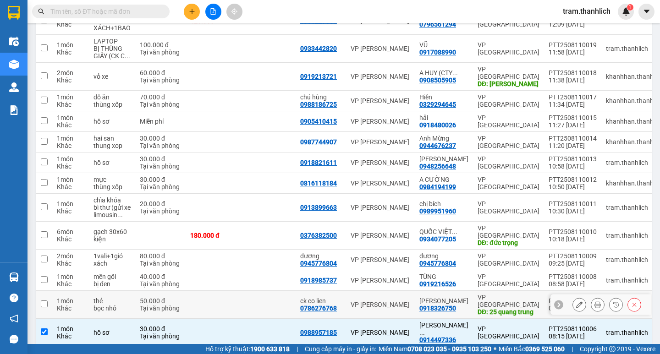
click at [44, 301] on input "checkbox" at bounding box center [44, 304] width 7 height 7
checkbox input "true"
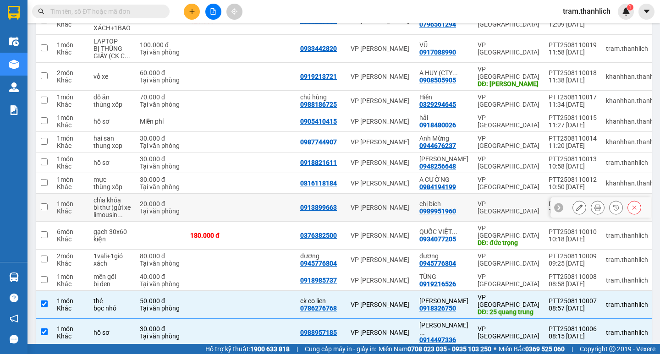
click at [42, 204] on input "checkbox" at bounding box center [44, 207] width 7 height 7
checkbox input "true"
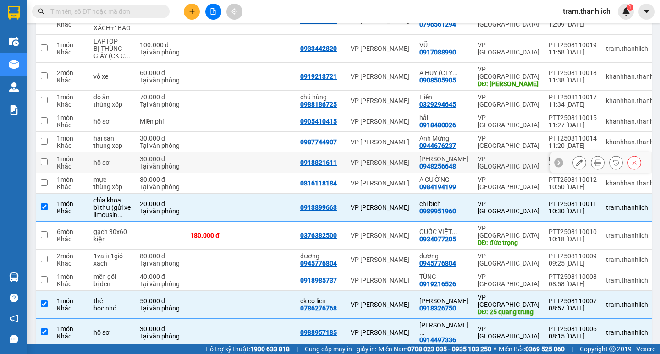
click at [46, 159] on input "checkbox" at bounding box center [44, 162] width 7 height 7
checkbox input "true"
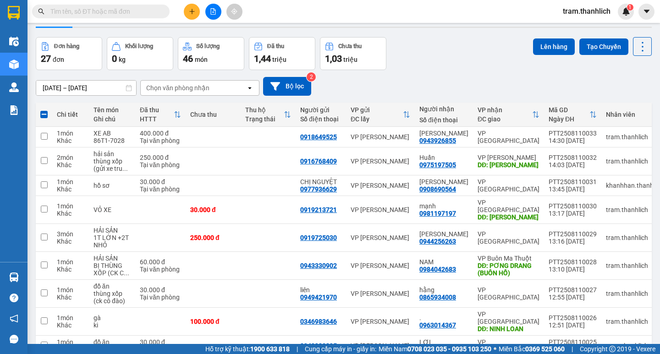
scroll to position [0, 0]
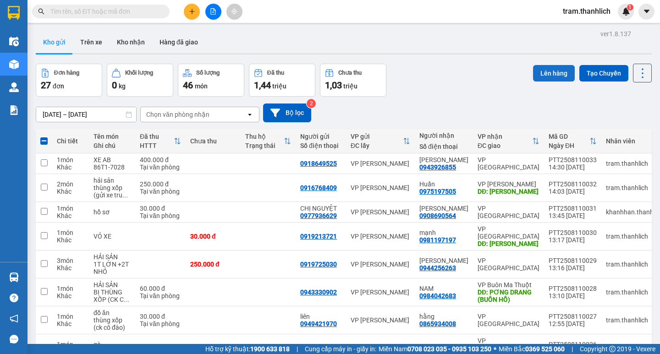
click at [550, 75] on button "Lên hàng" at bounding box center [554, 73] width 42 height 17
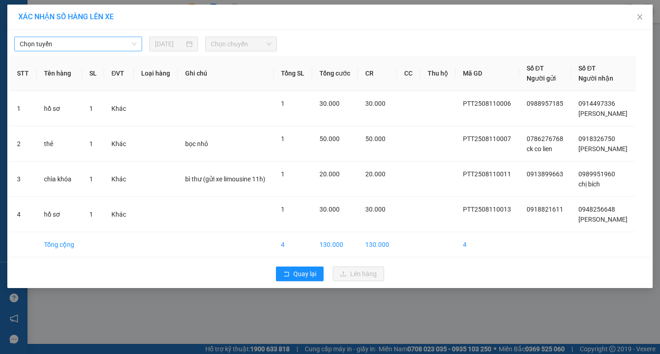
click at [86, 45] on span "Chọn tuyến" at bounding box center [78, 44] width 117 height 14
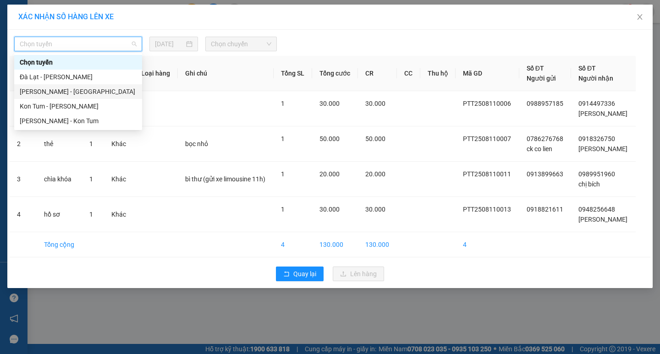
click at [64, 90] on div "[PERSON_NAME] - [GEOGRAPHIC_DATA]" at bounding box center [78, 92] width 117 height 10
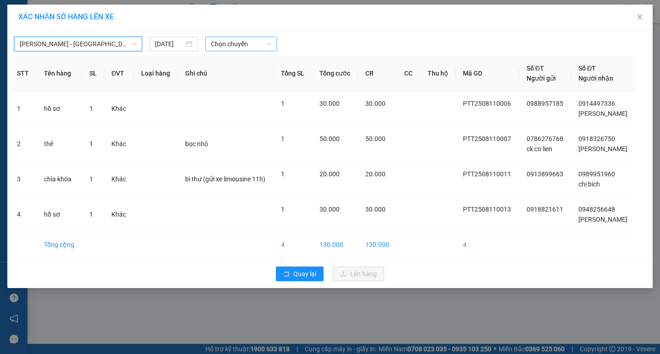
click at [257, 38] on span "Chọn chuyến" at bounding box center [241, 44] width 61 height 14
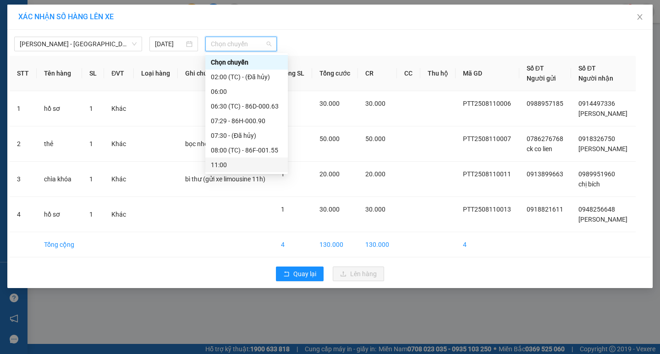
click at [230, 166] on div "11:00" at bounding box center [247, 165] width 72 height 10
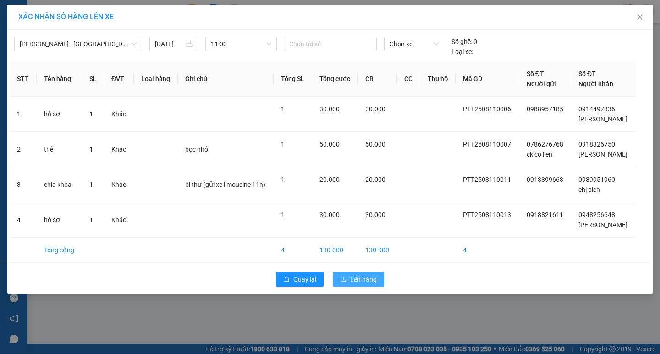
click at [340, 279] on button "Lên hàng" at bounding box center [358, 279] width 51 height 15
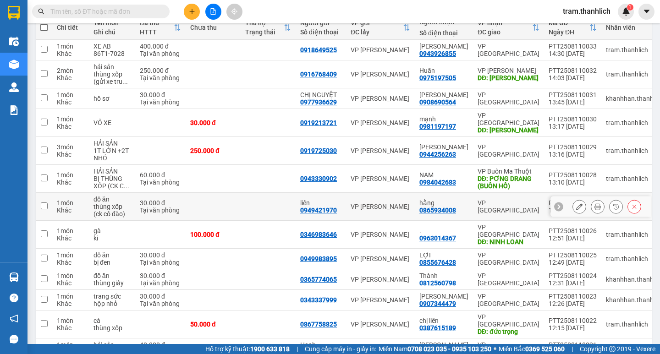
scroll to position [48, 0]
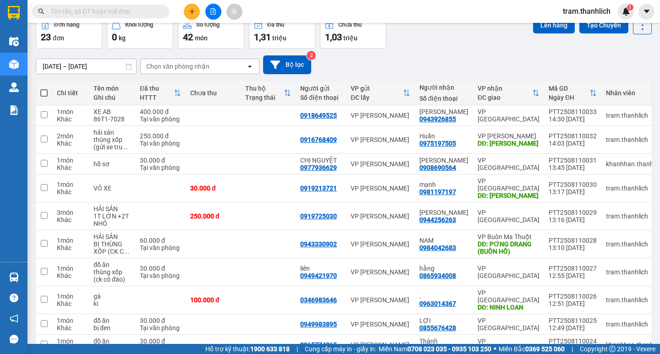
click at [46, 94] on span at bounding box center [43, 92] width 7 height 7
click at [44, 89] on input "checkbox" at bounding box center [44, 89] width 0 height 0
checkbox input "true"
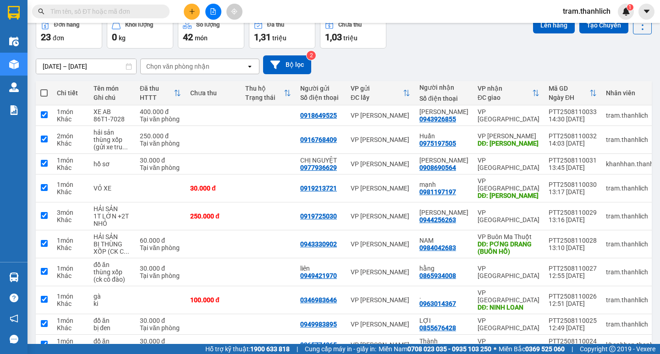
checkbox input "true"
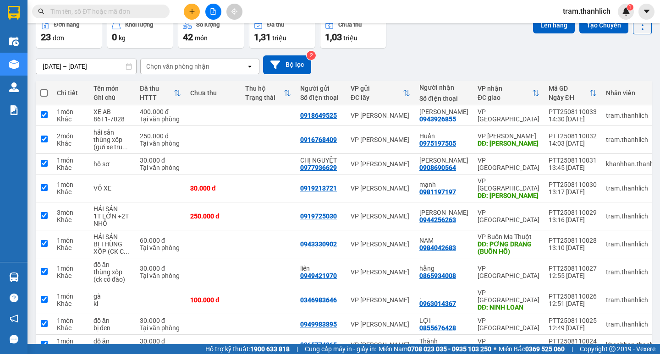
checkbox input "true"
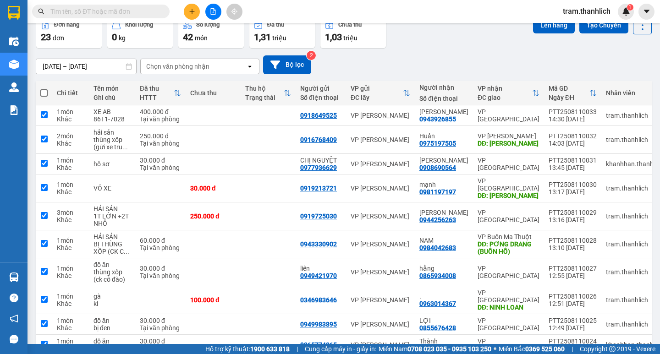
checkbox input "true"
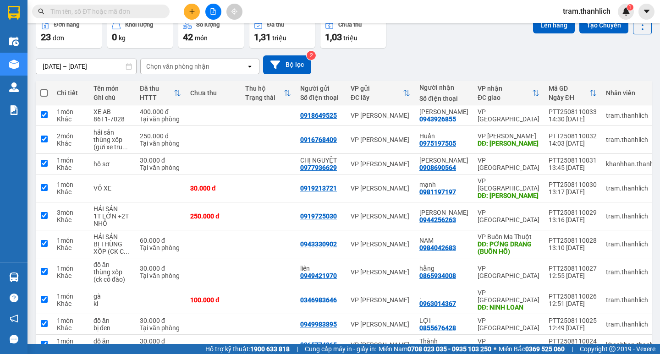
checkbox input "true"
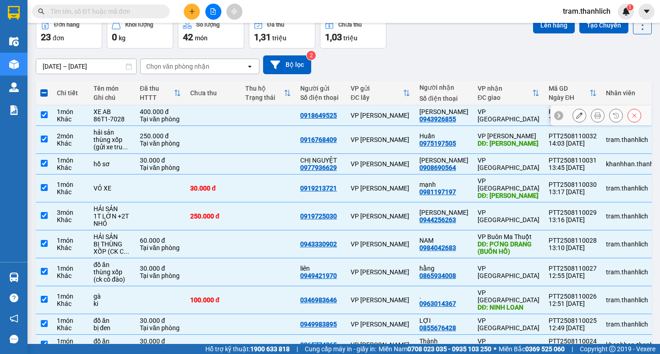
click at [229, 119] on td at bounding box center [213, 115] width 55 height 21
checkbox input "false"
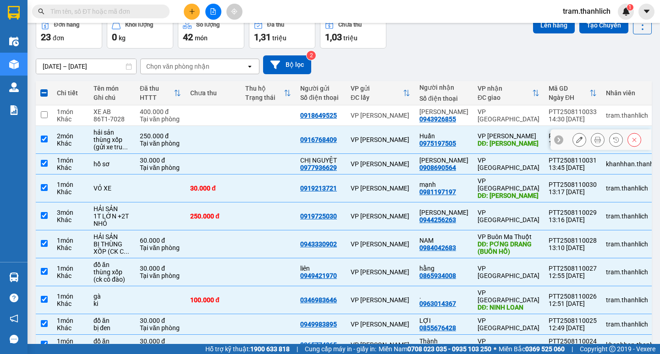
click at [233, 137] on td at bounding box center [213, 140] width 55 height 28
checkbox input "false"
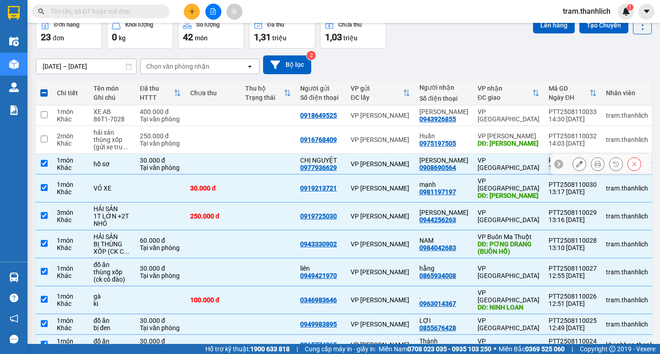
click at [232, 157] on td at bounding box center [213, 164] width 55 height 21
checkbox input "false"
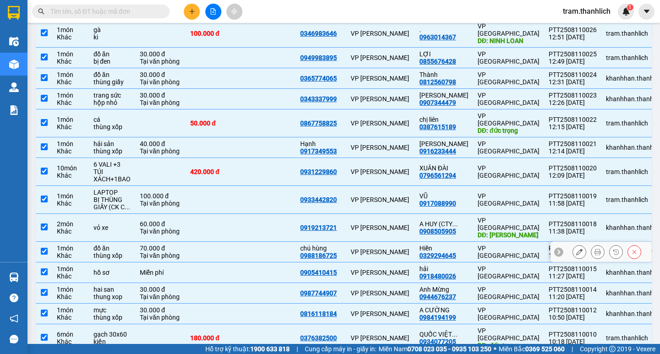
scroll to position [186, 0]
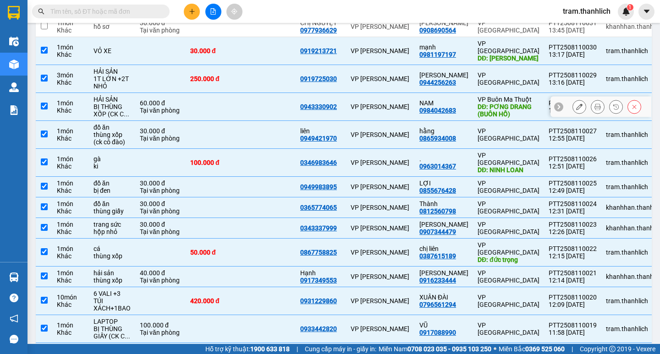
click at [261, 97] on td at bounding box center [268, 107] width 55 height 28
checkbox input "false"
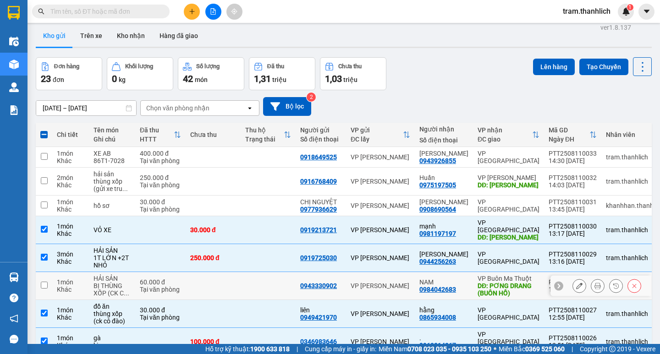
scroll to position [2, 0]
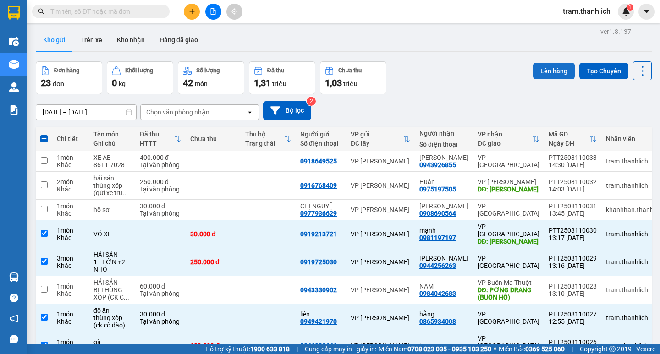
click at [541, 76] on button "Lên hàng" at bounding box center [554, 71] width 42 height 17
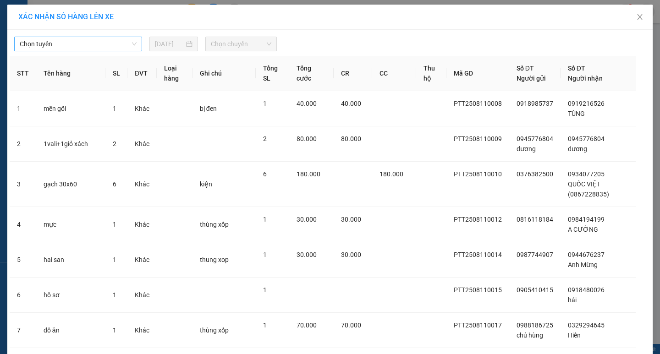
click at [64, 47] on span "Chọn tuyến" at bounding box center [78, 44] width 117 height 14
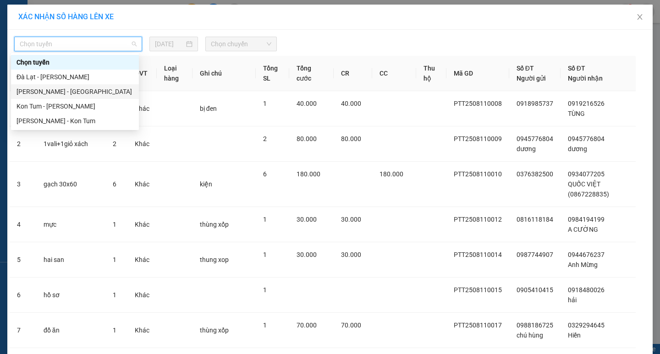
click at [54, 93] on div "[PERSON_NAME] - [GEOGRAPHIC_DATA]" at bounding box center [75, 92] width 117 height 10
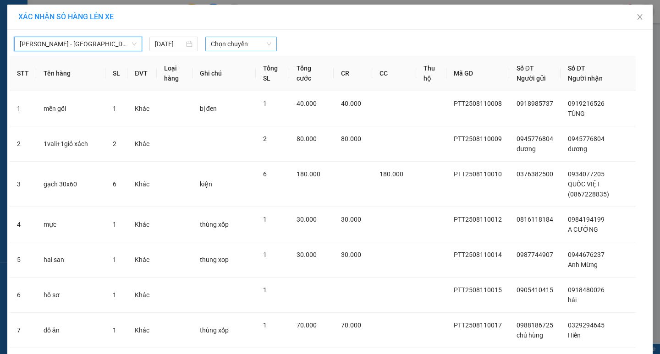
click at [222, 50] on span "Chọn chuyến" at bounding box center [241, 44] width 61 height 14
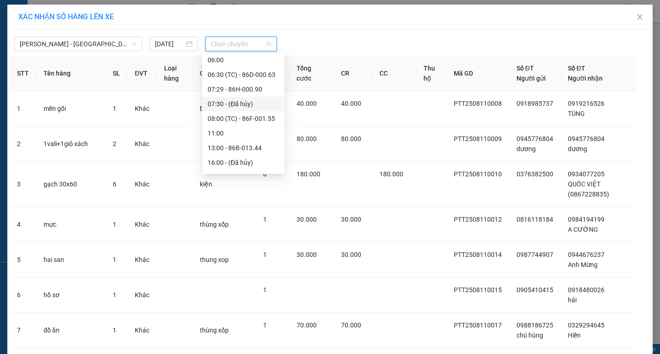
scroll to position [44, 0]
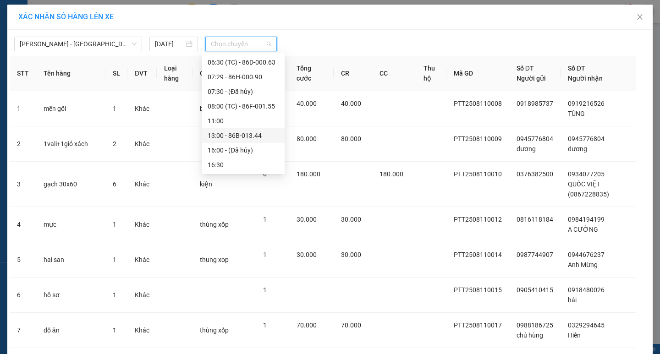
click at [246, 137] on div "13:00 - 86B-013.44" at bounding box center [244, 136] width 72 height 10
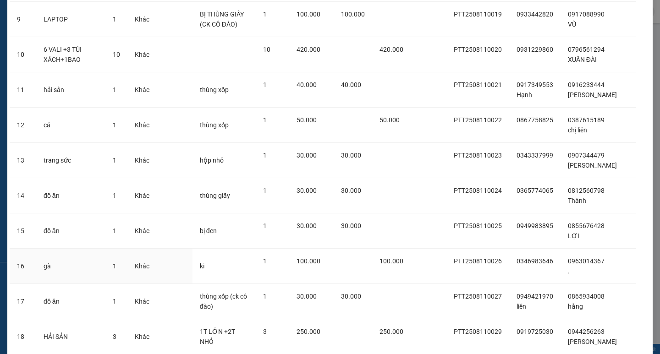
scroll to position [500, 0]
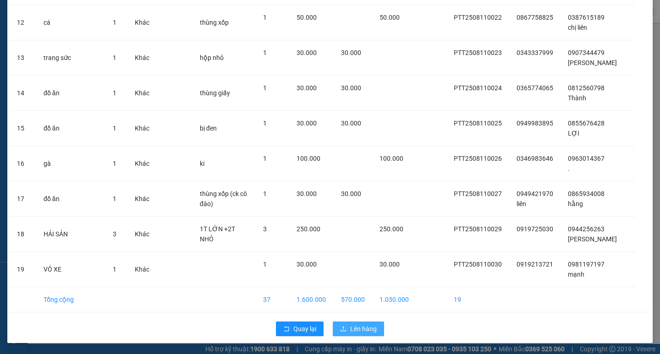
click at [370, 333] on span "Lên hàng" at bounding box center [363, 329] width 27 height 10
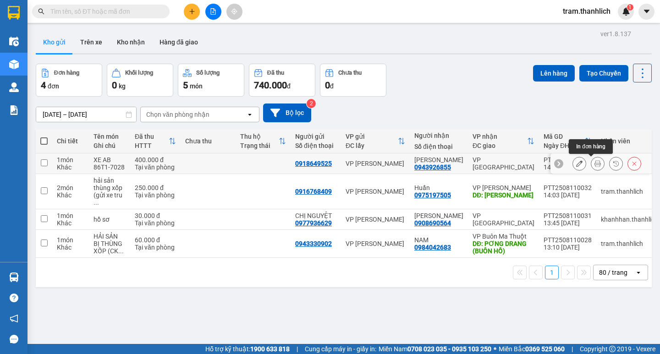
click at [595, 166] on icon at bounding box center [598, 164] width 6 height 6
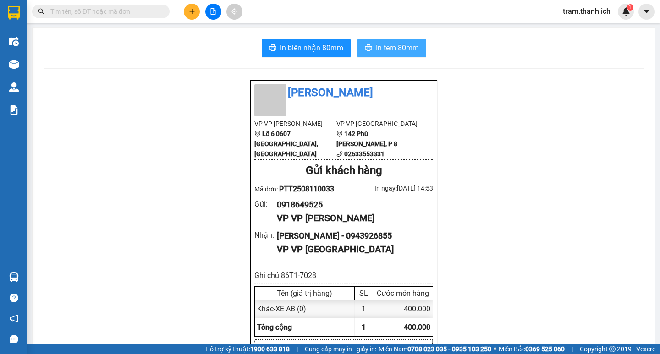
click at [396, 51] on span "In tem 80mm" at bounding box center [397, 47] width 43 height 11
click at [370, 44] on button "In tem 80mm" at bounding box center [392, 48] width 69 height 18
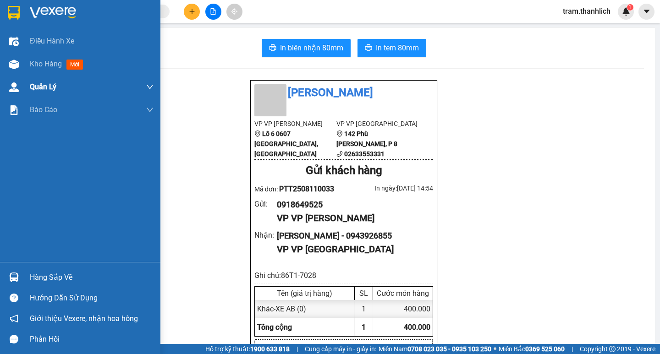
click at [18, 60] on img at bounding box center [14, 65] width 10 height 10
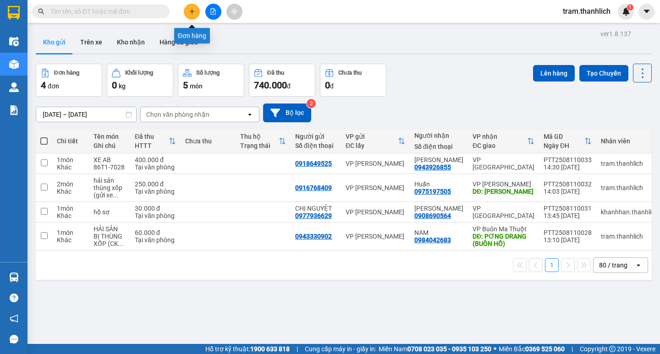
click at [191, 12] on icon "plus" at bounding box center [192, 11] width 6 height 6
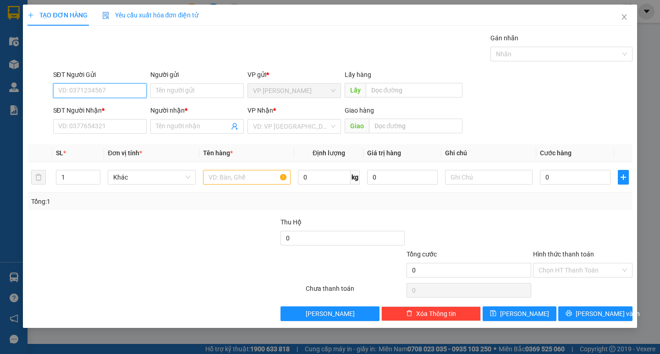
click at [118, 89] on input "SĐT Người Gửi" at bounding box center [100, 90] width 94 height 15
type input "0947399726"
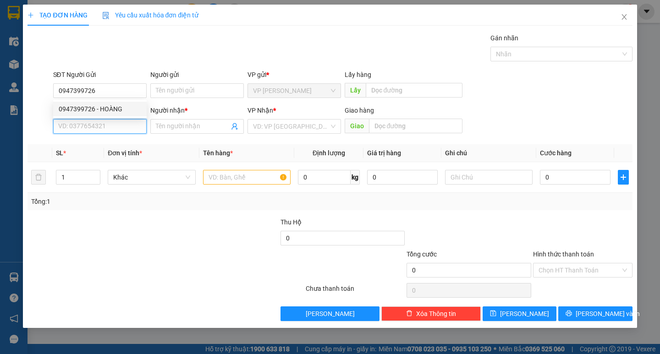
click at [107, 128] on input "SĐT Người Nhận *" at bounding box center [100, 126] width 94 height 15
type input "0986271914"
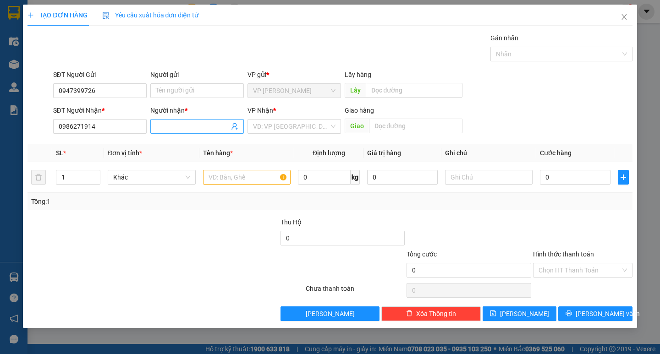
click at [173, 128] on input "Người nhận *" at bounding box center [192, 127] width 73 height 10
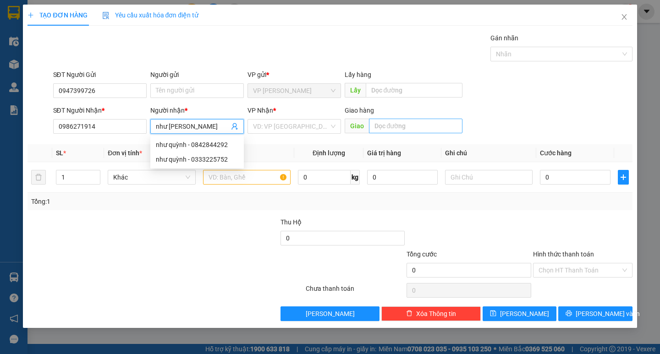
type input "như [PERSON_NAME]"
click at [401, 125] on input "text" at bounding box center [416, 126] width 94 height 15
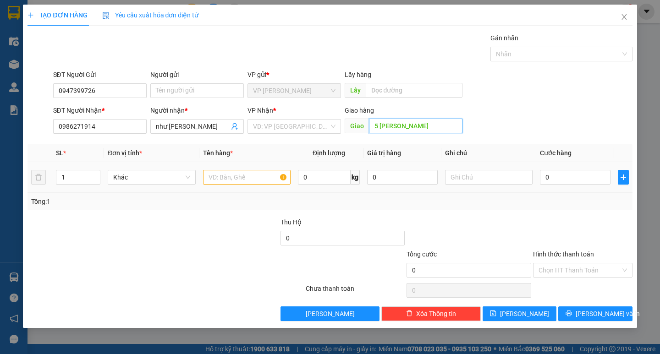
type input "5 [PERSON_NAME]"
click at [270, 182] on input "text" at bounding box center [247, 177] width 88 height 15
type input "hồ sơ"
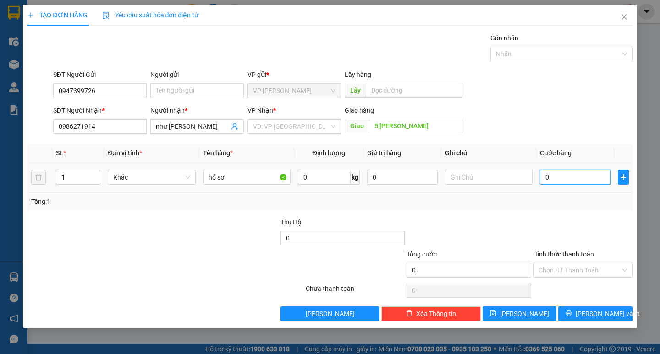
click at [572, 177] on input "0" at bounding box center [575, 177] width 71 height 15
type input "8"
type input "80"
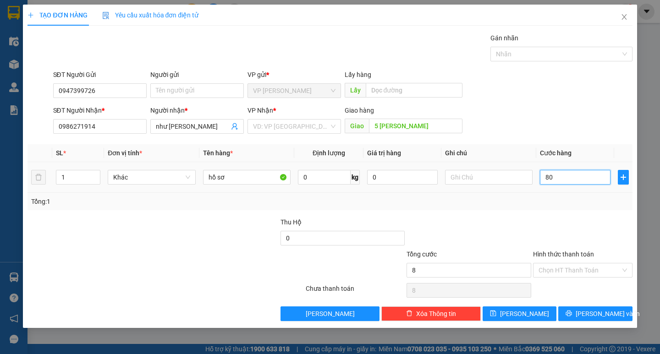
type input "80"
type input "800"
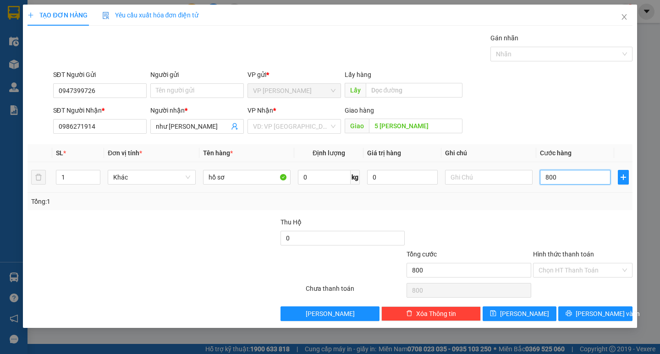
type input "8.000"
type input "80.000"
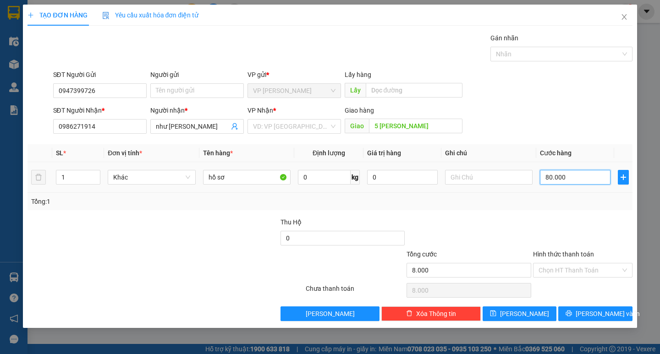
type input "80.000"
click at [570, 266] on input "Hình thức thanh toán" at bounding box center [580, 271] width 82 height 14
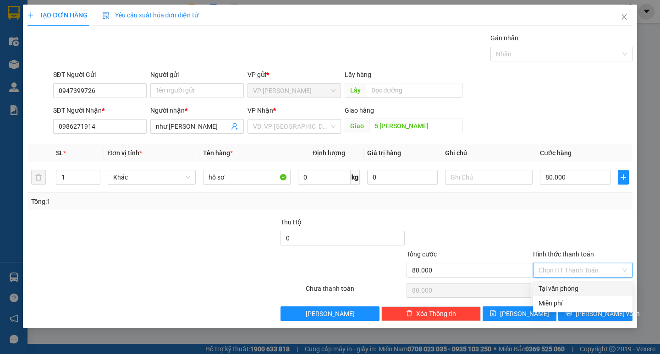
click at [573, 283] on div "Tại văn phòng" at bounding box center [583, 289] width 100 height 15
type input "0"
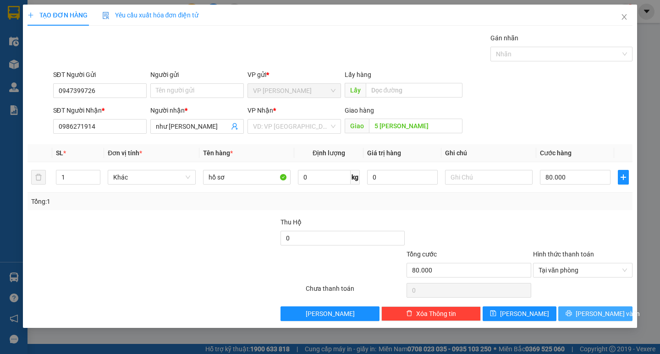
drag, startPoint x: 577, startPoint y: 312, endPoint x: 415, endPoint y: 216, distance: 189.0
click at [577, 312] on button "[PERSON_NAME] và In" at bounding box center [596, 314] width 74 height 15
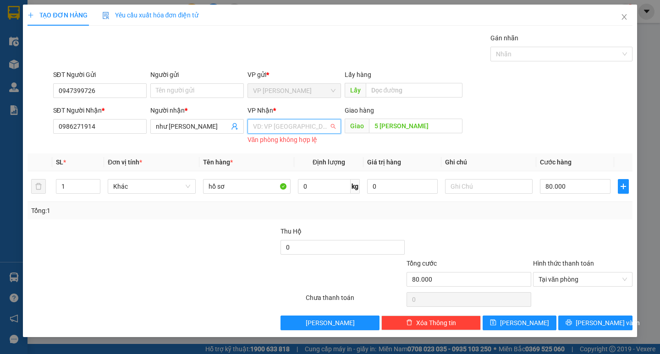
click at [293, 122] on input "search" at bounding box center [291, 127] width 76 height 14
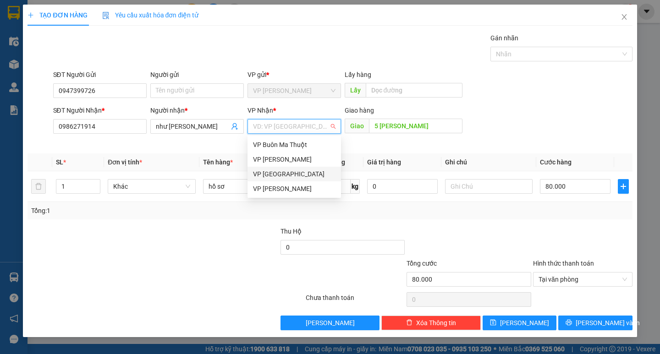
drag, startPoint x: 264, startPoint y: 173, endPoint x: 280, endPoint y: 177, distance: 16.4
click at [265, 173] on div "VP [GEOGRAPHIC_DATA]" at bounding box center [294, 174] width 83 height 10
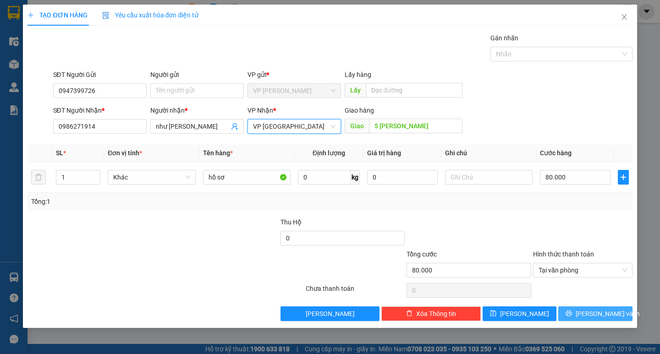
click at [574, 317] on button "[PERSON_NAME] và In" at bounding box center [596, 314] width 74 height 15
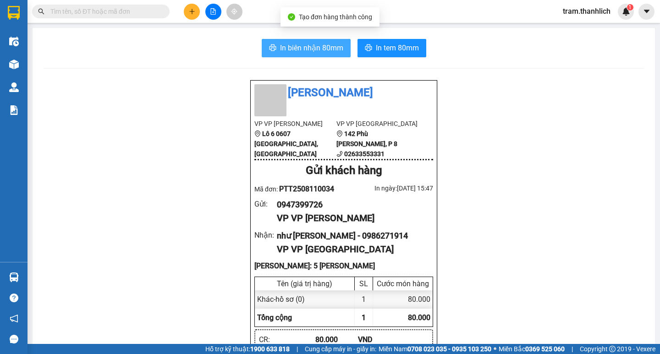
click at [289, 45] on span "In biên nhận 80mm" at bounding box center [311, 47] width 63 height 11
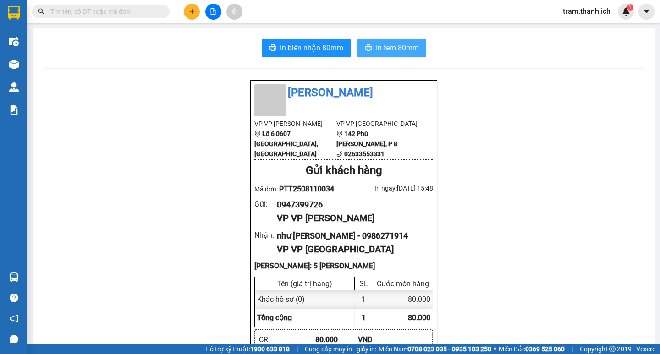
click at [378, 54] on button "In tem 80mm" at bounding box center [392, 48] width 69 height 18
